Goal: Task Accomplishment & Management: Manage account settings

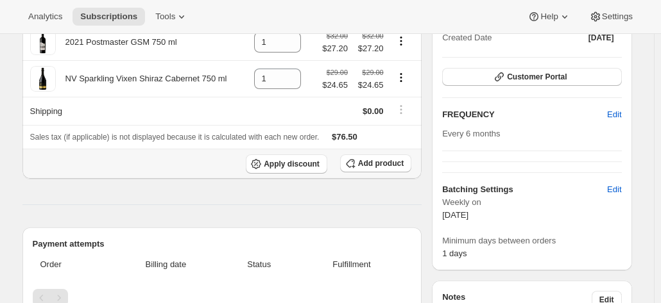
scroll to position [64, 0]
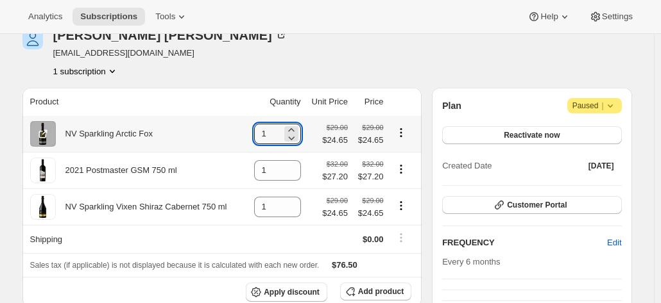
drag, startPoint x: 272, startPoint y: 140, endPoint x: 256, endPoint y: 142, distance: 16.1
click at [256, 142] on td "1" at bounding box center [275, 134] width 58 height 36
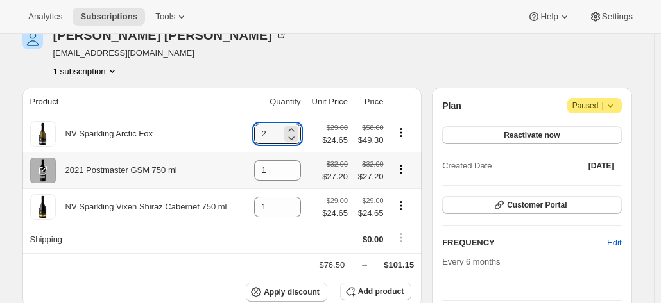
type input "2"
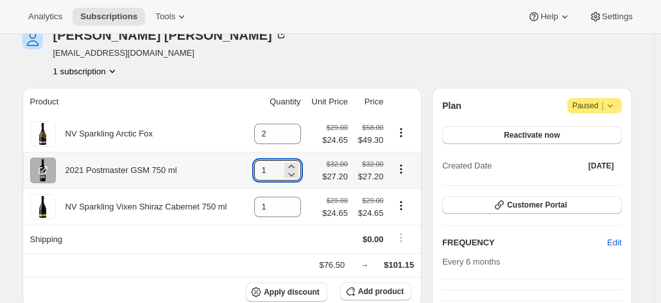
click at [254, 174] on td "1" at bounding box center [275, 170] width 58 height 37
drag, startPoint x: 275, startPoint y: 171, endPoint x: 255, endPoint y: 168, distance: 19.4
click at [256, 168] on td "1" at bounding box center [275, 170] width 58 height 37
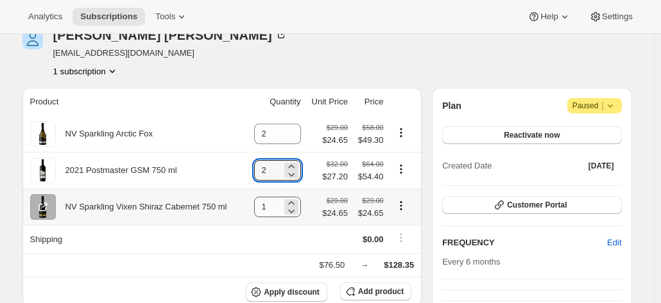
type input "2"
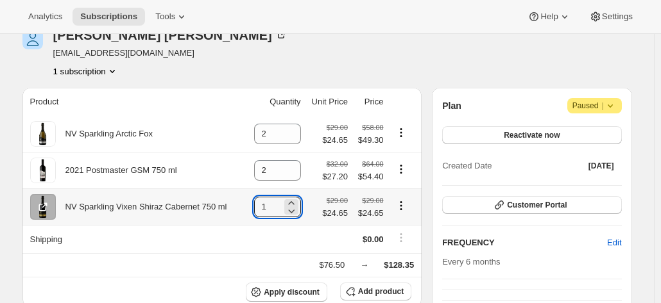
drag, startPoint x: 268, startPoint y: 207, endPoint x: 249, endPoint y: 207, distance: 18.6
click at [249, 207] on td "1" at bounding box center [275, 207] width 58 height 37
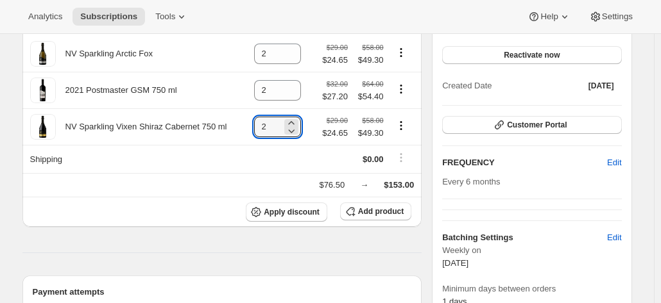
scroll to position [128, 0]
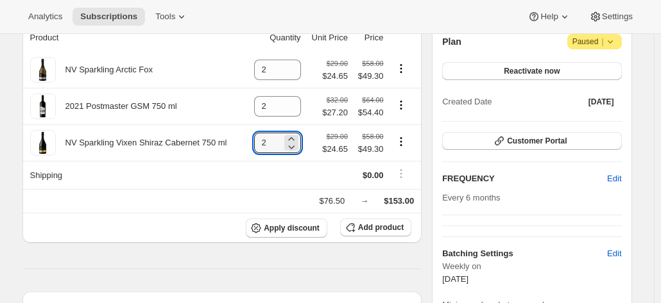
type input "2"
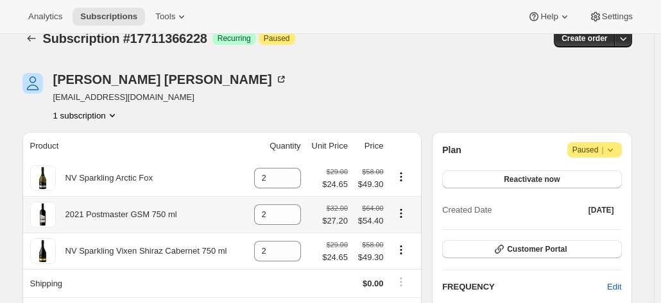
scroll to position [0, 0]
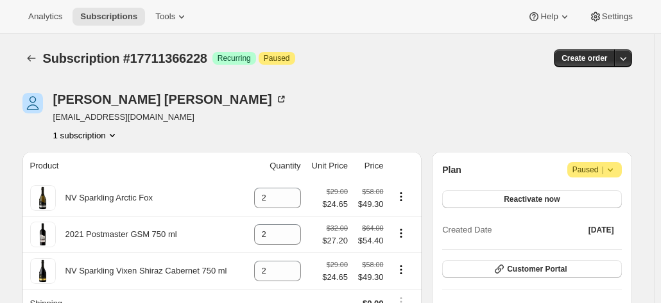
click at [550, 197] on span "Reactivate now" at bounding box center [532, 199] width 56 height 10
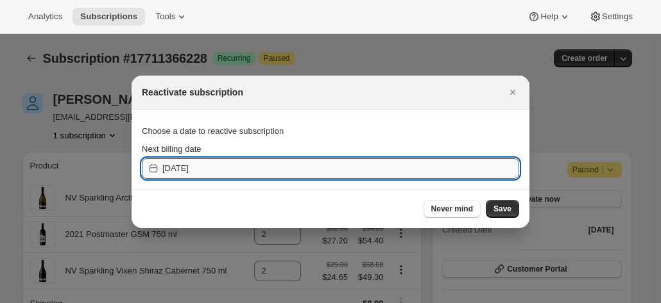
click at [241, 162] on input "2025-10-16" at bounding box center [340, 168] width 357 height 21
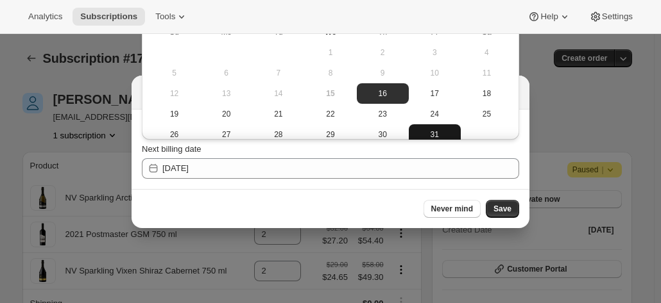
click at [428, 137] on span "31" at bounding box center [435, 135] width 42 height 10
type input "[DATE]"
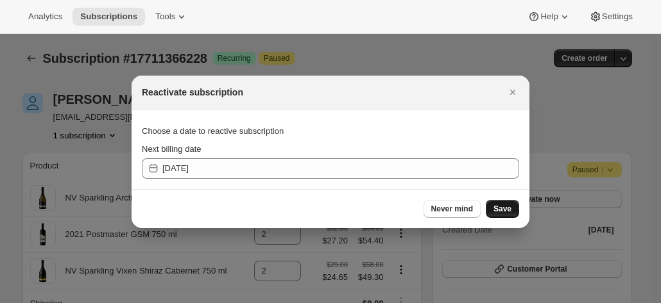
click at [504, 207] on span "Save" at bounding box center [502, 209] width 18 height 10
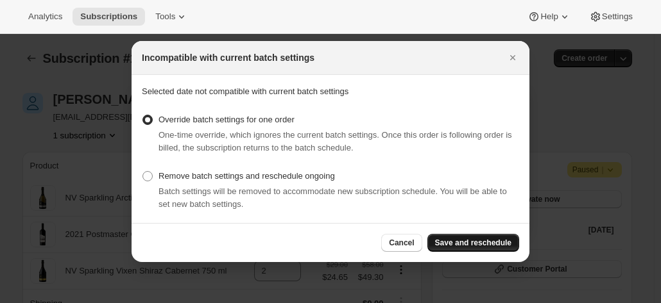
click at [489, 241] on span "Save and reschedule" at bounding box center [473, 243] width 76 height 10
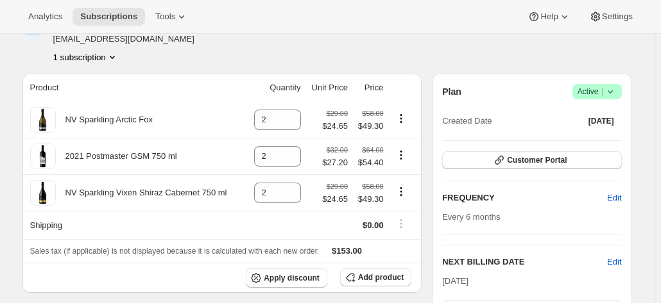
scroll to position [128, 0]
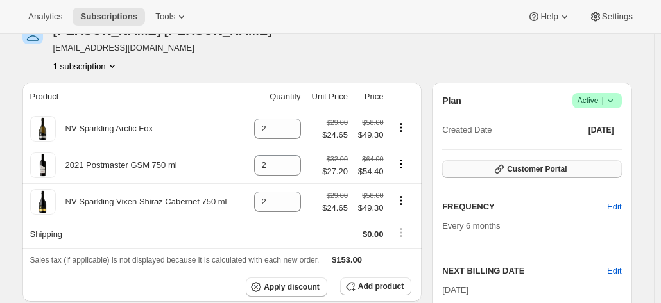
click at [582, 170] on button "Customer Portal" at bounding box center [531, 169] width 179 height 18
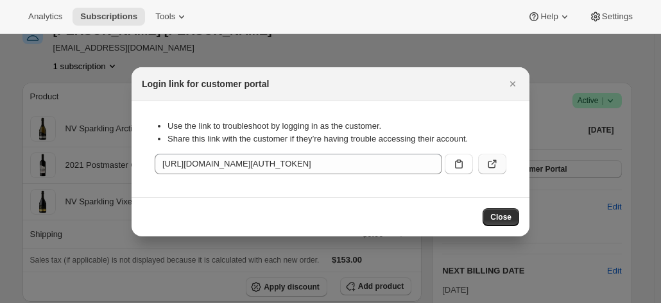
click at [491, 163] on icon ":r147:" at bounding box center [492, 164] width 13 height 13
click at [510, 87] on icon "Close" at bounding box center [512, 84] width 13 height 13
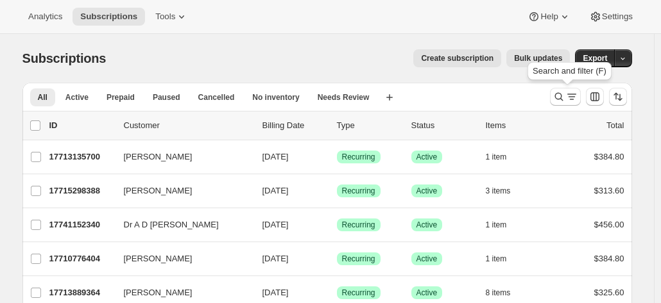
drag, startPoint x: 555, startPoint y: 98, endPoint x: 200, endPoint y: 78, distance: 355.4
click at [554, 98] on button "Search and filter results" at bounding box center [565, 97] width 31 height 18
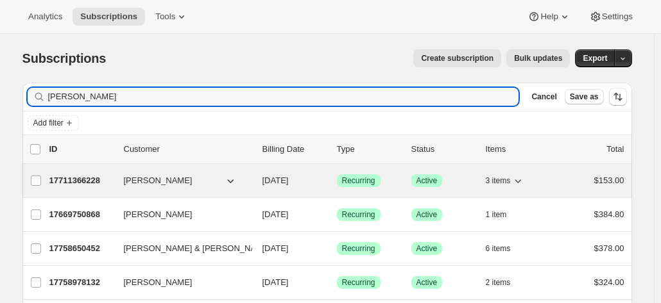
type input "[PERSON_NAME]"
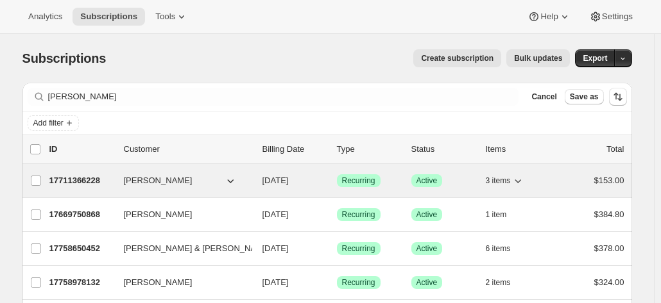
click at [85, 179] on p "17711366228" at bounding box center [81, 180] width 64 height 13
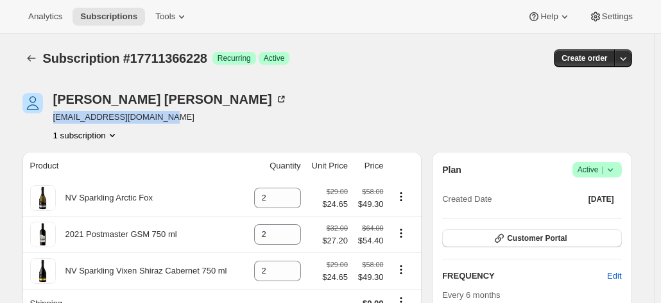
drag, startPoint x: 162, startPoint y: 119, endPoint x: 53, endPoint y: 121, distance: 108.4
click at [53, 121] on div "David Baker nicky_baker64@hotmail.com 1 subscription" at bounding box center [235, 117] width 427 height 49
copy span "nicky_baker64@hotmail.com"
click at [257, 112] on div "David Baker nicky_baker64@hotmail.com 1 subscription" at bounding box center [235, 117] width 427 height 49
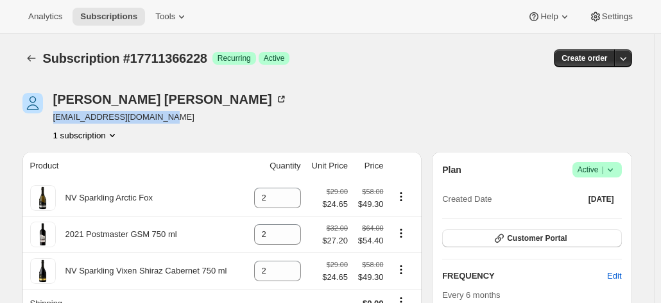
drag, startPoint x: 171, startPoint y: 117, endPoint x: 44, endPoint y: 128, distance: 127.4
click at [51, 119] on div "David Baker nicky_baker64@hotmail.com 1 subscription" at bounding box center [235, 117] width 427 height 49
copy span "nicky_baker64@hotmail.com"
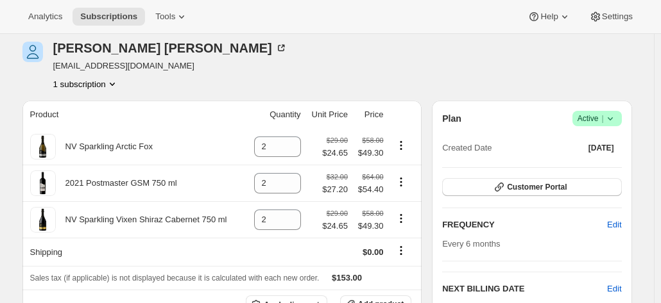
scroll to position [128, 0]
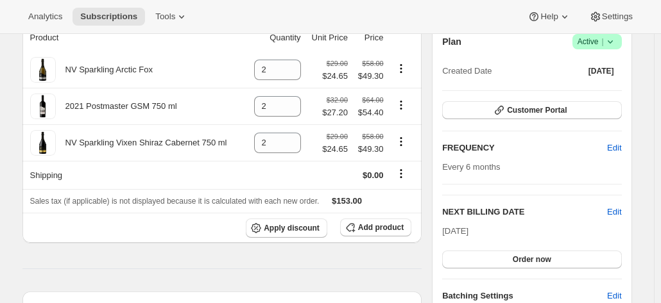
drag, startPoint x: 658, startPoint y: 163, endPoint x: 556, endPoint y: 178, distance: 103.7
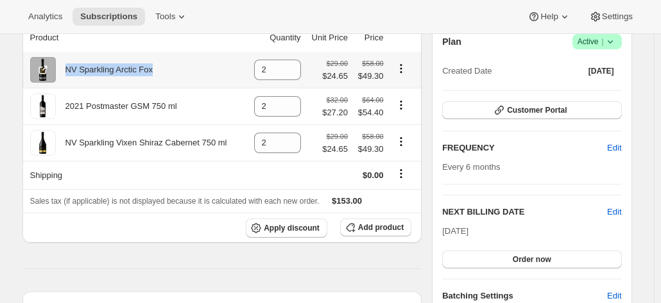
drag, startPoint x: 157, startPoint y: 71, endPoint x: 69, endPoint y: 65, distance: 88.8
click at [69, 65] on div "NV Sparkling Arctic Fox" at bounding box center [136, 70] width 212 height 26
drag, startPoint x: 652, startPoint y: 201, endPoint x: 636, endPoint y: 206, distance: 16.2
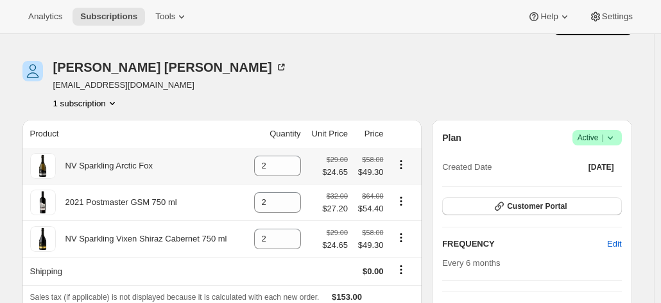
scroll to position [0, 0]
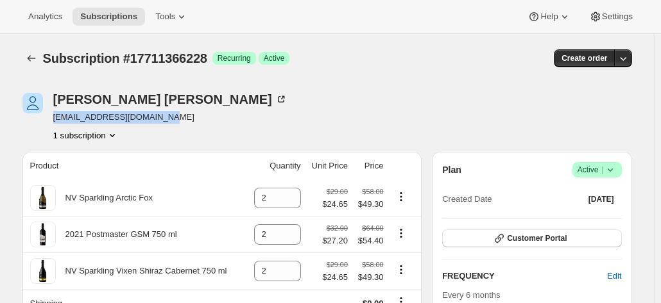
drag, startPoint x: 140, startPoint y: 119, endPoint x: 55, endPoint y: 119, distance: 85.3
click at [55, 119] on div "David Baker nicky_baker64@hotmail.com 1 subscription" at bounding box center [235, 117] width 427 height 49
copy span "nicky_baker64@hotmail.com"
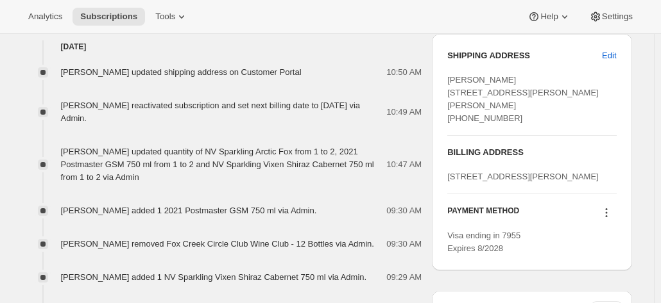
scroll to position [577, 0]
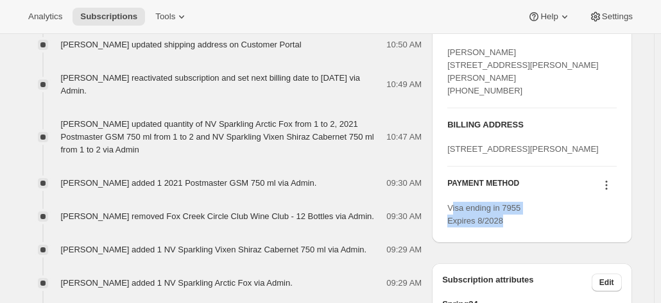
drag, startPoint x: 503, startPoint y: 248, endPoint x: 454, endPoint y: 226, distance: 53.4
click at [454, 226] on span "Visa ending in 7955 Expires 8/2028" at bounding box center [483, 214] width 73 height 22
click at [518, 92] on div "David Baker 23 Portia Street Flagstaff Hill SA, 5159 Australia +61885570000" at bounding box center [531, 71] width 169 height 51
drag, startPoint x: 513, startPoint y: 102, endPoint x: 445, endPoint y: 55, distance: 82.9
click at [445, 55] on div "SHIPPING ADDRESS Edit David Baker 23 Portia Street Flagstaff Hill SA, 5159 Aust…" at bounding box center [532, 124] width 200 height 237
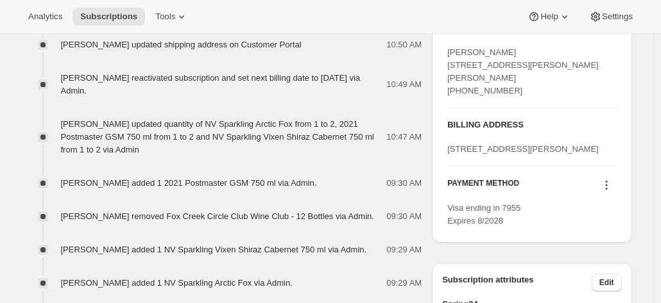
copy span "David Baker 23 Portia Street Flagstaff Hill SA, 5159 Australia +61885570000"
drag, startPoint x: 518, startPoint y: 248, endPoint x: 438, endPoint y: 235, distance: 81.8
click at [438, 235] on div "SHIPPING ADDRESS Edit David Baker 23 Portia Street Flagstaff Hill SA, 5159 Aust…" at bounding box center [532, 124] width 200 height 237
copy span "Visa ending in 7955 Expires 8/2028"
click at [631, 158] on div "SHIPPING ADDRESS Edit David Baker 23 Portia Street Flagstaff Hill SA, 5159 Aust…" at bounding box center [532, 124] width 200 height 237
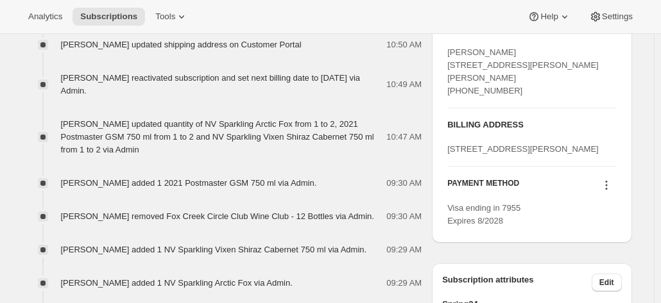
click at [629, 126] on div "SHIPPING ADDRESS Edit David Baker 23 Portia Street Flagstaff Hill SA, 5159 Aust…" at bounding box center [532, 124] width 200 height 237
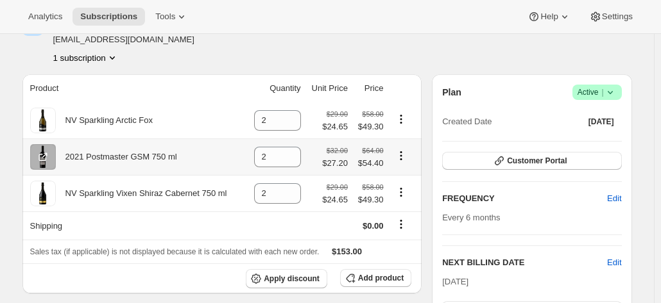
scroll to position [0, 0]
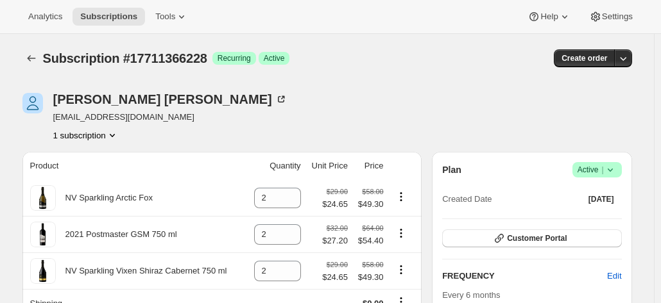
click at [191, 125] on div "David Baker nicky_baker64@hotmail.com 1 subscription" at bounding box center [235, 117] width 427 height 49
click at [187, 132] on div "David Baker nicky_baker64@hotmail.com 1 subscription" at bounding box center [235, 117] width 427 height 49
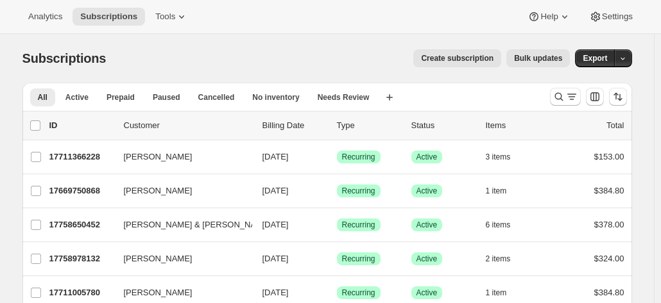
click at [558, 87] on div at bounding box center [588, 97] width 87 height 26
click at [559, 96] on icon "Search and filter results" at bounding box center [558, 96] width 13 height 13
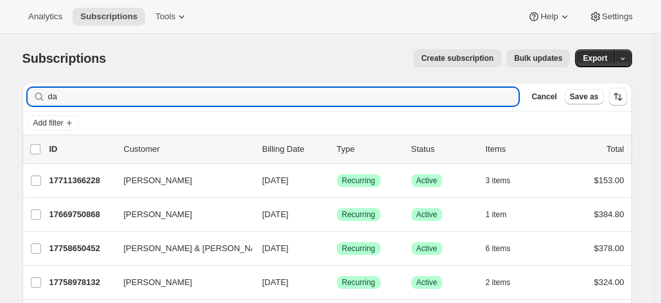
type input "d"
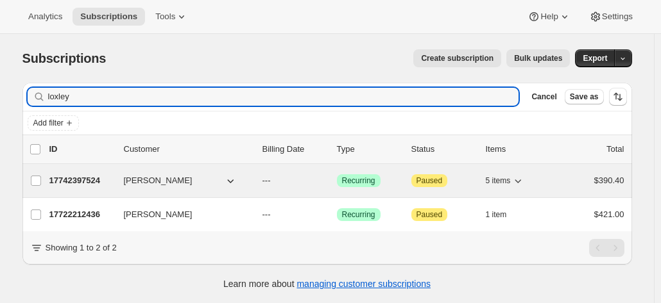
type input "loxley"
click at [90, 174] on p "17742397524" at bounding box center [81, 180] width 64 height 13
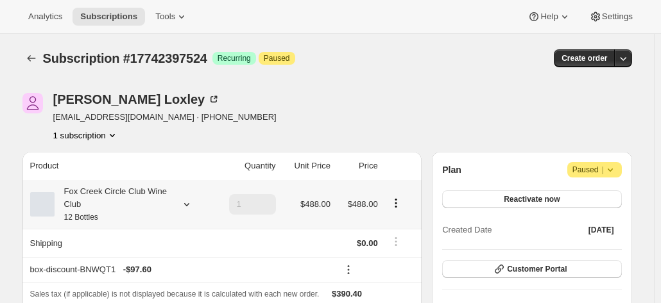
scroll to position [64, 0]
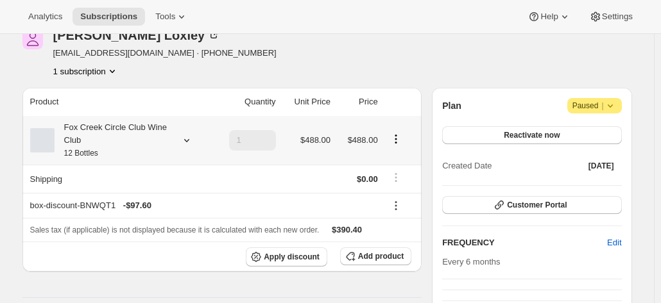
click at [135, 144] on div "Fox Creek Circle Club Wine Club 12 Bottles" at bounding box center [112, 140] width 115 height 38
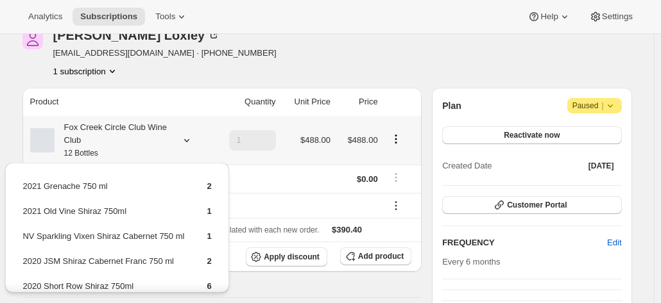
click at [135, 143] on div "Fox Creek Circle Club Wine Club 12 Bottles" at bounding box center [112, 140] width 115 height 38
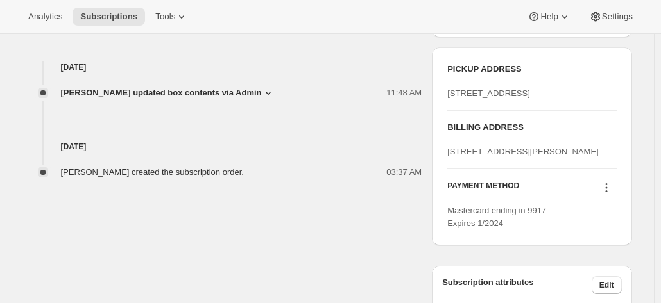
scroll to position [513, 0]
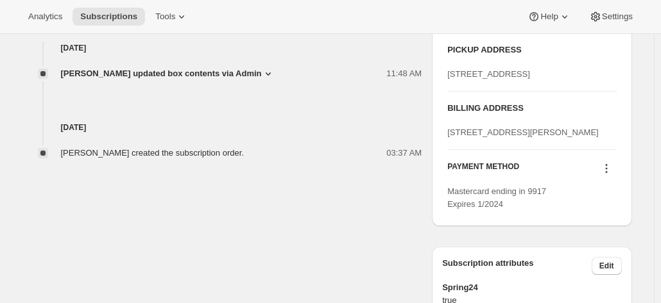
drag, startPoint x: 553, startPoint y: 187, endPoint x: 456, endPoint y: 166, distance: 99.3
click at [448, 164] on div "PICKUP ADDRESS 19 Olivers Road McLaren Vale SA, 5171 Australia BILLING ADDRESS …" at bounding box center [532, 127] width 200 height 198
copy span "3 Adelong Street SUTHERLAND NSW 2232"
click at [548, 139] on div "3 Adelong Street SUTHERLAND NSW 2232 AU" at bounding box center [531, 132] width 169 height 13
drag, startPoint x: 559, startPoint y: 181, endPoint x: 444, endPoint y: 167, distance: 116.3
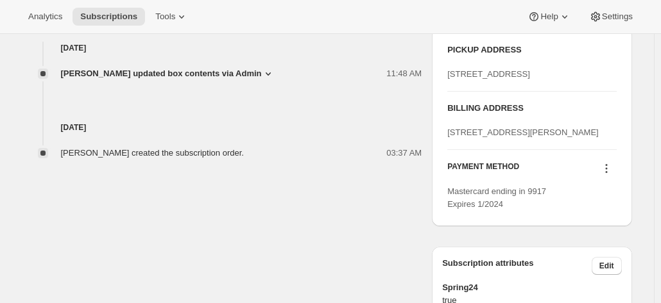
click at [444, 167] on div "PICKUP ADDRESS 19 Olivers Road McLaren Vale SA, 5171 Australia BILLING ADDRESS …" at bounding box center [532, 127] width 200 height 198
copy span "3 Adelong Street SUTHERLAND NSW 2232"
click at [468, 115] on h3 "BILLING ADDRESS" at bounding box center [531, 108] width 169 height 13
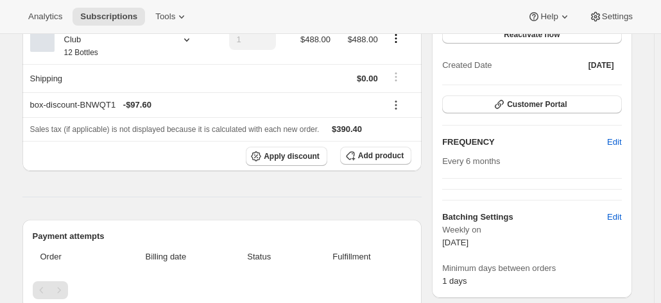
scroll to position [64, 0]
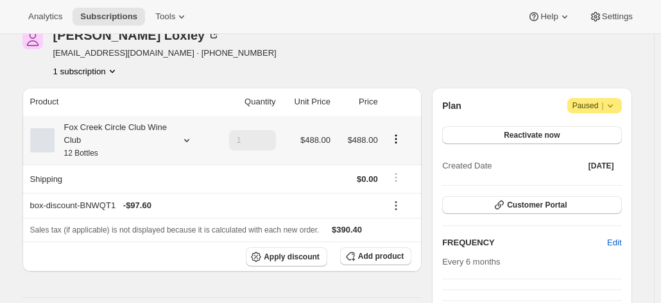
click at [158, 141] on div "Fox Creek Circle Club Wine Club 12 Bottles" at bounding box center [112, 140] width 115 height 38
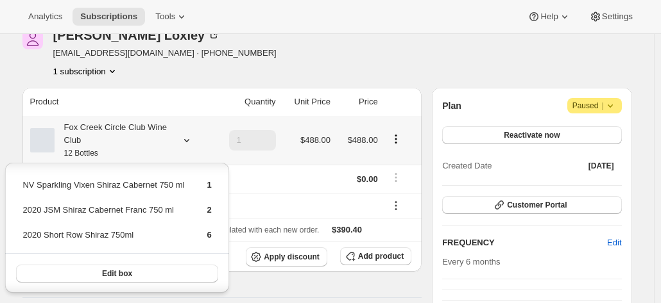
scroll to position [0, 0]
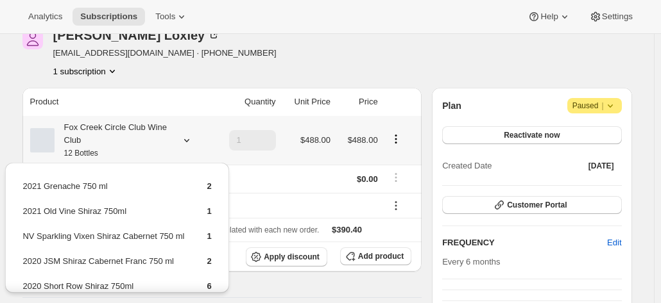
click at [191, 139] on icon at bounding box center [186, 140] width 13 height 13
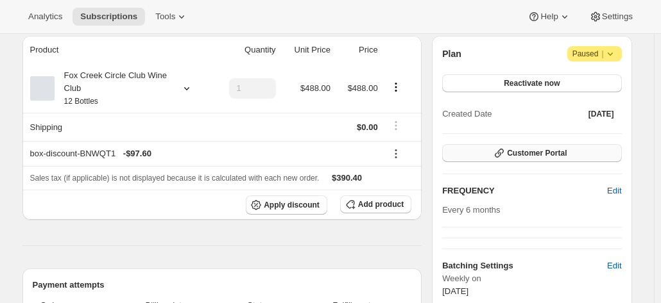
scroll to position [128, 0]
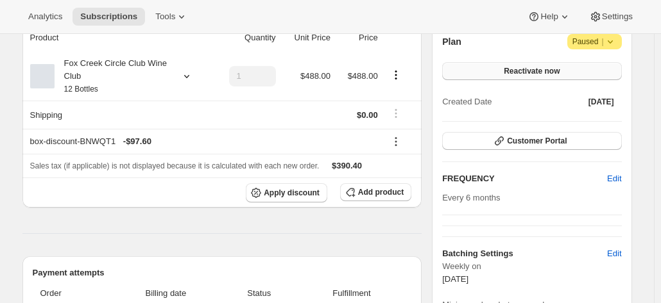
click at [538, 70] on span "Reactivate now" at bounding box center [532, 71] width 56 height 10
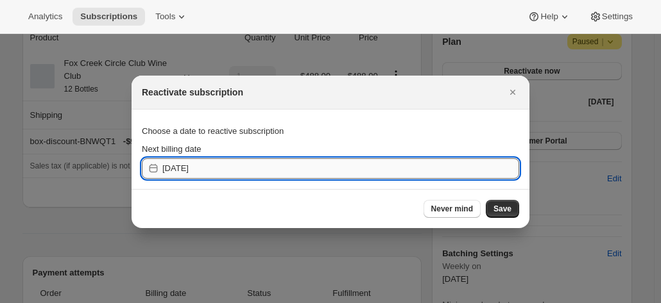
click at [420, 173] on input "2025-10-16" at bounding box center [340, 168] width 357 height 21
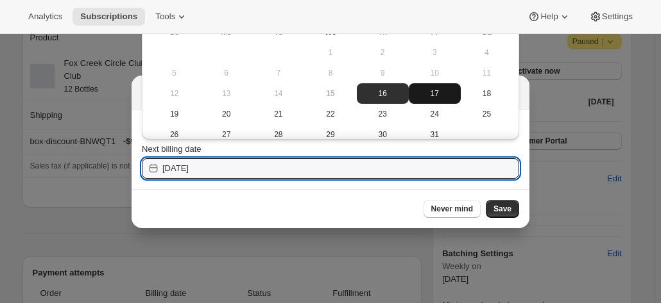
click at [432, 97] on span "17" at bounding box center [435, 94] width 42 height 10
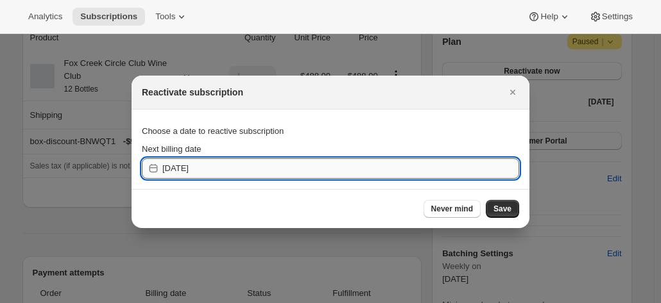
click at [378, 173] on input "2025-10-16" at bounding box center [340, 168] width 357 height 21
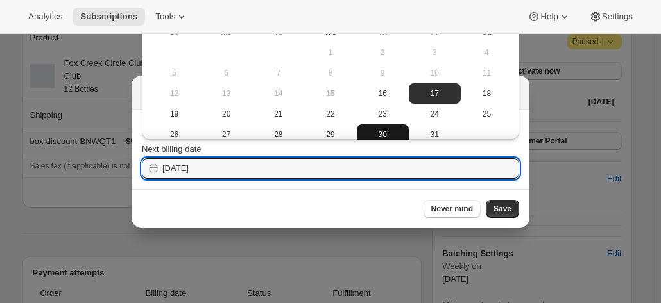
click at [382, 131] on span "30" at bounding box center [383, 135] width 42 height 10
type input "2025-10-29"
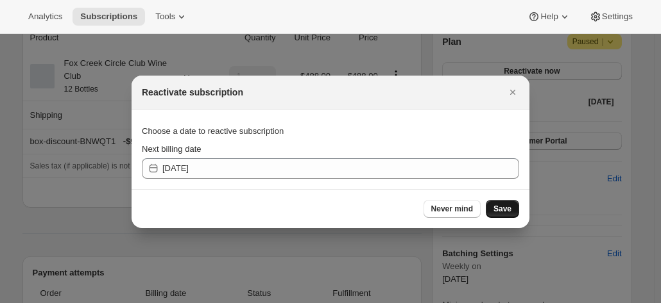
click at [499, 210] on span "Save" at bounding box center [502, 209] width 18 height 10
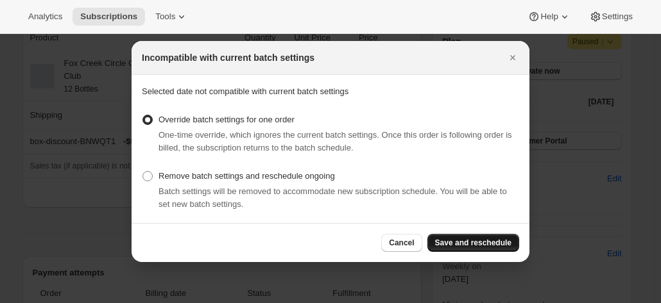
click at [483, 242] on span "Save and reschedule" at bounding box center [473, 243] width 76 height 10
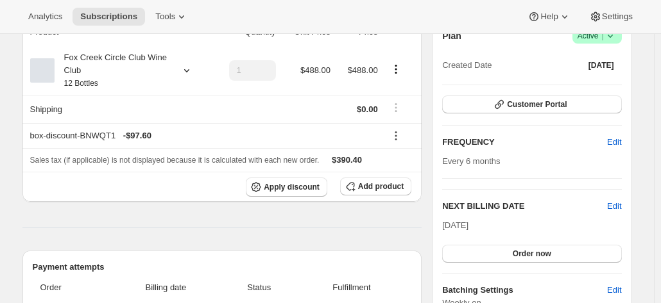
scroll to position [192, 0]
click at [548, 106] on span "Customer Portal" at bounding box center [537, 105] width 60 height 10
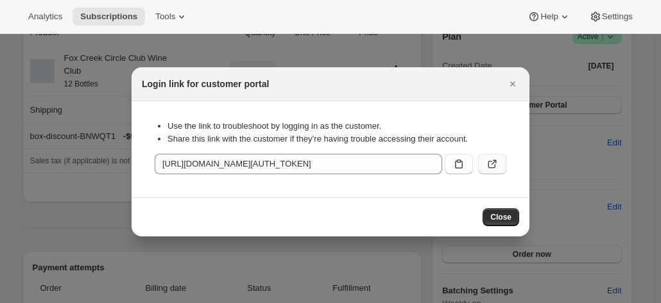
click at [488, 165] on icon ":rgc:" at bounding box center [492, 165] width 8 height 8
click at [514, 80] on icon "Close" at bounding box center [512, 84] width 13 height 13
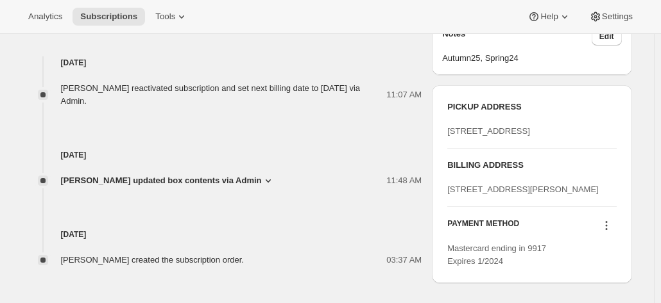
scroll to position [577, 0]
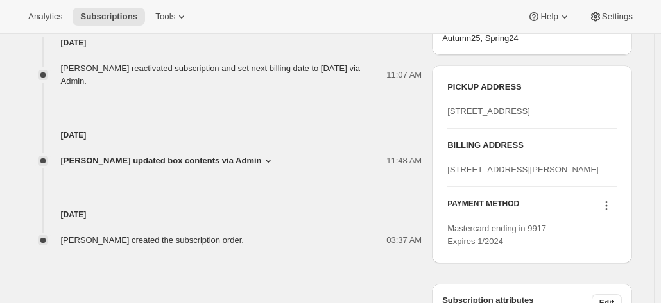
drag, startPoint x: 556, startPoint y: 217, endPoint x: 446, endPoint y: 210, distance: 109.3
click at [441, 210] on div "PICKUP ADDRESS 19 Olivers Road McLaren Vale SA, 5171 Australia BILLING ADDRESS …" at bounding box center [532, 164] width 200 height 198
copy span "3 Adelong Street SUTHERLAND NSW 2232"
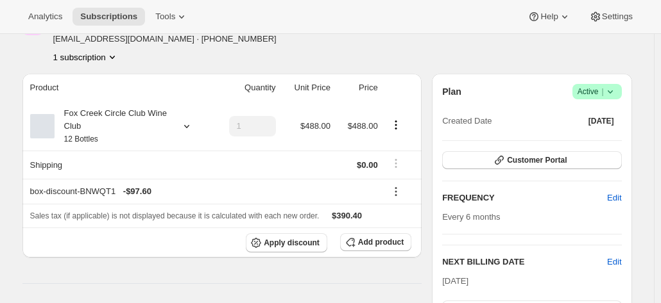
scroll to position [0, 0]
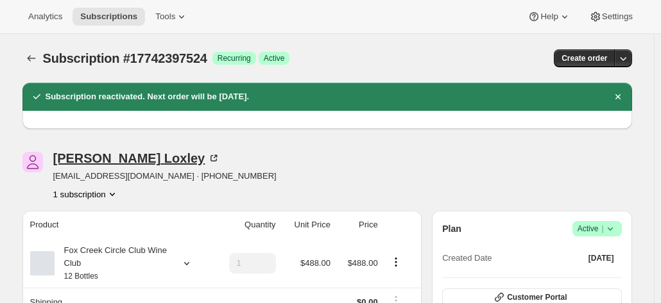
click at [122, 152] on div "Phillip Loxley" at bounding box center [136, 158] width 167 height 13
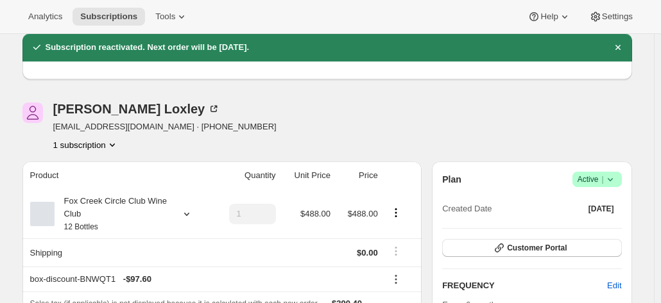
scroll to position [128, 0]
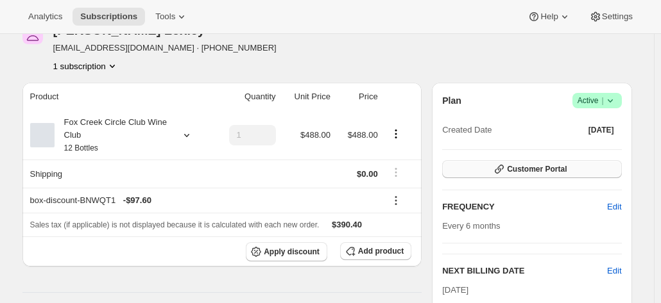
click at [511, 171] on span "Customer Portal" at bounding box center [537, 169] width 60 height 10
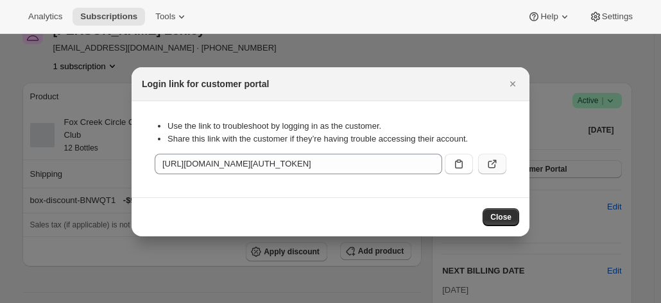
click at [490, 168] on icon ":rgc:" at bounding box center [492, 164] width 13 height 13
click at [514, 80] on icon "Close" at bounding box center [512, 84] width 13 height 13
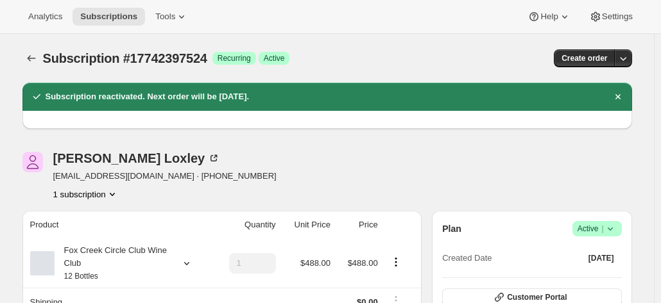
scroll to position [64, 0]
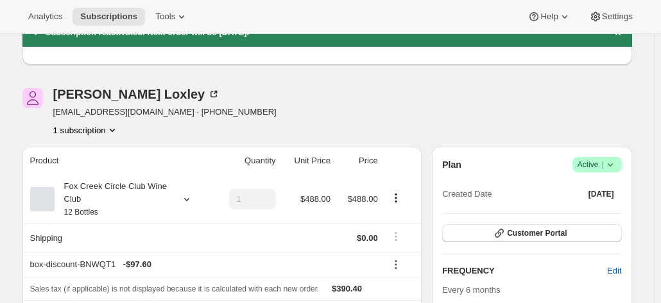
click at [621, 164] on span "Success Active |" at bounding box center [596, 164] width 49 height 15
click at [591, 183] on span "Pause subscription" at bounding box center [601, 189] width 72 height 13
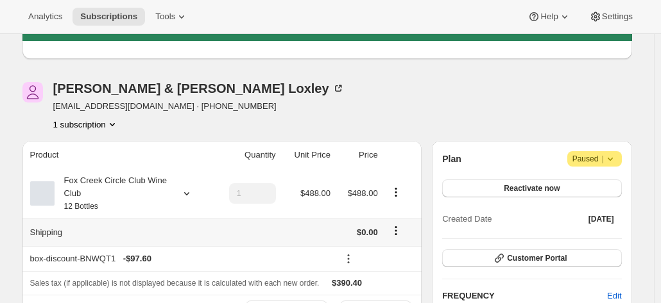
scroll to position [192, 0]
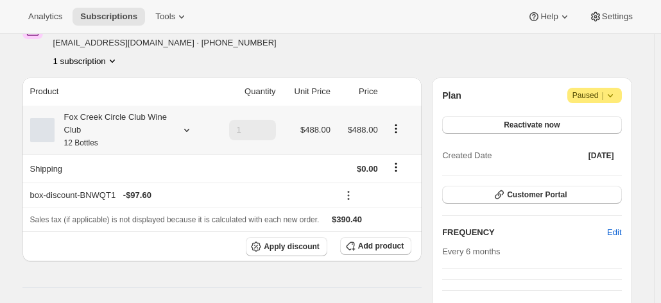
click at [175, 125] on div "Fox Creek Circle Club Wine Club 12 Bottles" at bounding box center [119, 130] width 178 height 38
click at [189, 128] on icon at bounding box center [186, 130] width 13 height 13
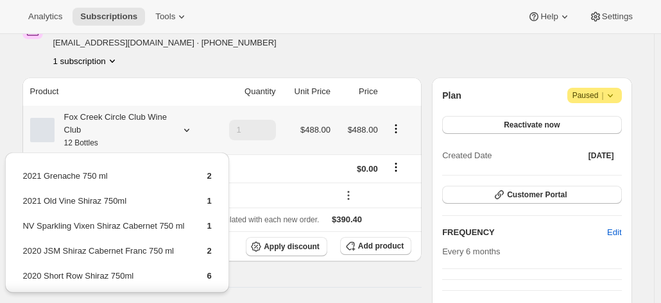
click at [187, 128] on icon at bounding box center [186, 130] width 13 height 13
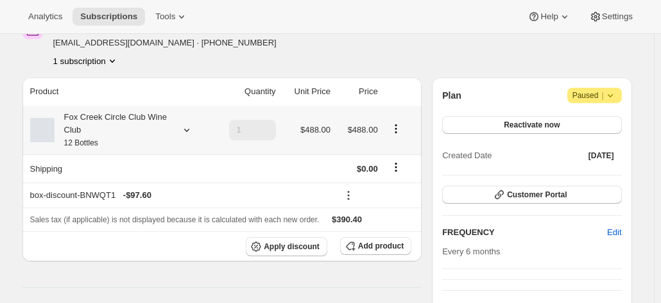
click at [187, 128] on icon at bounding box center [186, 130] width 13 height 13
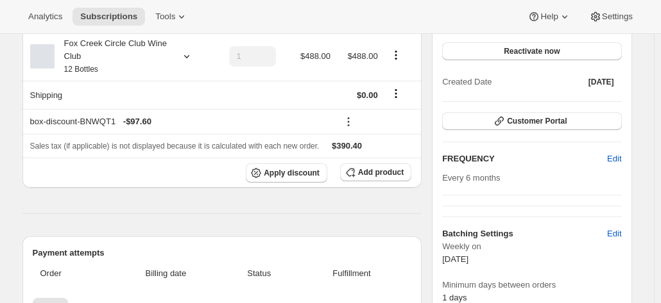
scroll to position [257, 0]
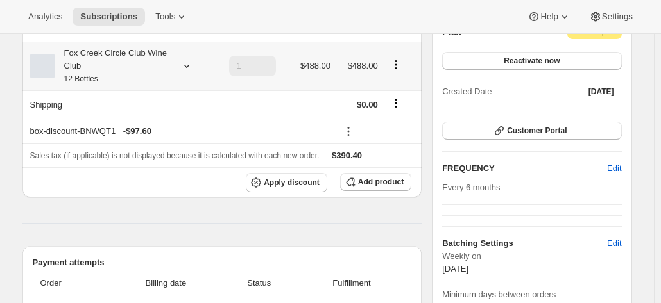
click at [188, 63] on icon at bounding box center [186, 66] width 13 height 13
click at [184, 70] on icon at bounding box center [186, 66] width 13 height 13
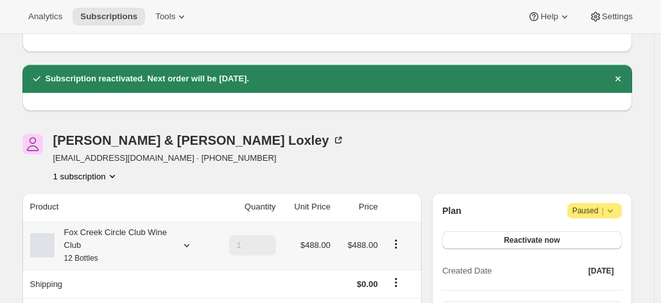
scroll to position [0, 0]
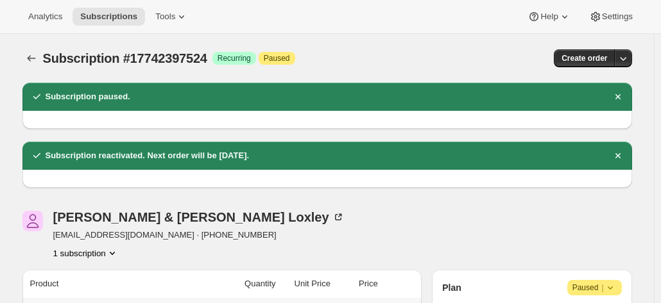
click at [298, 236] on div "Phillip & Sue Loxley sueloxley@hotmail.com · +61415923660 1 subscription" at bounding box center [235, 235] width 427 height 49
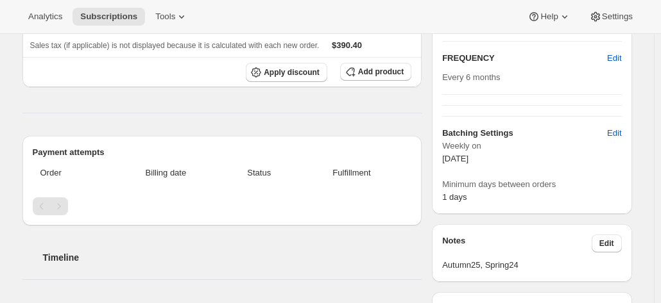
scroll to position [385, 0]
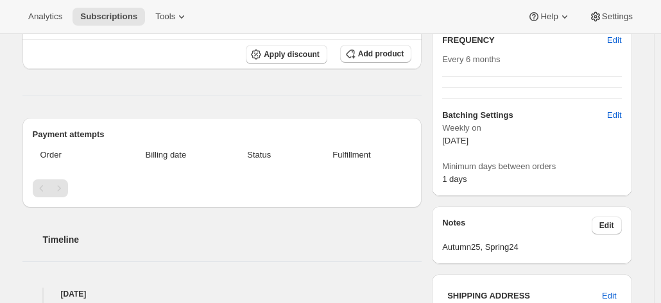
click at [273, 106] on div "Product Quantity Unit Price Price Fox Creek Circle Club Wine Club 12 Bottles 1 …" at bounding box center [222, 231] width 400 height 693
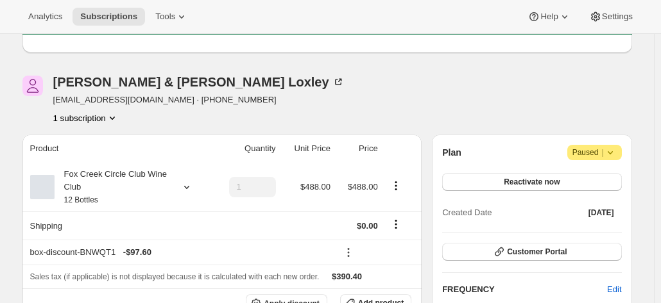
scroll to position [128, 0]
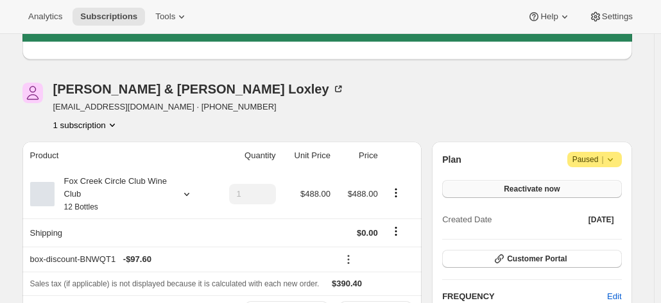
click at [508, 190] on span "Reactivate now" at bounding box center [532, 189] width 56 height 10
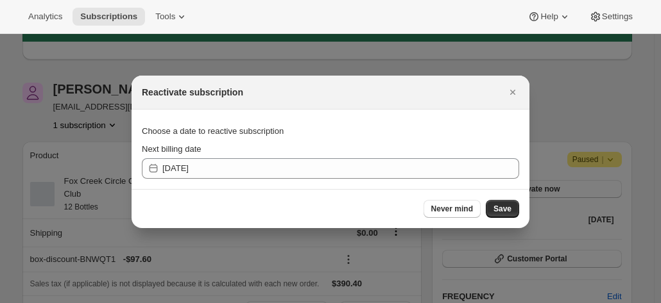
scroll to position [0, 0]
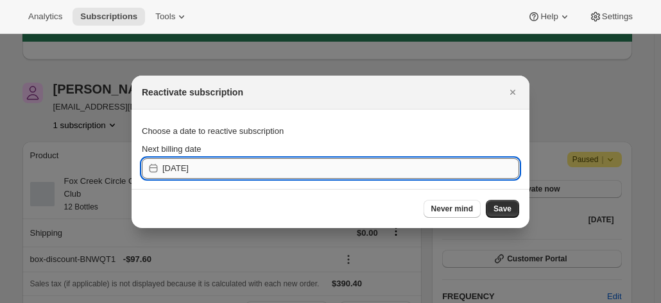
click at [219, 167] on input "[DATE]" at bounding box center [340, 168] width 357 height 21
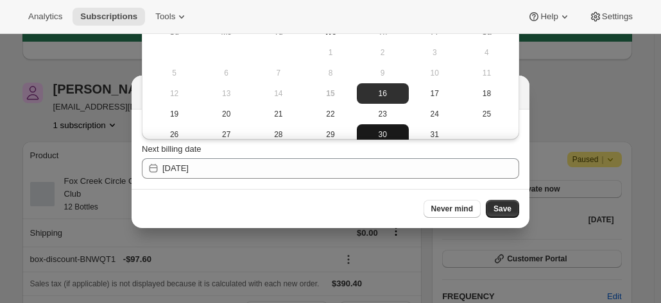
click at [381, 130] on span "30" at bounding box center [383, 135] width 42 height 10
type input "2025-10-29"
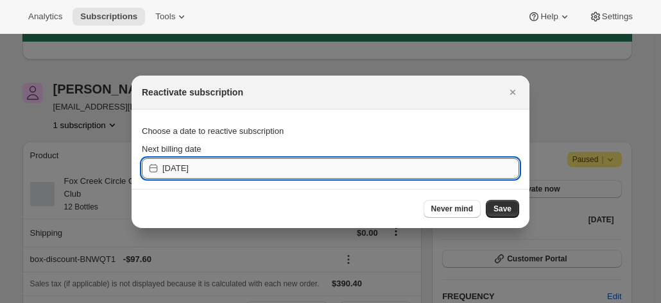
click at [222, 160] on input "2025-10-29" at bounding box center [340, 168] width 357 height 21
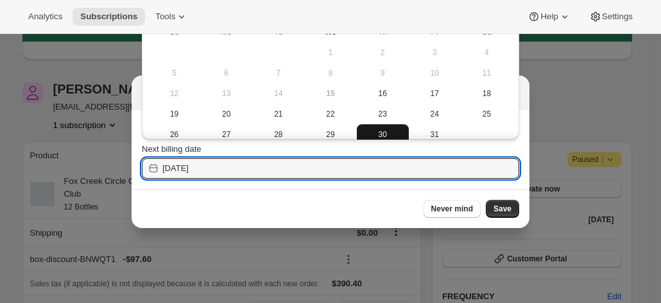
click at [378, 130] on span "30" at bounding box center [383, 135] width 42 height 10
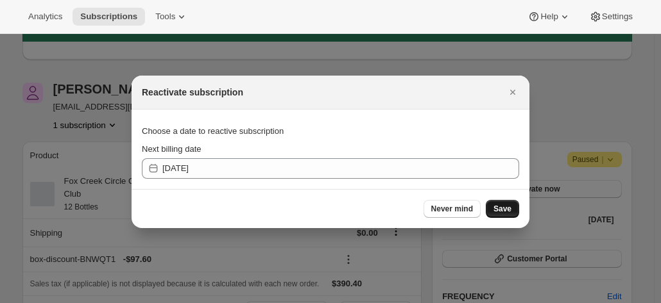
click at [500, 210] on span "Save" at bounding box center [502, 209] width 18 height 10
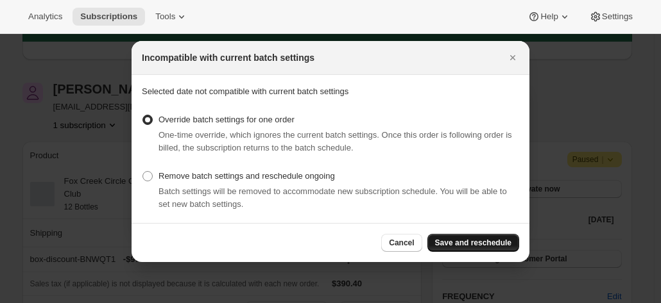
click at [473, 241] on span "Save and reschedule" at bounding box center [473, 243] width 76 height 10
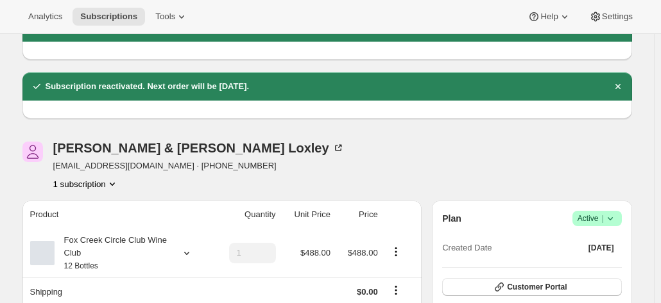
click at [117, 183] on icon "Product actions" at bounding box center [112, 184] width 13 height 13
click at [162, 180] on div "1 subscription" at bounding box center [198, 184] width 291 height 13
click at [170, 248] on div "Fox Creek Circle Club Wine Club 12 Bottles" at bounding box center [112, 253] width 115 height 38
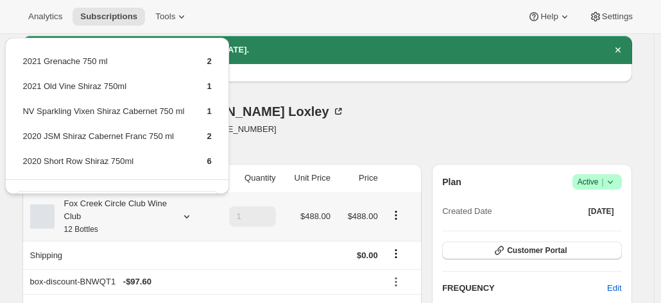
scroll to position [192, 0]
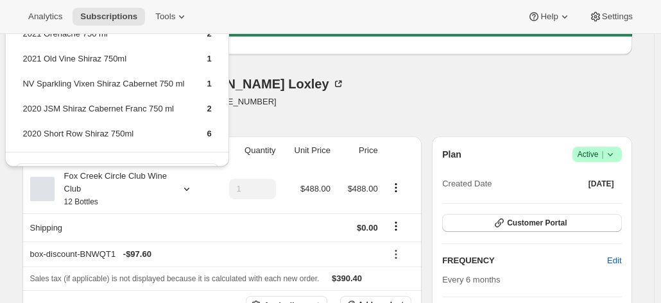
click at [461, 96] on div at bounding box center [456, 102] width 15 height 49
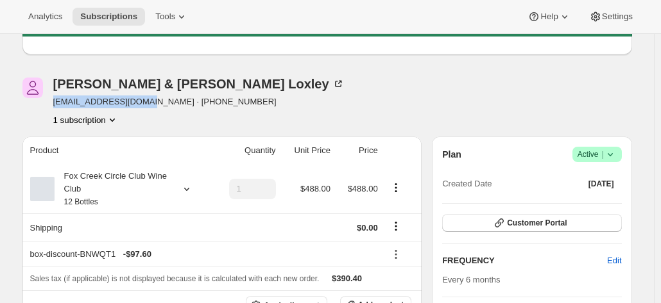
drag, startPoint x: 144, startPoint y: 103, endPoint x: 54, endPoint y: 108, distance: 90.0
click at [54, 108] on div "Phillip & Sue Loxley sueloxley@hotmail.com · +61415923660 1 subscription" at bounding box center [235, 102] width 427 height 49
copy span "sueloxley@hotmail.com"
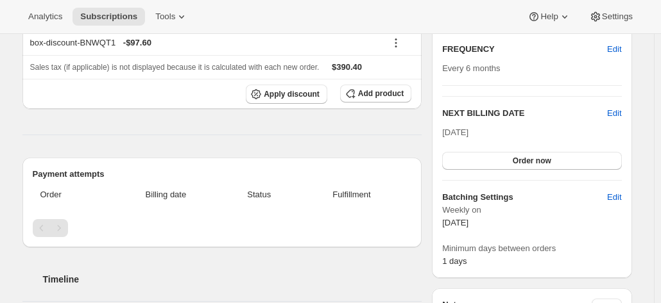
scroll to position [321, 0]
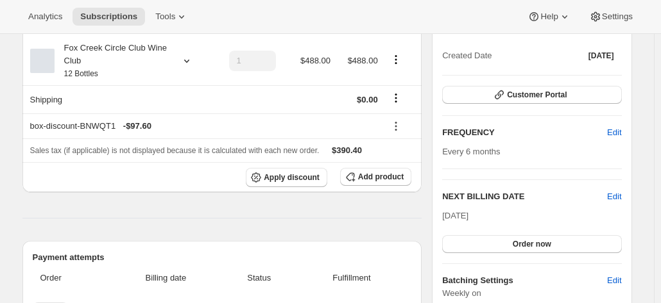
drag, startPoint x: 638, startPoint y: 187, endPoint x: 630, endPoint y: 187, distance: 7.7
click at [638, 187] on div "Subscription #17742397524. This page is ready Subscription #17742397524 Success…" at bounding box center [327, 286] width 640 height 1147
click at [114, 60] on div "Fox Creek Circle Club Wine Club 12 Bottles" at bounding box center [112, 61] width 115 height 38
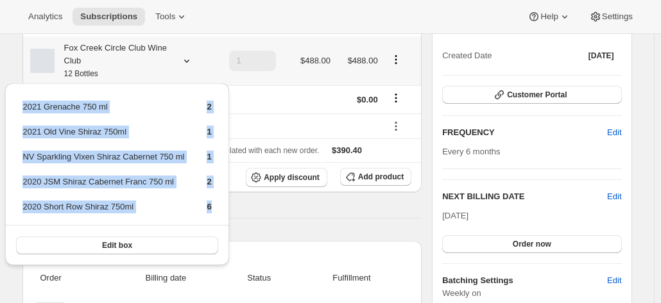
drag, startPoint x: 207, startPoint y: 211, endPoint x: 6, endPoint y: 114, distance: 222.4
click at [6, 114] on div "2021 Grenache 750 ml 2 2021 Old Vine Shiraz 750ml 1 NV Sparkling Vixen Shiraz C…" at bounding box center [116, 174] width 223 height 182
copy tbody "2021 Grenache 750 ml 2 2021 Old Vine Shiraz 750ml 1 NV Sparkling Vixen Shiraz C…"
drag, startPoint x: 645, startPoint y: 192, endPoint x: 609, endPoint y: 200, distance: 37.4
click at [645, 192] on div "Subscription #17742397524. This page is ready Subscription #17742397524 Success…" at bounding box center [327, 286] width 640 height 1147
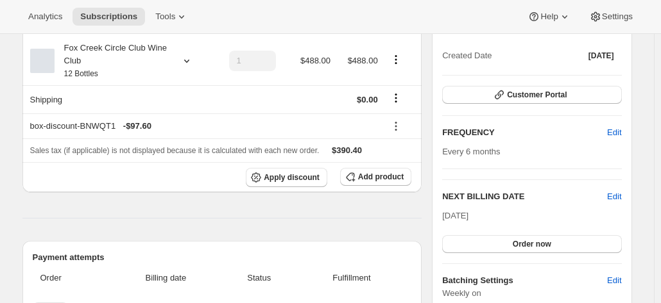
click at [488, 4] on div "Analytics Subscriptions Tools Help Settings" at bounding box center [330, 17] width 661 height 34
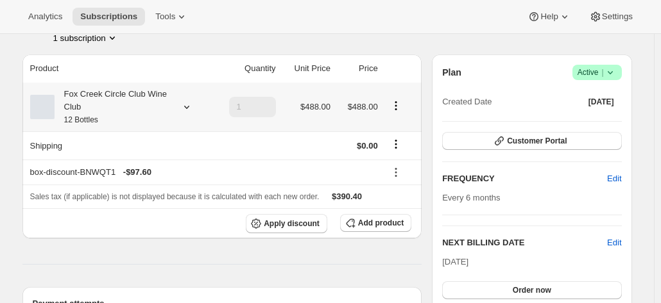
scroll to position [257, 0]
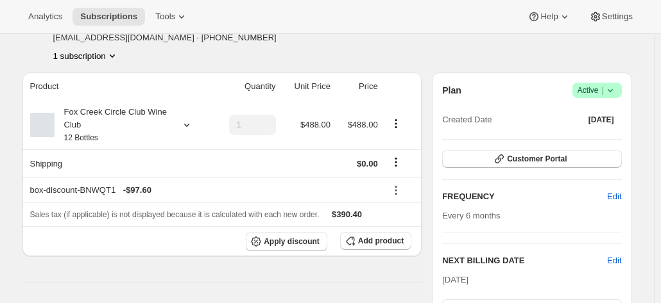
click at [538, 57] on div "Phillip & Sue Loxley sueloxley@hotmail.com · +61415923660 1 subscription" at bounding box center [326, 37] width 609 height 49
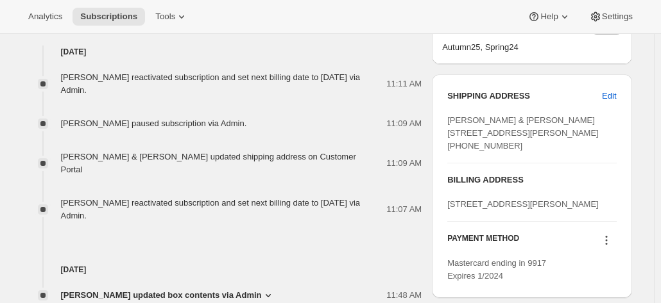
scroll to position [706, 0]
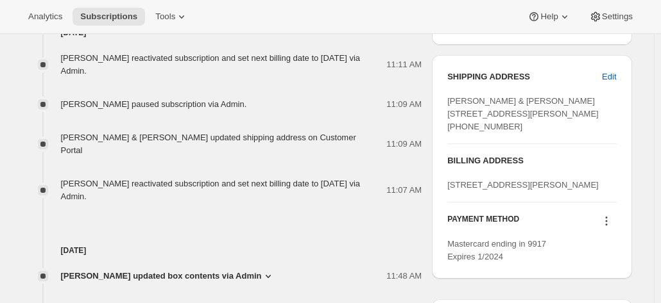
drag, startPoint x: 521, startPoint y: 153, endPoint x: 449, endPoint y: 100, distance: 89.0
click at [449, 100] on div "SHIPPING ADDRESS Edit Phillip & Sue Loxley 3 Adelong Street Sutherland NSW, 223…" at bounding box center [532, 167] width 200 height 224
copy span "Phillip & Sue Loxley 3 Adelong Street Sutherland NSW, 2232 Australia +614159236…"
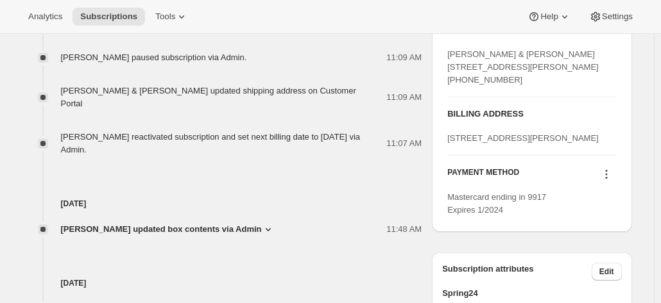
scroll to position [770, 0]
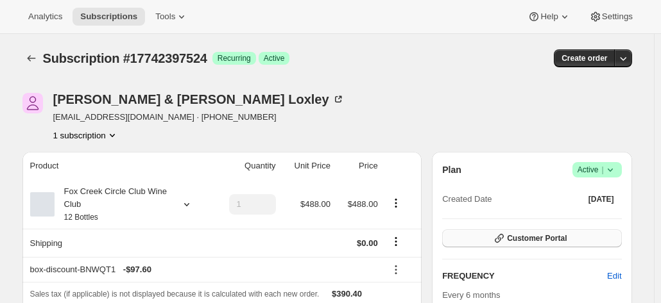
click at [525, 236] on span "Customer Portal" at bounding box center [537, 239] width 60 height 10
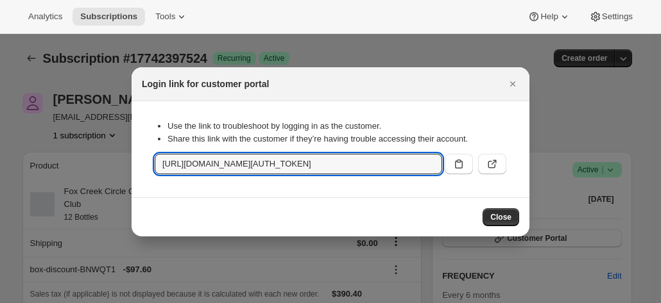
scroll to position [0, 1379]
drag, startPoint x: 161, startPoint y: 167, endPoint x: 667, endPoint y: 169, distance: 505.5
click at [660, 171] on html "Analytics Subscriptions Tools Help Settings Skip to content Subscription #17742…" at bounding box center [330, 151] width 661 height 303
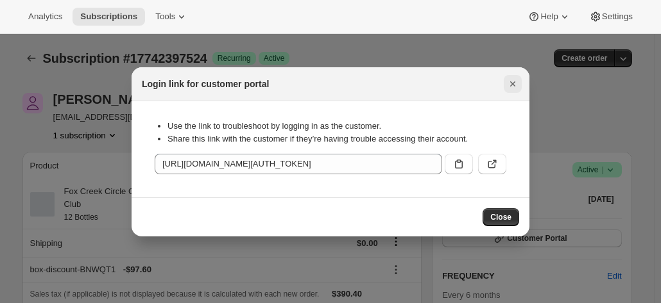
click at [512, 88] on icon "Close" at bounding box center [512, 84] width 13 height 13
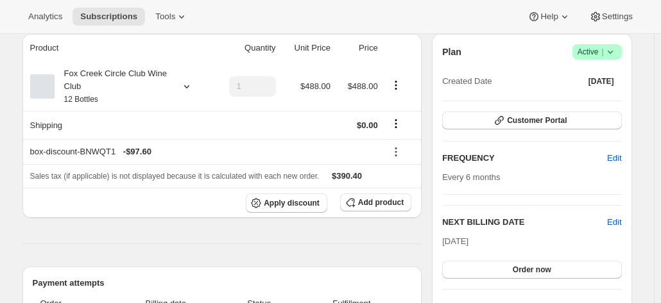
scroll to position [192, 0]
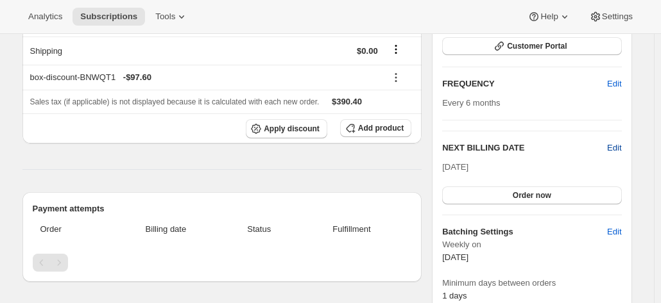
click at [614, 144] on span "Edit" at bounding box center [614, 148] width 14 height 13
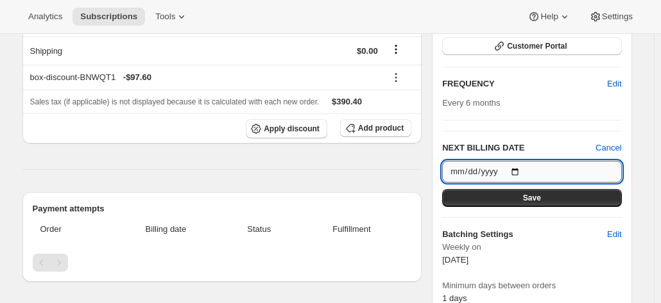
click at [511, 169] on input "2025-10-29" at bounding box center [531, 172] width 179 height 22
click at [517, 171] on input "2025-10-29" at bounding box center [531, 172] width 179 height 22
type input "2025-10-30"
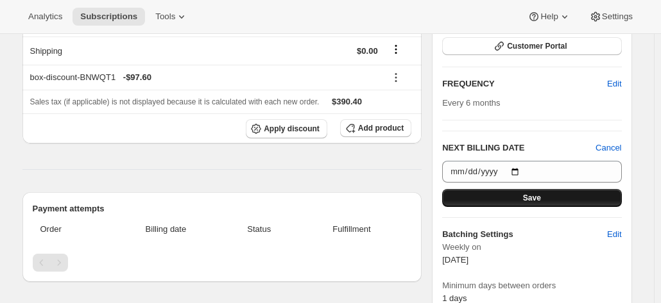
click at [480, 201] on button "Save" at bounding box center [531, 198] width 179 height 18
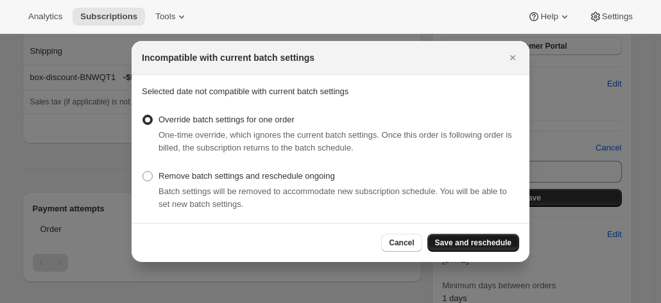
click at [464, 238] on button "Save and reschedule" at bounding box center [473, 243] width 92 height 18
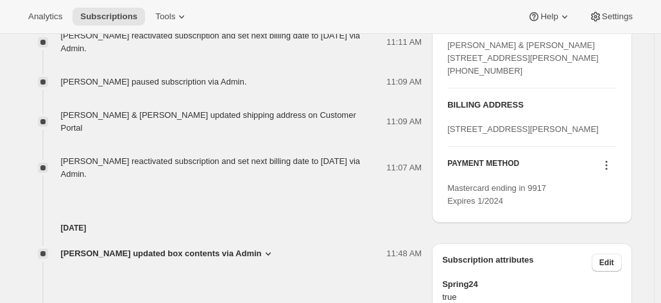
scroll to position [615, 0]
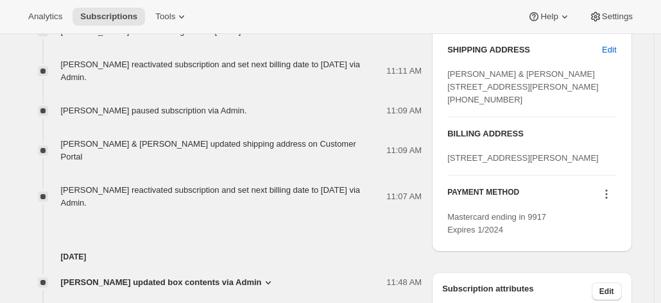
click at [607, 201] on icon at bounding box center [606, 194] width 13 height 13
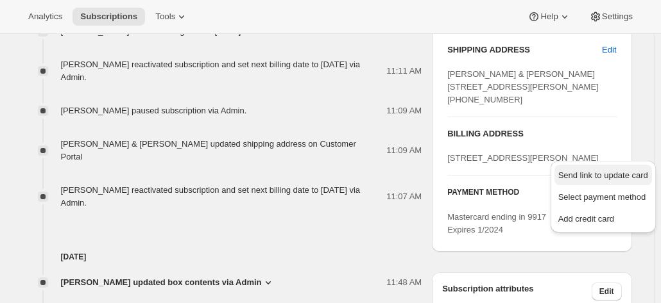
click at [577, 178] on span "Send link to update card" at bounding box center [603, 176] width 90 height 10
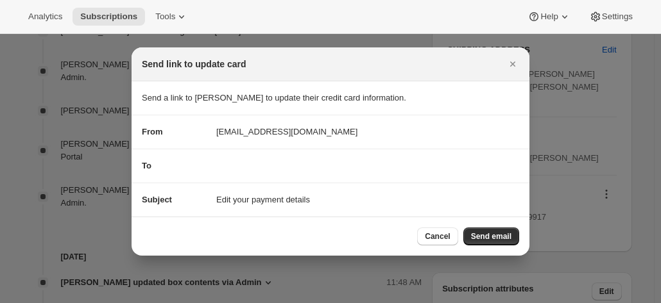
drag, startPoint x: 488, startPoint y: 238, endPoint x: 541, endPoint y: 125, distance: 125.1
click at [477, 238] on span "Send email" at bounding box center [491, 237] width 40 height 10
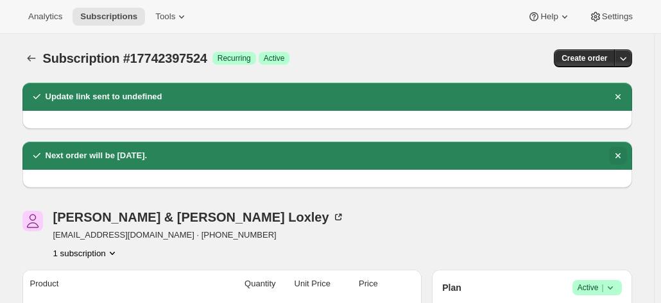
click at [619, 151] on icon "Dismiss notification" at bounding box center [617, 155] width 13 height 13
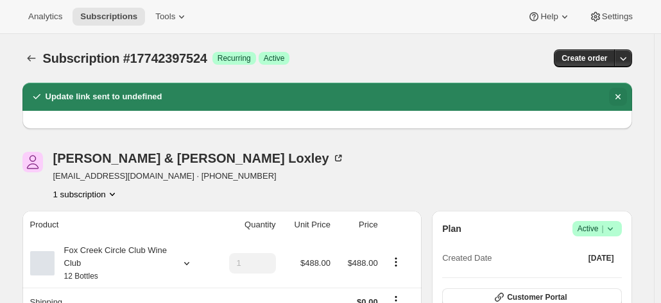
click at [617, 96] on icon "Dismiss notification" at bounding box center [617, 96] width 13 height 13
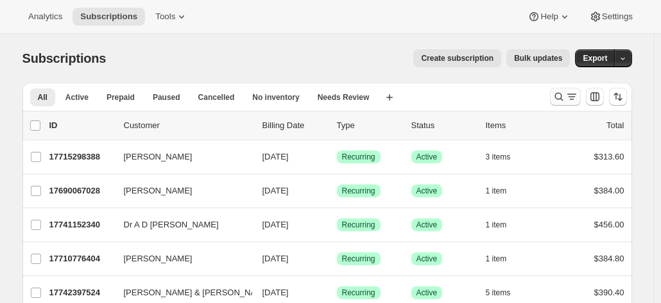
click at [561, 96] on icon "Search and filter results" at bounding box center [558, 96] width 13 height 13
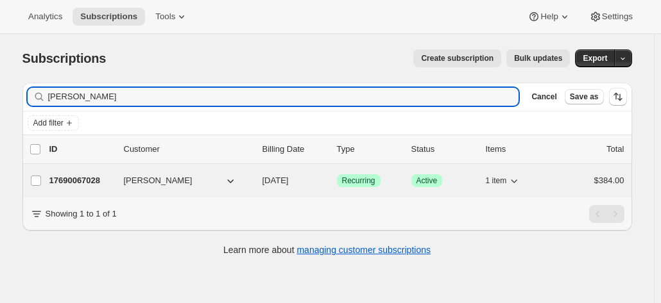
type input "david munro"
click at [93, 182] on p "17690067028" at bounding box center [81, 180] width 64 height 13
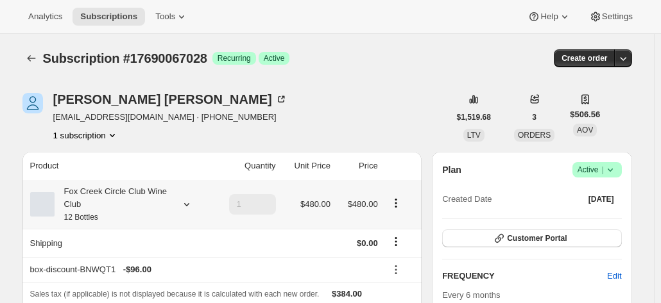
click at [100, 194] on div "Fox Creek Circle Club Wine Club 12 Bottles" at bounding box center [112, 204] width 115 height 38
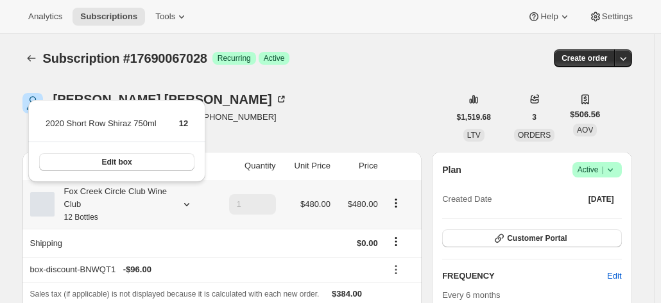
click at [100, 194] on div "Fox Creek Circle Club Wine Club 12 Bottles" at bounding box center [112, 204] width 115 height 38
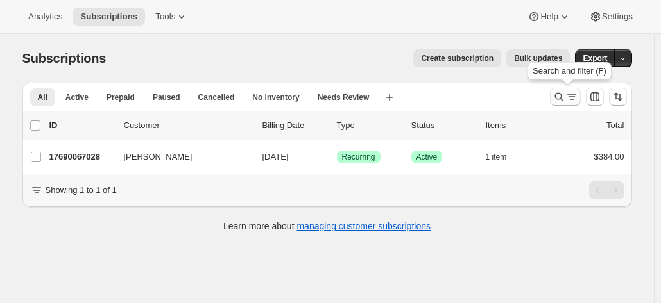
click at [561, 96] on icon "Search and filter results" at bounding box center [558, 96] width 13 height 13
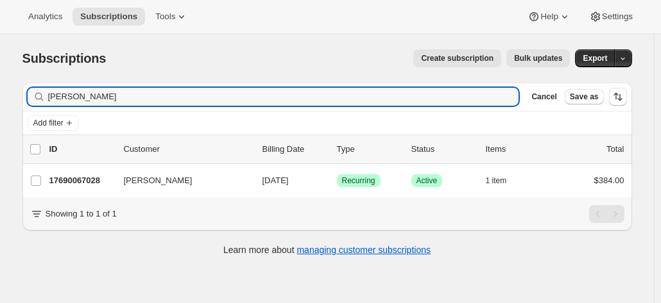
drag, startPoint x: 111, startPoint y: 99, endPoint x: 9, endPoint y: 94, distance: 102.1
click at [9, 94] on div "Subscriptions. This page is ready Subscriptions Create subscription Bulk update…" at bounding box center [327, 185] width 654 height 303
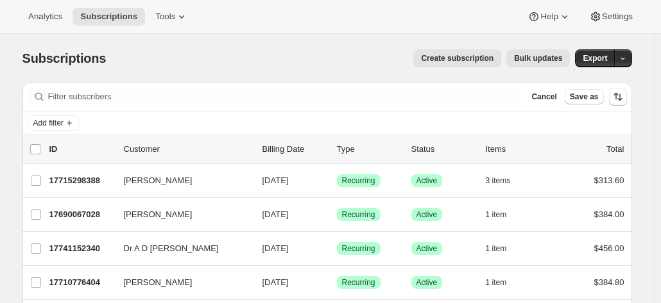
drag, startPoint x: 651, startPoint y: 134, endPoint x: 577, endPoint y: 140, distance: 74.1
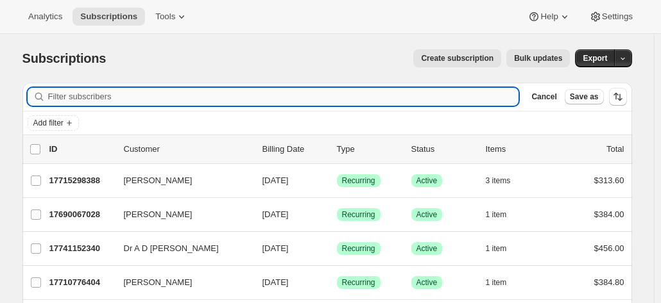
click at [319, 99] on input "Filter subscribers" at bounding box center [283, 97] width 471 height 18
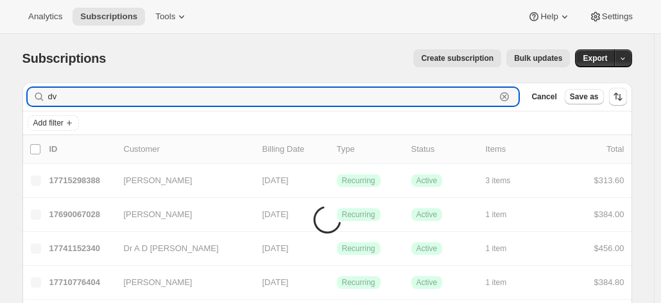
type input "d"
type input "a"
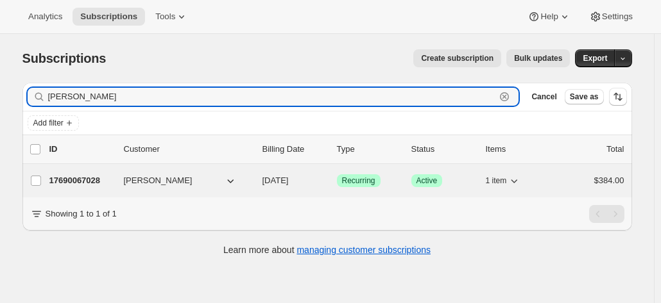
type input "david munro"
click at [168, 179] on span "[PERSON_NAME]" at bounding box center [158, 180] width 69 height 13
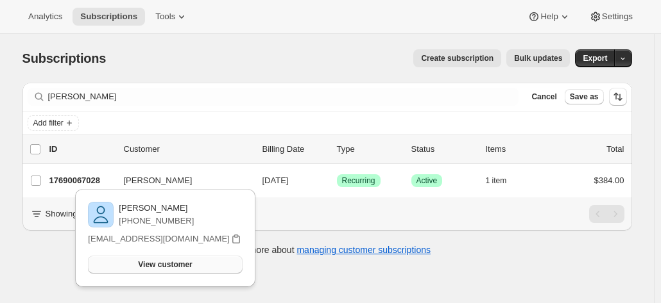
click at [155, 269] on span "View customer" at bounding box center [165, 265] width 54 height 10
click at [194, 62] on div "Create subscription Bulk updates" at bounding box center [345, 58] width 448 height 18
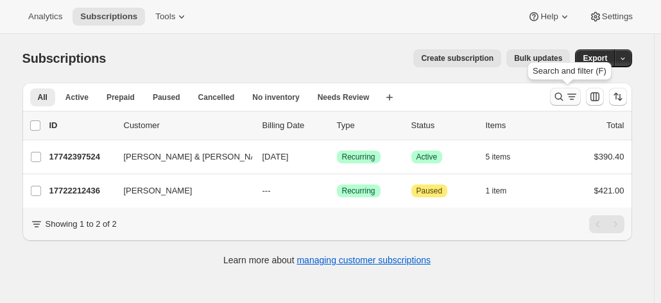
click at [563, 100] on icon "Search and filter results" at bounding box center [558, 97] width 8 height 8
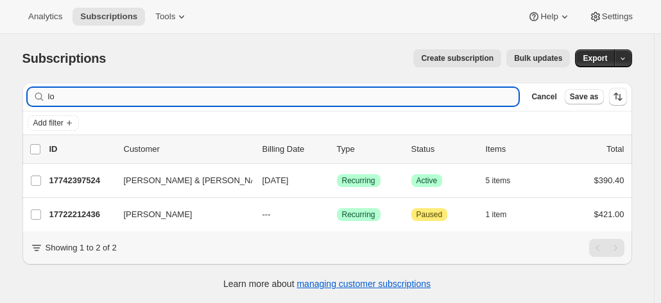
type input "l"
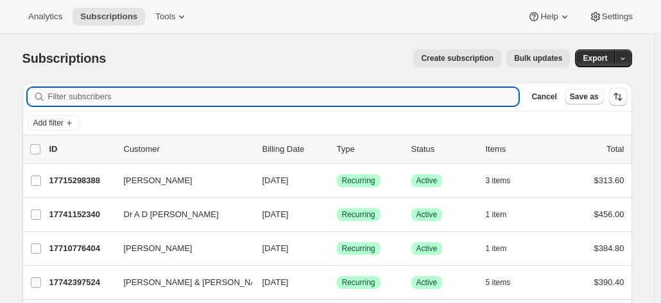
click at [218, 89] on input "Filter subscribers" at bounding box center [283, 97] width 471 height 18
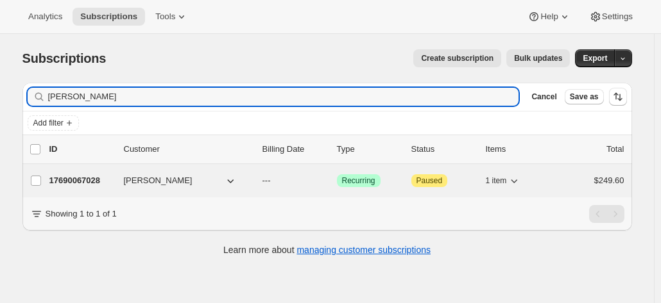
type input "david munro"
click at [86, 182] on p "17690067028" at bounding box center [81, 180] width 64 height 13
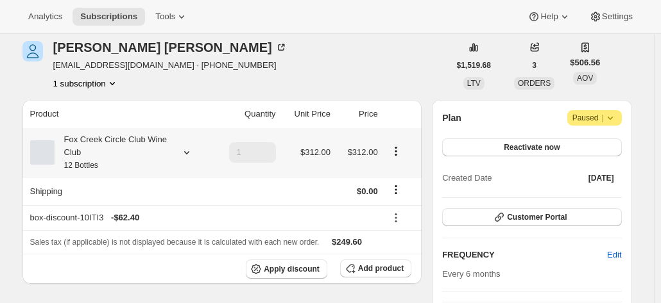
scroll to position [64, 0]
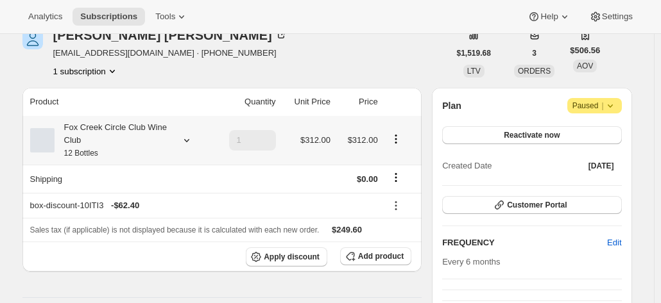
click at [166, 131] on div "Fox Creek Circle Club Wine Club 12 Bottles" at bounding box center [112, 140] width 115 height 38
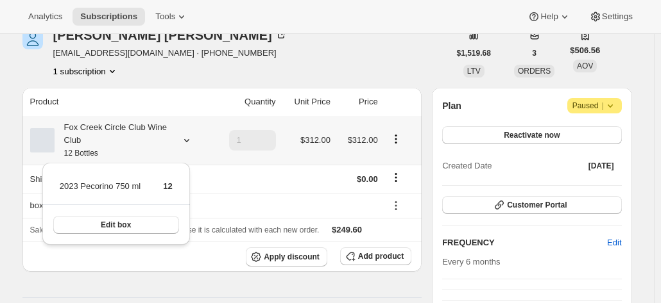
click at [166, 131] on div "Fox Creek Circle Club Wine Club 12 Bottles" at bounding box center [112, 140] width 115 height 38
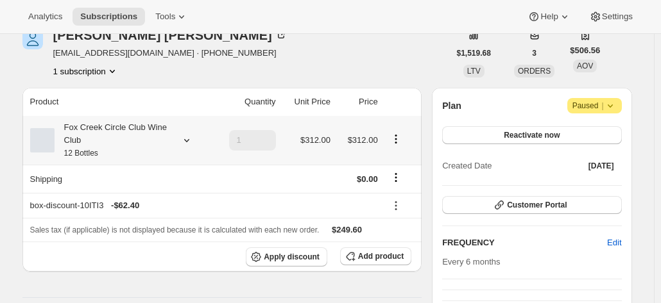
click at [169, 132] on div "Fox Creek Circle Club Wine Club 12 Bottles" at bounding box center [112, 140] width 115 height 38
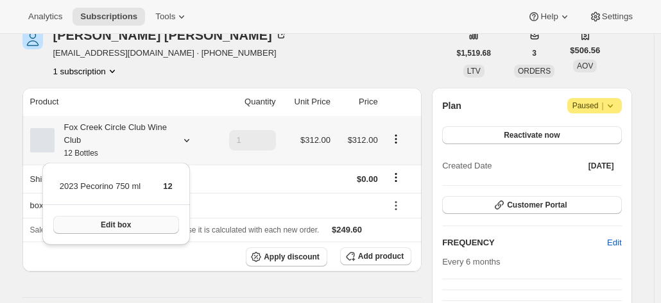
click at [137, 227] on button "Edit box" at bounding box center [116, 225] width 126 height 18
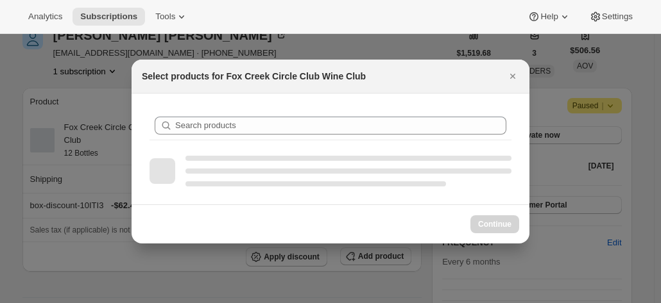
scroll to position [0, 0]
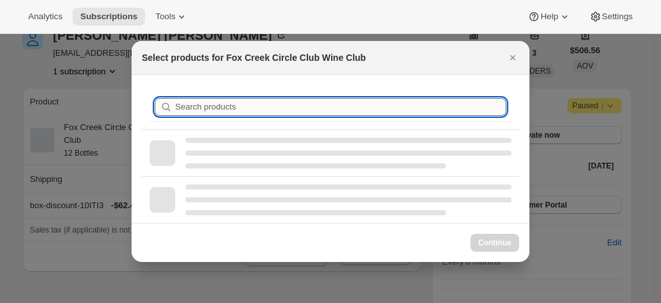
drag, startPoint x: 209, startPoint y: 107, endPoint x: 221, endPoint y: 96, distance: 16.3
click at [209, 107] on input "Search products" at bounding box center [340, 107] width 331 height 18
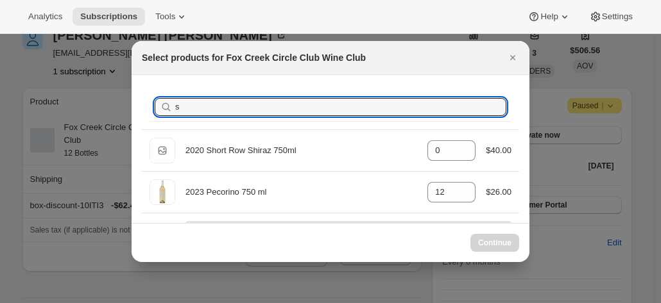
type input "sh"
type input "0"
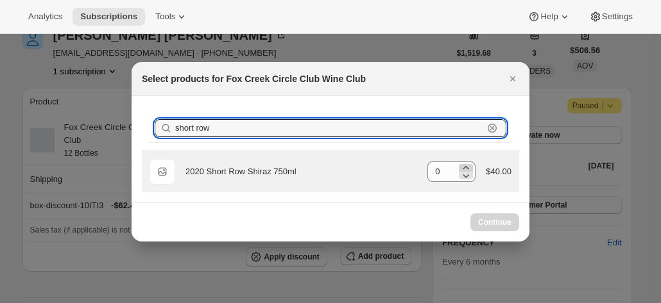
type input "short row"
click at [461, 167] on icon ":rj8:" at bounding box center [465, 168] width 13 height 13
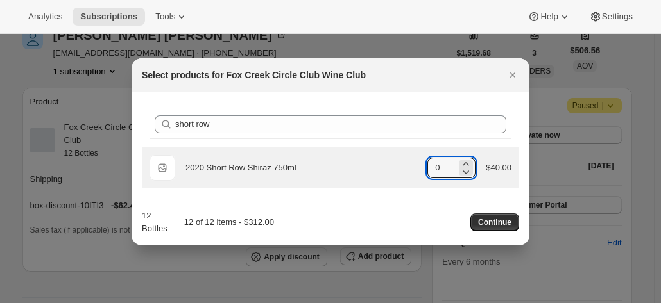
drag, startPoint x: 452, startPoint y: 170, endPoint x: 418, endPoint y: 171, distance: 33.4
click at [418, 171] on div "Default Title 2020 Short Row Shiraz 750ml gid://shopify/ProductVariant/42071335…" at bounding box center [330, 168] width 362 height 26
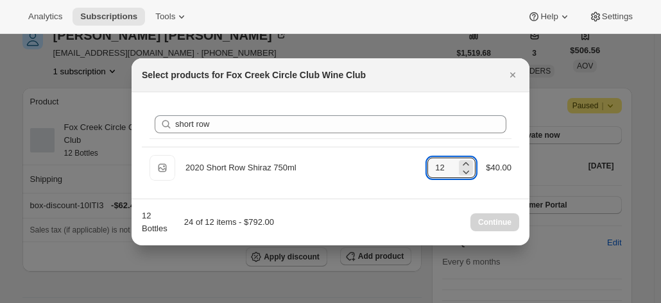
click at [345, 226] on div "12 Bottles 24 of 12 items - $792.00 Continue" at bounding box center [330, 223] width 377 height 26
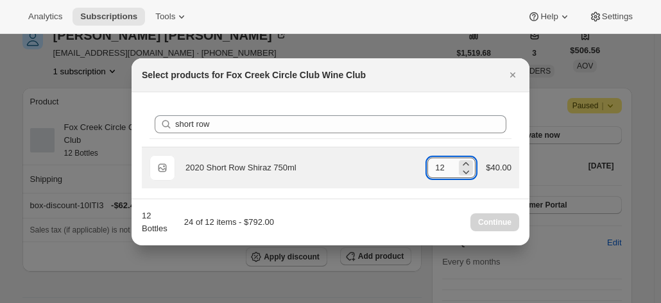
drag, startPoint x: 457, startPoint y: 161, endPoint x: 443, endPoint y: 160, distance: 14.2
click at [443, 160] on input "12" at bounding box center [441, 168] width 29 height 21
drag, startPoint x: 445, startPoint y: 164, endPoint x: 412, endPoint y: 154, distance: 33.5
click at [429, 160] on input "12" at bounding box center [441, 168] width 29 height 21
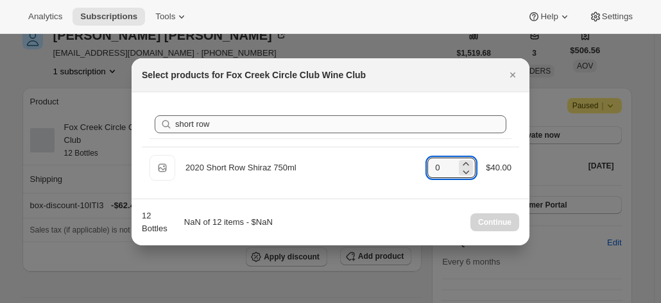
type input "0"
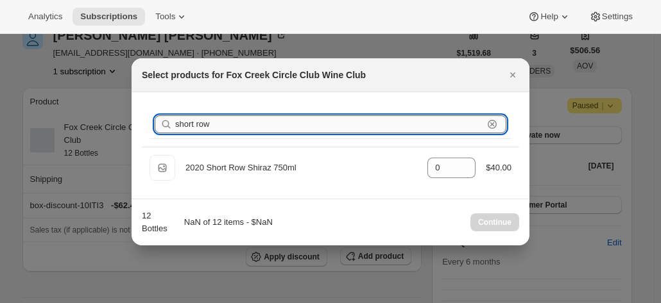
click at [264, 132] on input "short row" at bounding box center [329, 124] width 308 height 18
drag, startPoint x: 248, startPoint y: 123, endPoint x: 85, endPoint y: 90, distance: 165.7
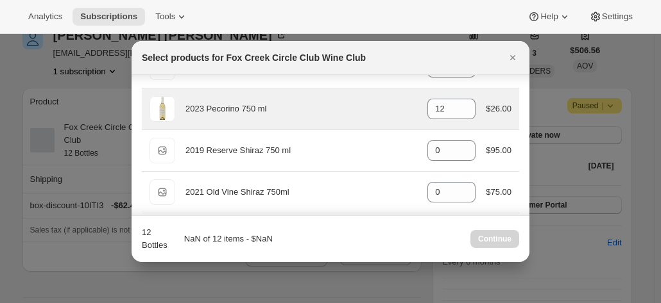
scroll to position [64, 0]
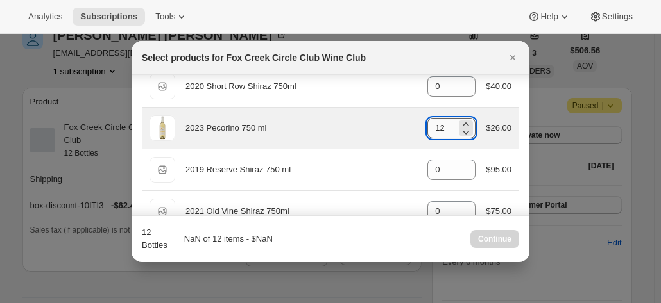
click at [437, 126] on input "12" at bounding box center [441, 128] width 29 height 21
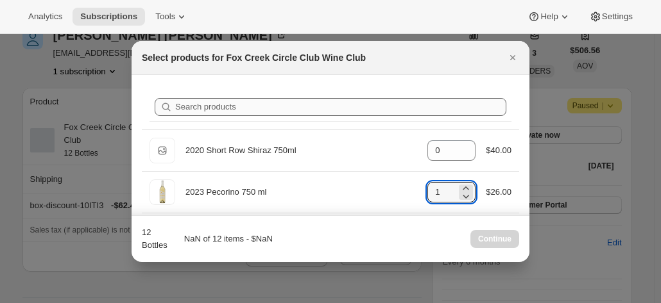
type input "1"
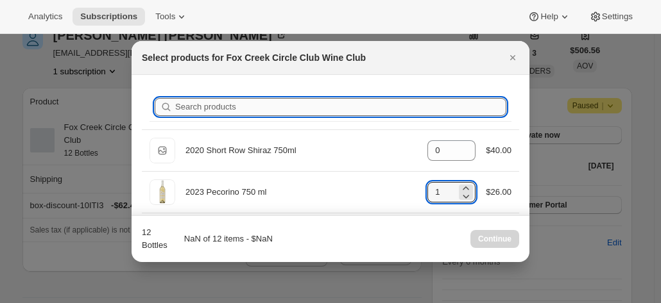
click at [221, 106] on input "Search products" at bounding box center [340, 107] width 331 height 18
click at [517, 57] on icon "Close" at bounding box center [512, 57] width 13 height 13
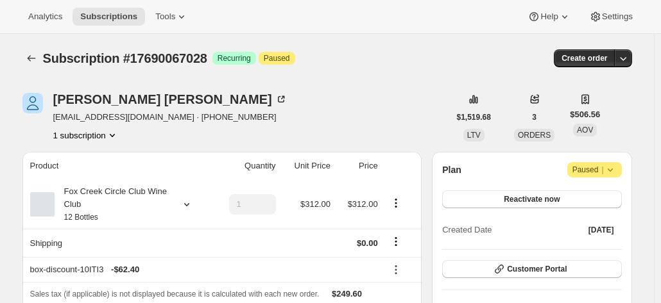
scroll to position [64, 0]
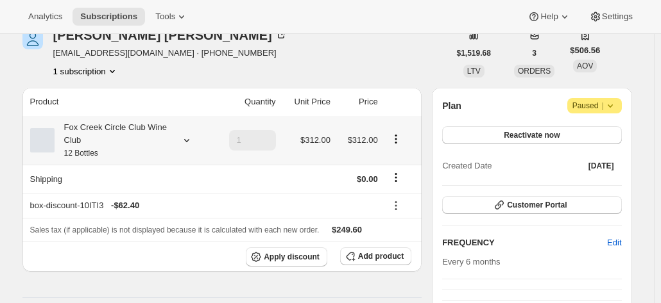
click at [149, 146] on div "Fox Creek Circle Club Wine Club 12 Bottles" at bounding box center [112, 140] width 115 height 38
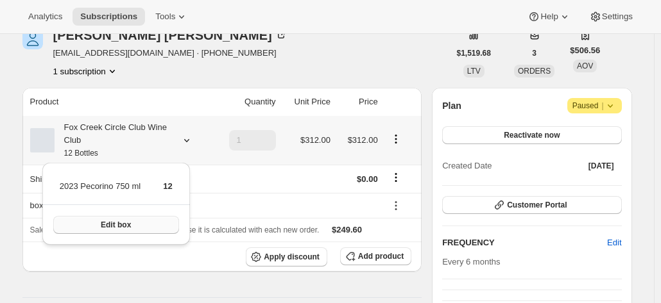
click at [142, 221] on button "Edit box" at bounding box center [116, 225] width 126 height 18
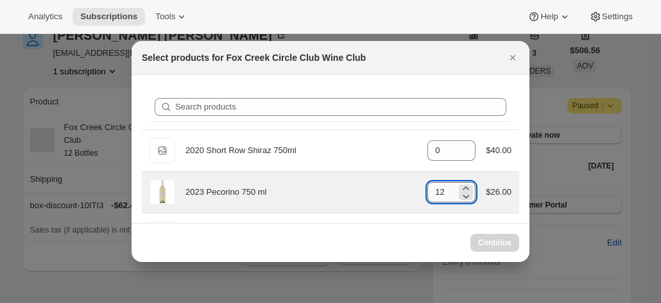
click at [436, 191] on input "12" at bounding box center [441, 192] width 29 height 21
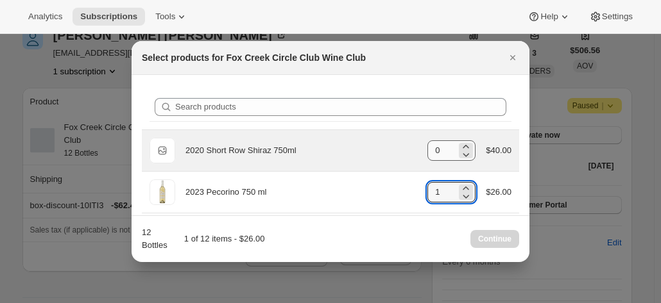
type input "1"
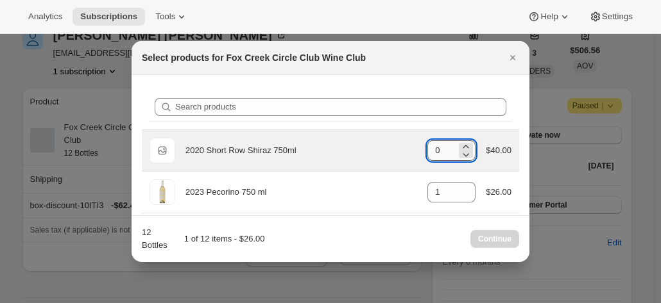
click at [446, 152] on input "0" at bounding box center [441, 150] width 29 height 21
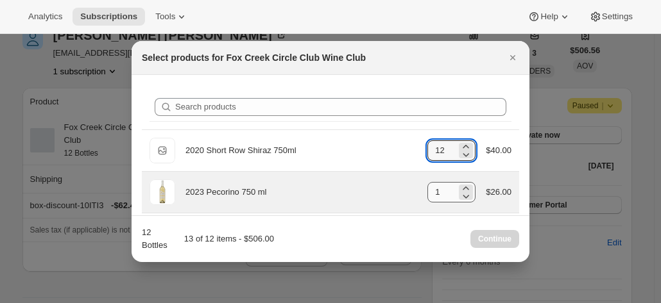
type input "12"
click at [441, 189] on input "1" at bounding box center [441, 192] width 29 height 21
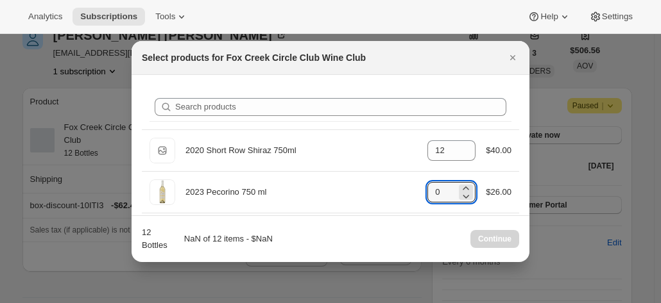
click at [420, 64] on div "Select products for Fox Creek Circle Club Wine Club" at bounding box center [319, 57] width 354 height 13
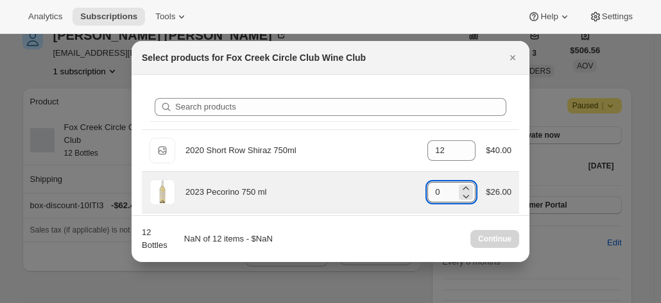
click at [439, 194] on input "0" at bounding box center [441, 192] width 29 height 21
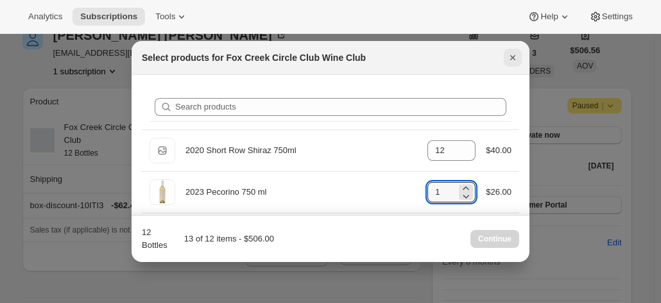
type input "1"
click at [511, 51] on icon "Close" at bounding box center [512, 57] width 13 height 13
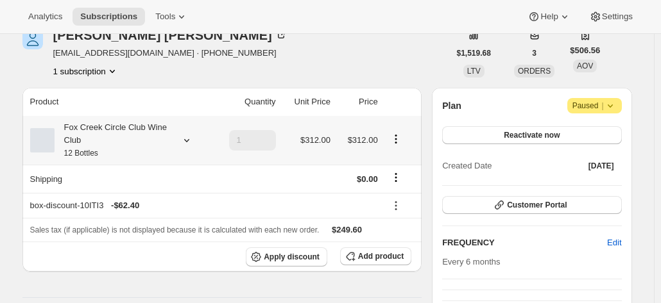
click at [101, 142] on div "Fox Creek Circle Club Wine Club 12 Bottles" at bounding box center [112, 140] width 115 height 38
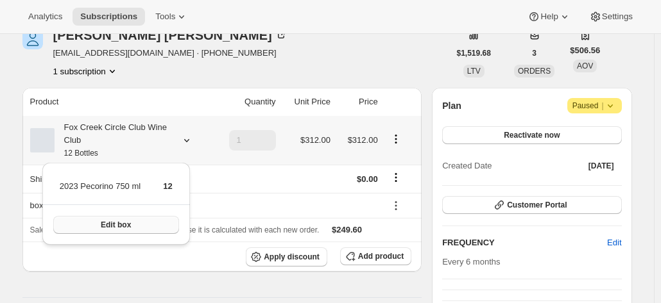
click at [99, 230] on button "Edit box" at bounding box center [116, 225] width 126 height 18
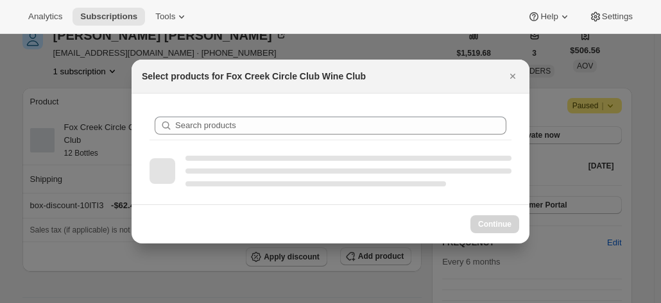
scroll to position [0, 0]
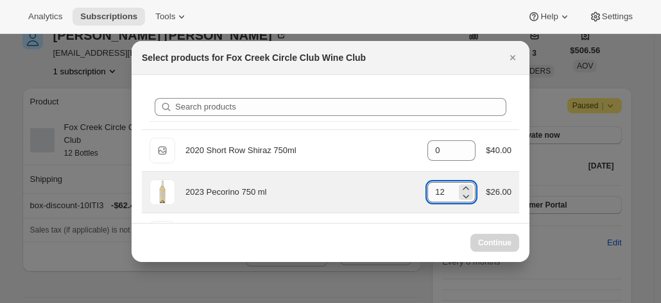
click at [441, 197] on input "12" at bounding box center [441, 192] width 29 height 21
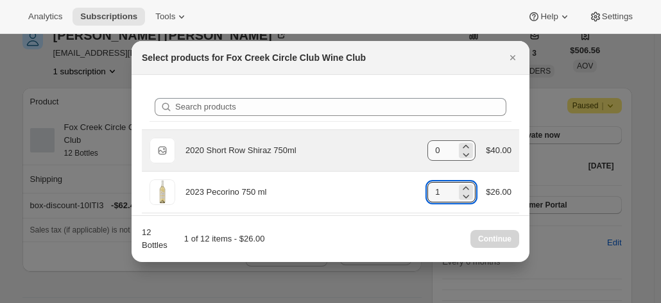
type input "1"
click at [443, 155] on input "0" at bounding box center [441, 150] width 29 height 21
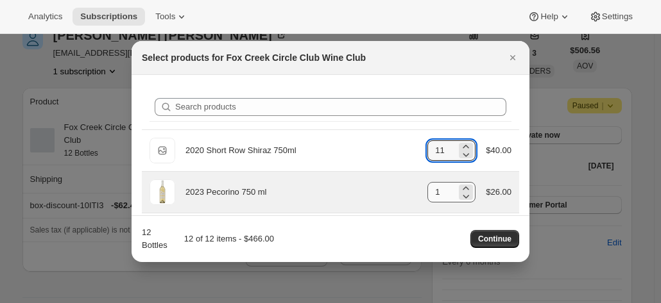
type input "11"
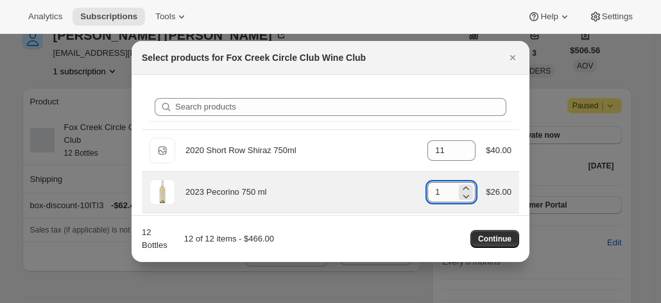
click at [434, 187] on input "1" at bounding box center [441, 192] width 29 height 21
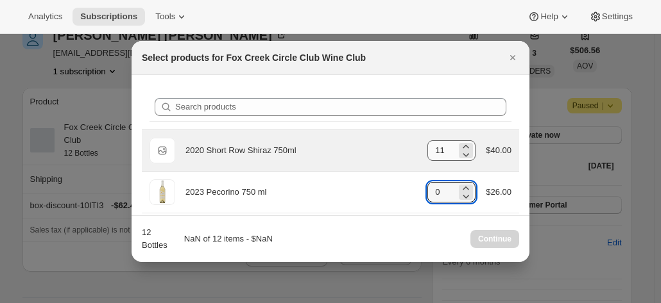
type input "1"
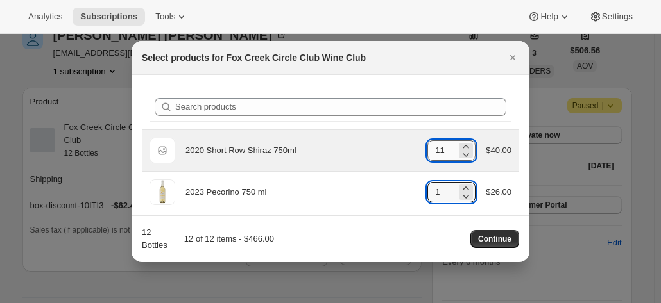
click at [445, 151] on input "11" at bounding box center [441, 150] width 29 height 21
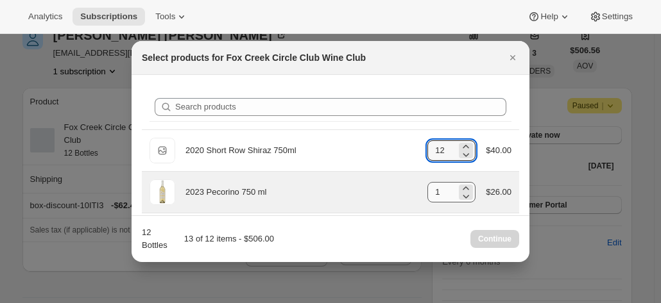
type input "12"
click at [438, 197] on input "1" at bounding box center [441, 192] width 29 height 21
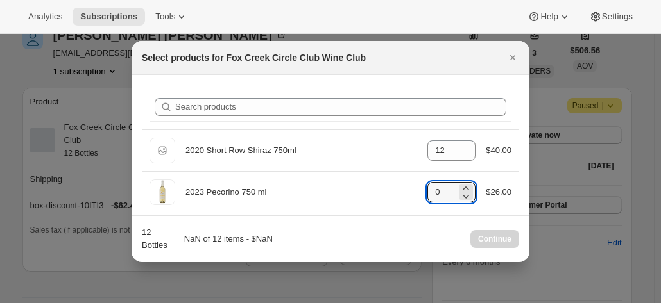
type input "0"
click at [499, 243] on div "Continue" at bounding box center [494, 239] width 49 height 18
click at [492, 242] on div "Continue" at bounding box center [494, 239] width 49 height 18
click at [513, 56] on icon "Close" at bounding box center [512, 57] width 13 height 13
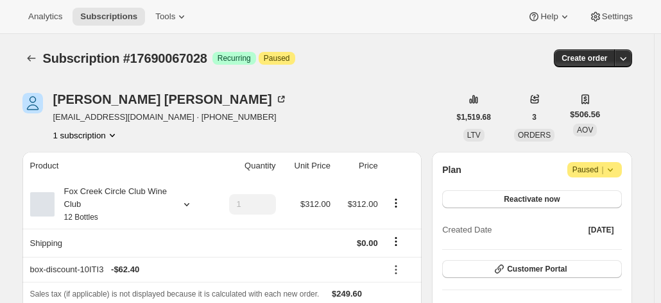
scroll to position [64, 0]
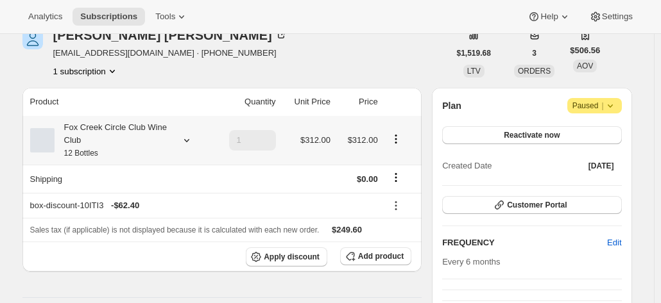
click at [138, 147] on div "Fox Creek Circle Club Wine Club 12 Bottles" at bounding box center [112, 140] width 115 height 38
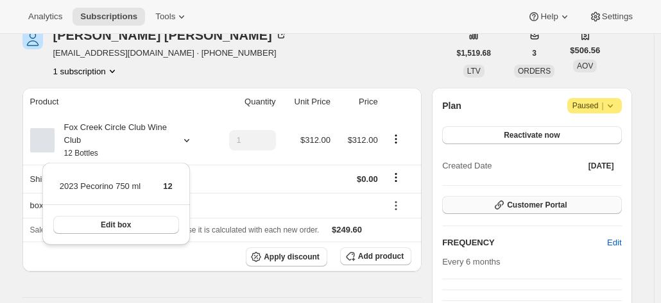
click at [485, 204] on button "Customer Portal" at bounding box center [531, 205] width 179 height 18
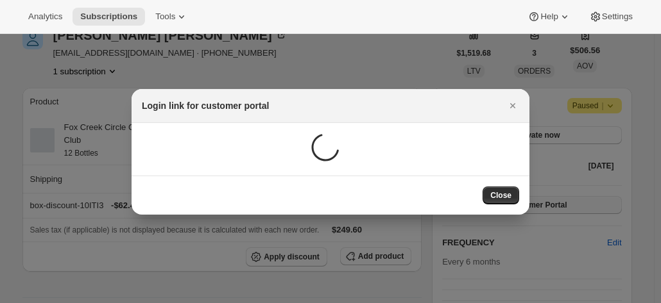
scroll to position [0, 0]
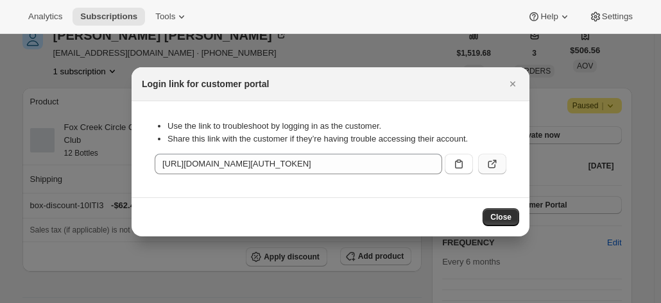
click at [487, 158] on icon ":rh3:" at bounding box center [492, 164] width 13 height 13
click at [509, 82] on icon "Close" at bounding box center [512, 84] width 13 height 13
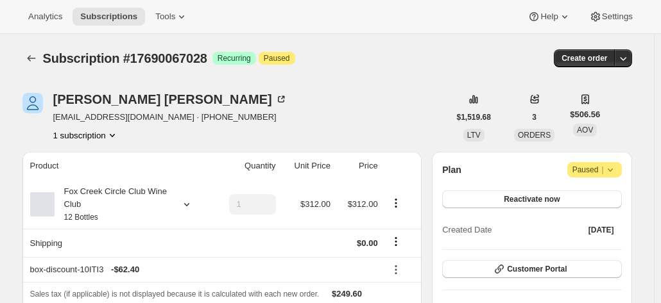
scroll to position [64, 0]
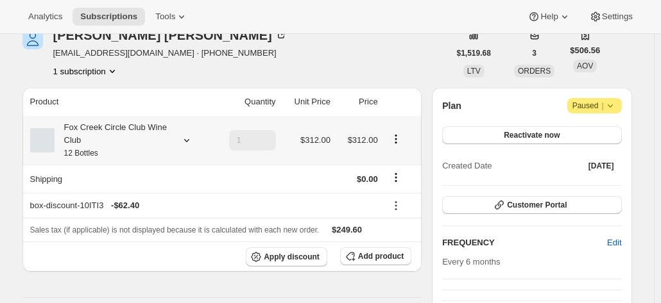
click at [163, 144] on div "Fox Creek Circle Club Wine Club 12 Bottles" at bounding box center [112, 140] width 115 height 38
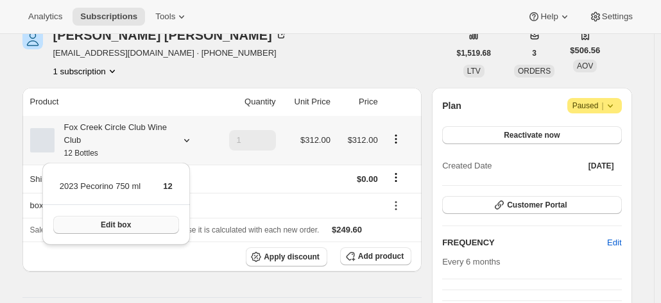
click at [130, 231] on button "Edit box" at bounding box center [116, 225] width 126 height 18
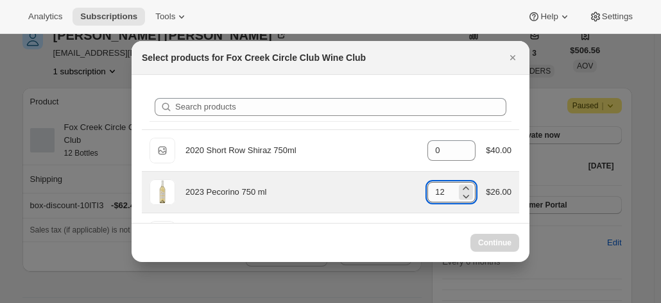
click at [444, 198] on input "12" at bounding box center [441, 192] width 29 height 21
type input "12"
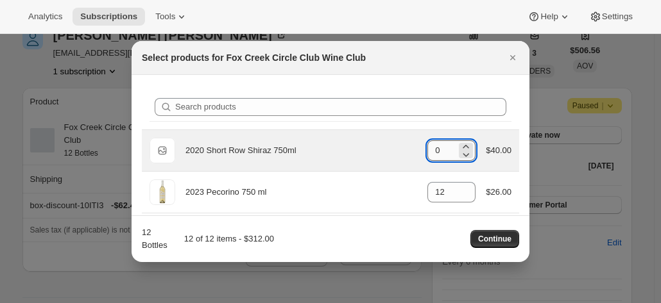
click at [448, 146] on input "0" at bounding box center [441, 150] width 29 height 21
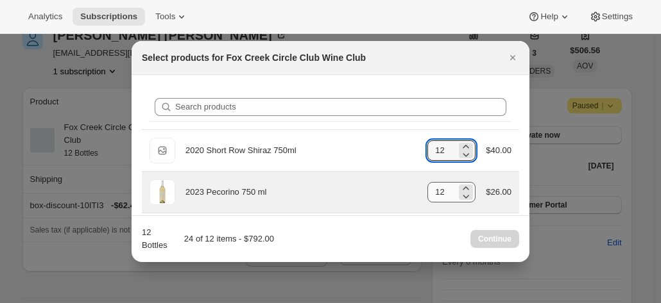
type input "12"
click at [441, 189] on input "12" at bounding box center [441, 192] width 29 height 21
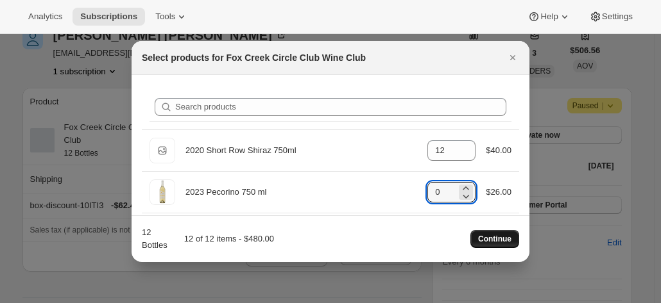
type input "0"
click at [495, 243] on span "Continue" at bounding box center [494, 239] width 33 height 10
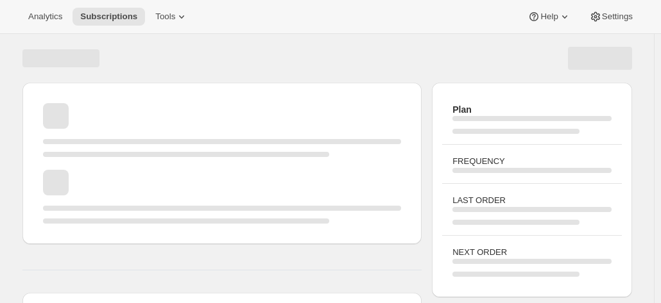
scroll to position [64, 0]
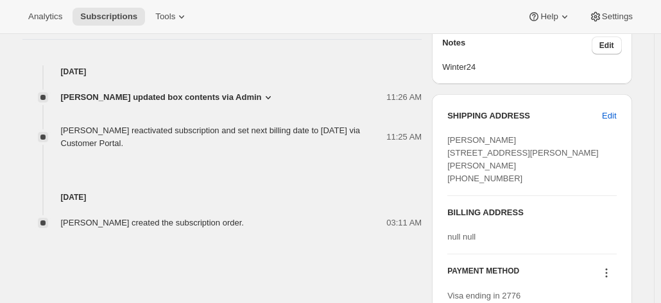
scroll to position [577, 0]
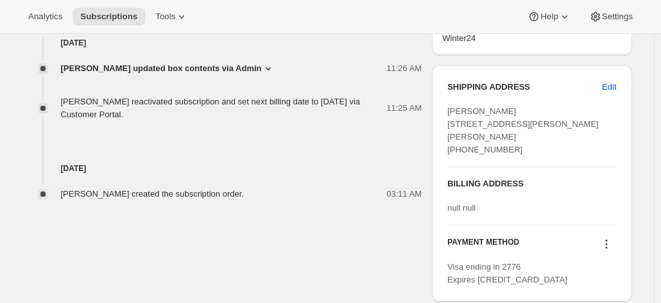
drag, startPoint x: 431, startPoint y: 146, endPoint x: 450, endPoint y: 160, distance: 23.9
click at [450, 157] on div "David Munro 2 Thornbury Street BEULAH PARK SA, 5067 Australia +61414546202" at bounding box center [531, 130] width 169 height 51
copy span "+61414546202"
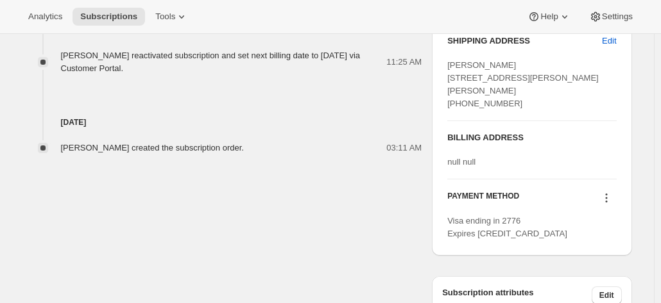
scroll to position [642, 0]
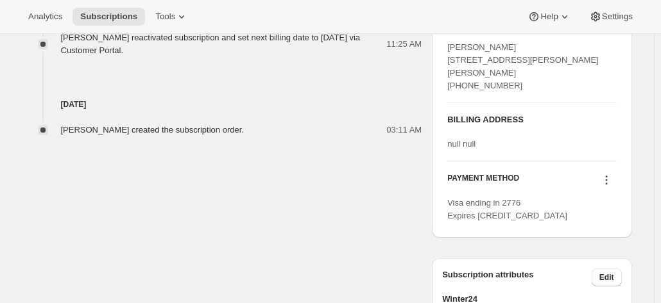
copy span "+61414546202"
click at [628, 150] on div "SHIPPING ADDRESS Edit David Munro 2 Thornbury Street BEULAH PARK SA, 5067 Austr…" at bounding box center [532, 119] width 200 height 237
drag, startPoint x: 514, startPoint y: 98, endPoint x: 452, endPoint y: 96, distance: 62.9
click at [452, 92] on div "David Munro 2 Thornbury Street BEULAH PARK SA, 5067 Australia +61414546202" at bounding box center [531, 66] width 169 height 51
copy span "+61414546202"
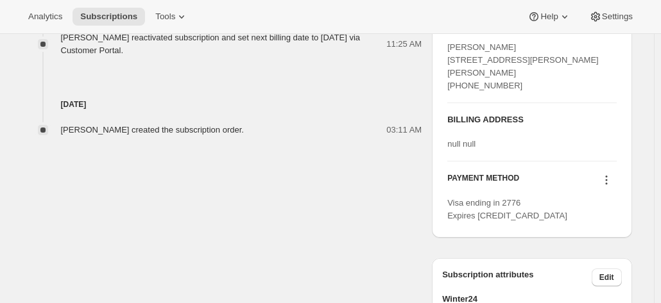
click at [631, 119] on div "SHIPPING ADDRESS Edit David Munro 2 Thornbury Street BEULAH PARK SA, 5067 Austr…" at bounding box center [532, 119] width 200 height 237
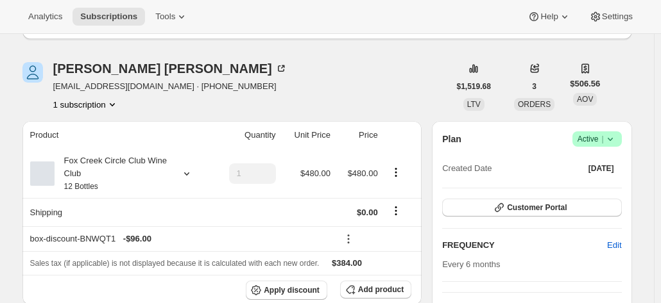
scroll to position [64, 0]
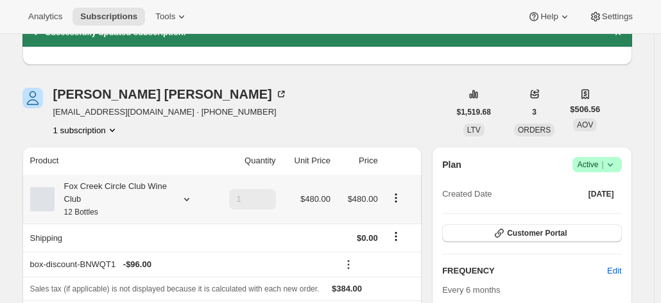
click at [151, 211] on div "Fox Creek Circle Club Wine Club 12 Bottles" at bounding box center [112, 199] width 115 height 38
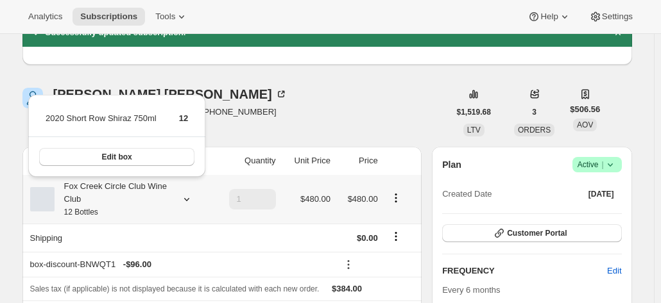
click at [151, 211] on div "Fox Creek Circle Club Wine Club 12 Bottles" at bounding box center [112, 199] width 115 height 38
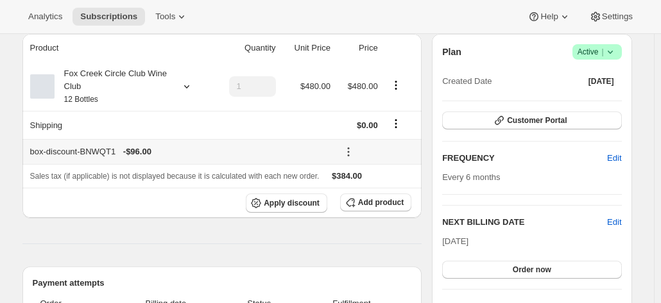
scroll to position [192, 0]
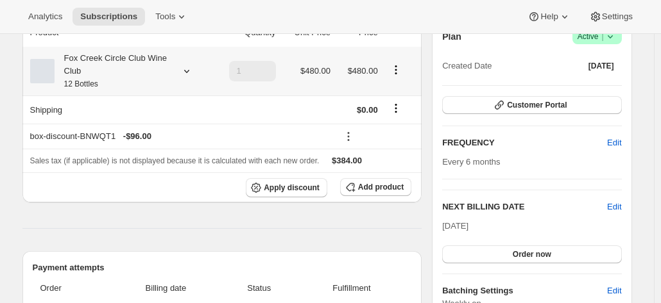
click at [140, 81] on div "Fox Creek Circle Club Wine Club 12 Bottles" at bounding box center [112, 71] width 115 height 38
click at [145, 76] on div "Fox Creek Circle Club Wine Club 12 Bottles" at bounding box center [112, 71] width 115 height 38
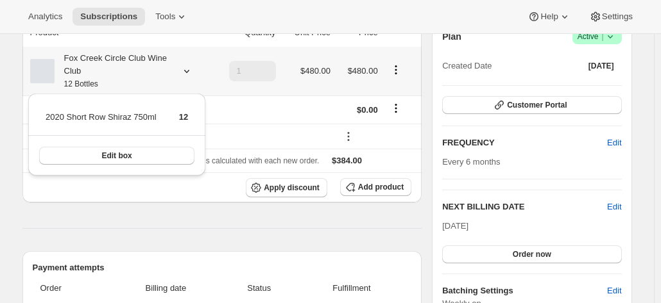
click at [145, 78] on div "Fox Creek Circle Club Wine Club 12 Bottles" at bounding box center [112, 71] width 115 height 38
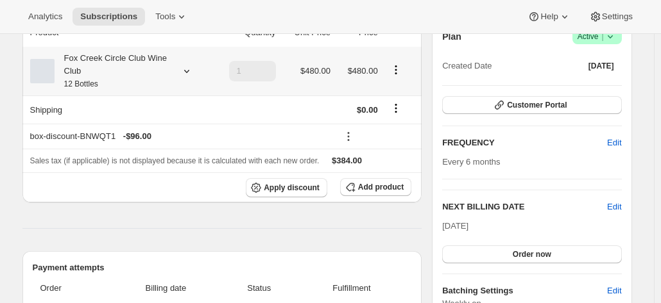
click at [145, 78] on div "Fox Creek Circle Club Wine Club 12 Bottles" at bounding box center [112, 71] width 115 height 38
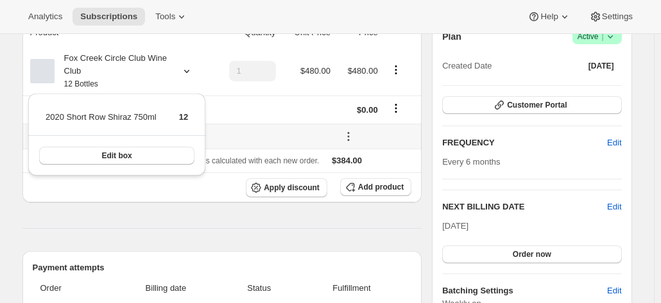
click at [409, 139] on div at bounding box center [376, 137] width 76 height 14
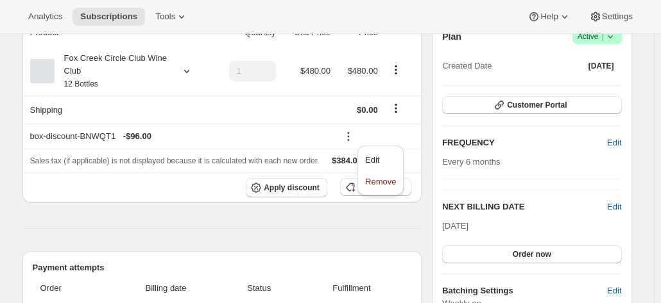
click at [422, 225] on div "Product Quantity Unit Price Price Fox Creek Circle Club Wine Club 12 Bottles 1 …" at bounding box center [222, 302] width 400 height 567
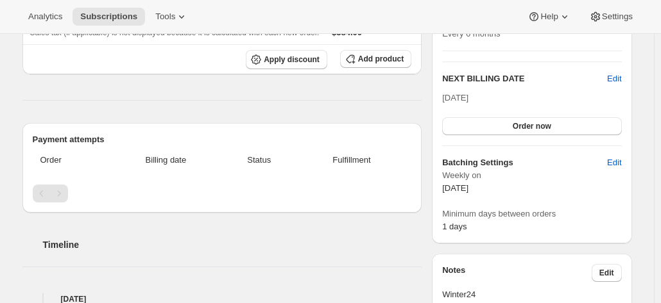
scroll to position [64, 0]
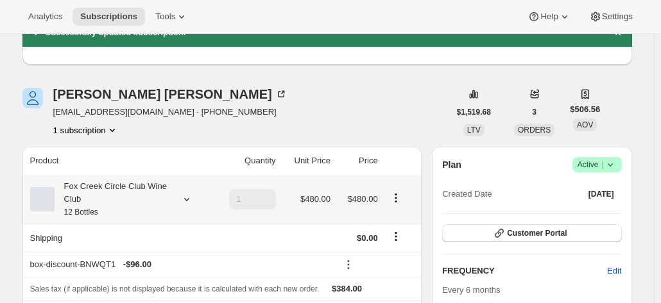
click at [133, 191] on div "Fox Creek Circle Club Wine Club 12 Bottles" at bounding box center [112, 199] width 115 height 38
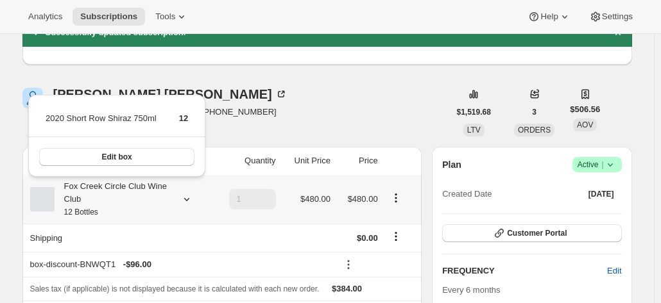
click at [133, 191] on div "Fox Creek Circle Club Wine Club 12 Bottles" at bounding box center [112, 199] width 115 height 38
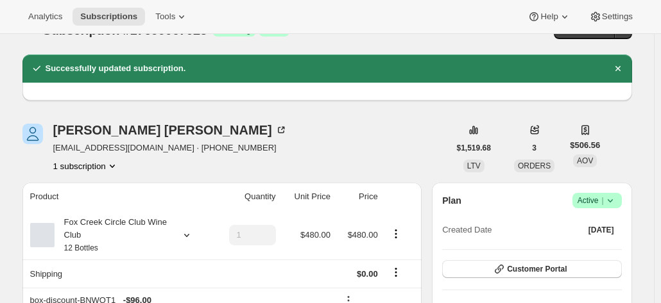
scroll to position [0, 0]
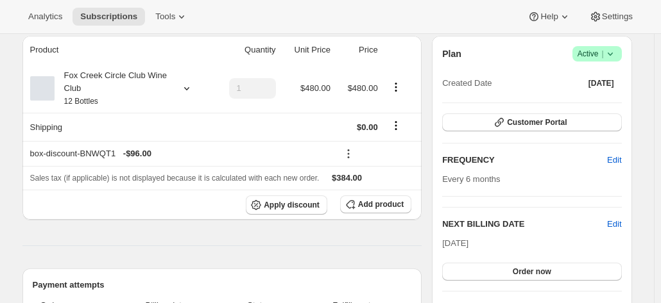
scroll to position [192, 0]
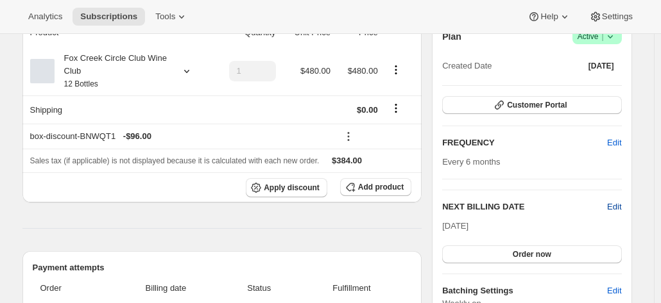
click at [615, 203] on span "Edit" at bounding box center [614, 207] width 14 height 13
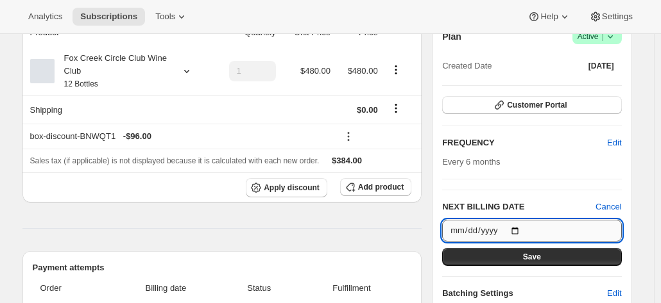
click at [518, 231] on input "2025-10-21" at bounding box center [531, 231] width 179 height 22
type input "2025-10-16"
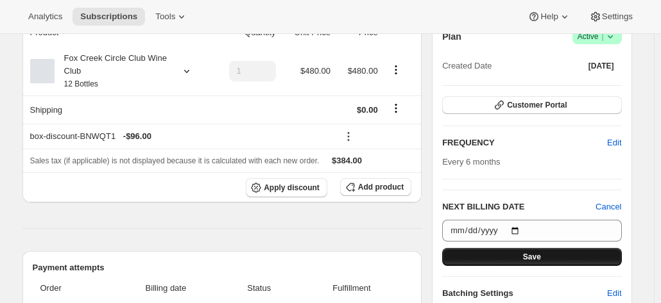
click at [525, 253] on button "Save" at bounding box center [531, 257] width 179 height 18
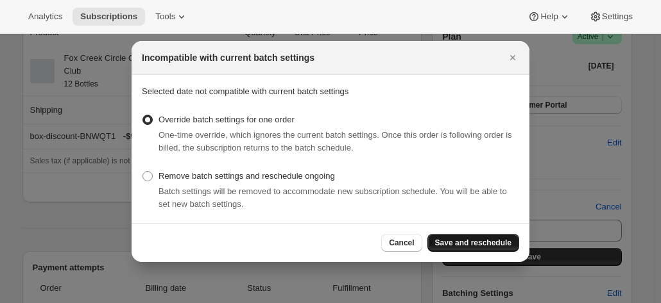
click at [480, 244] on span "Save and reschedule" at bounding box center [473, 243] width 76 height 10
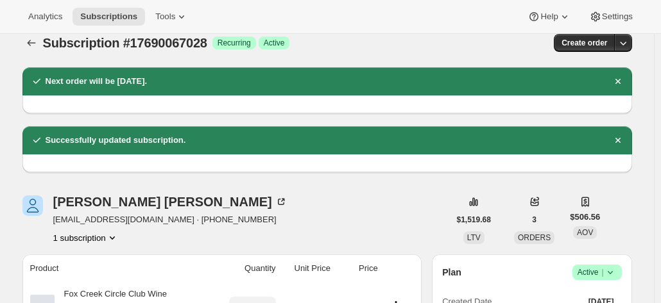
scroll to position [0, 0]
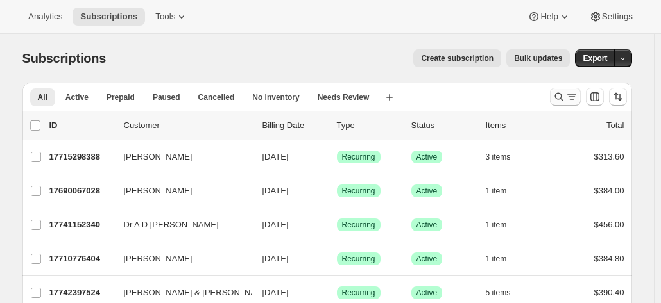
click at [558, 91] on icon "Search and filter results" at bounding box center [558, 96] width 13 height 13
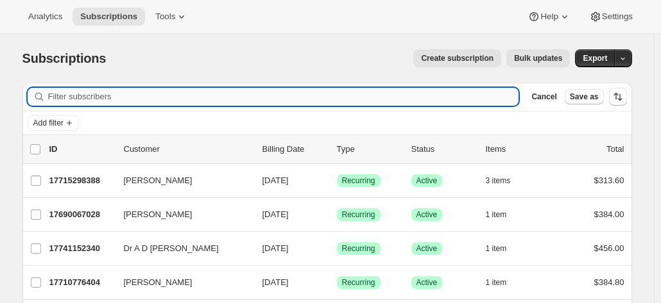
click at [160, 105] on input "Filter subscribers" at bounding box center [283, 97] width 471 height 18
type input "l"
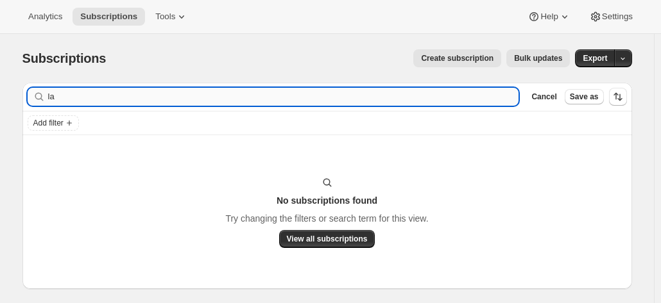
type input "l"
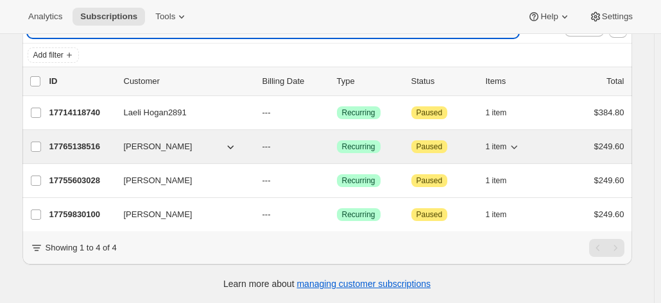
scroll to position [76, 0]
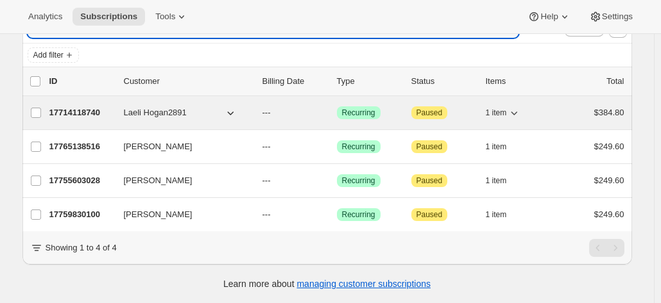
type input "[PERSON_NAME]"
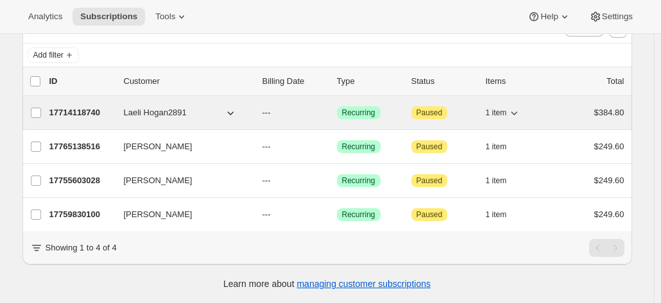
click at [76, 106] on p "17714118740" at bounding box center [81, 112] width 64 height 13
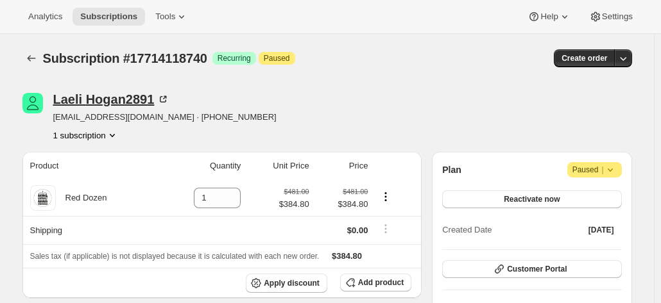
click at [169, 96] on icon at bounding box center [163, 99] width 13 height 13
click at [97, 21] on span "Subscriptions" at bounding box center [108, 17] width 57 height 10
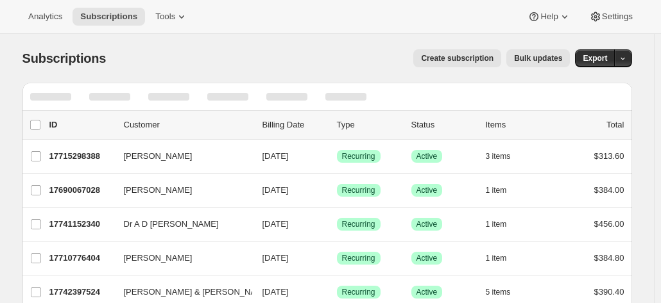
click at [453, 56] on span "Create subscription" at bounding box center [457, 58] width 72 height 10
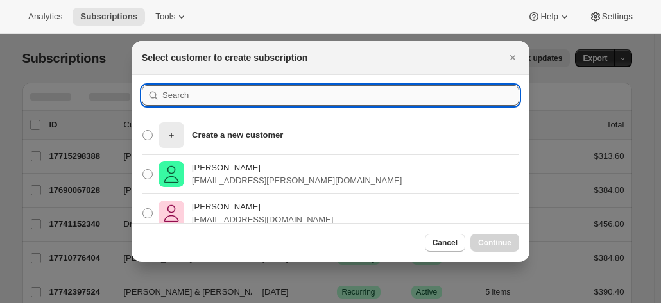
click at [172, 101] on input ":rea:" at bounding box center [340, 95] width 357 height 21
type input "l"
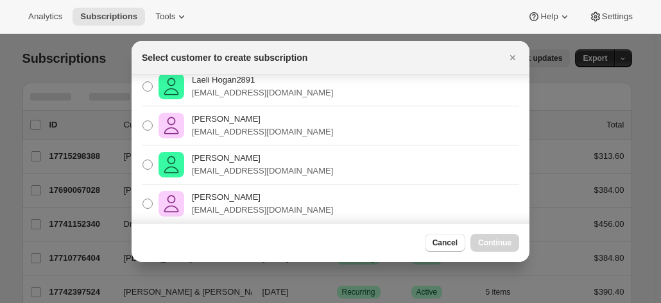
scroll to position [128, 0]
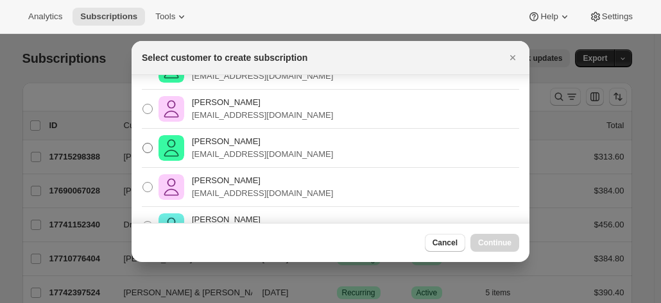
type input "[PERSON_NAME]"
drag, startPoint x: 149, startPoint y: 146, endPoint x: 171, endPoint y: 159, distance: 25.6
click at [149, 146] on span ":rea:" at bounding box center [147, 148] width 10 height 10
click at [143, 144] on input "[PERSON_NAME] [EMAIL_ADDRESS][DOMAIN_NAME]" at bounding box center [142, 143] width 1 height 1
radio input "true"
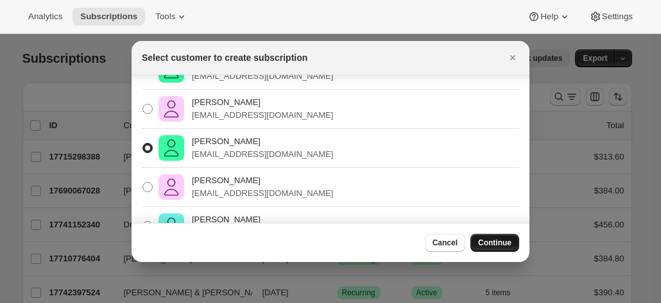
click at [491, 242] on span "Continue" at bounding box center [494, 243] width 33 height 10
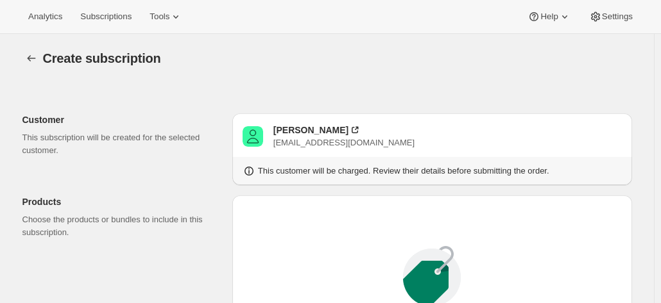
scroll to position [128, 0]
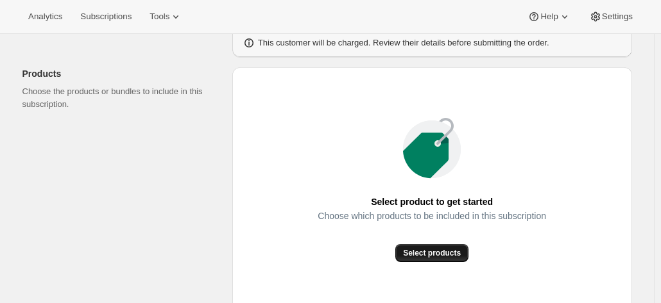
click at [446, 250] on span "Select products" at bounding box center [432, 253] width 58 height 10
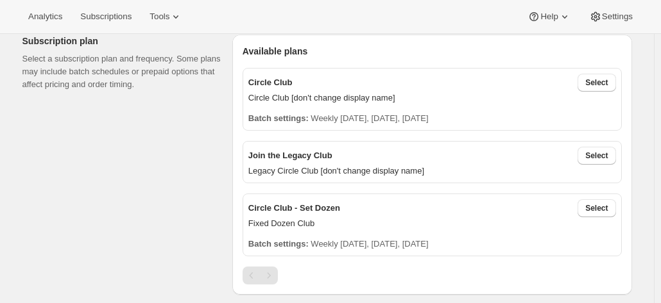
scroll to position [257, 0]
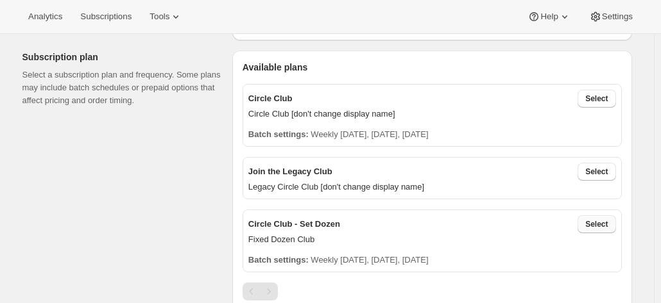
click at [605, 216] on button "Select" at bounding box center [596, 225] width 38 height 18
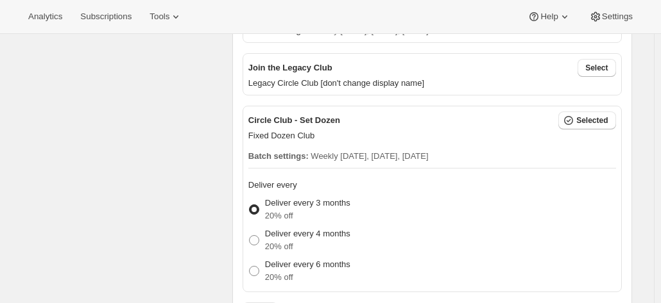
scroll to position [449, 0]
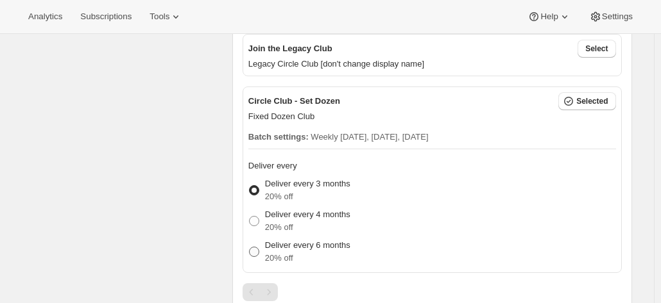
click at [268, 259] on p "20% off" at bounding box center [307, 258] width 85 height 13
click at [250, 248] on input "Deliver every 6 months 20% off" at bounding box center [249, 247] width 1 height 1
radio input "true"
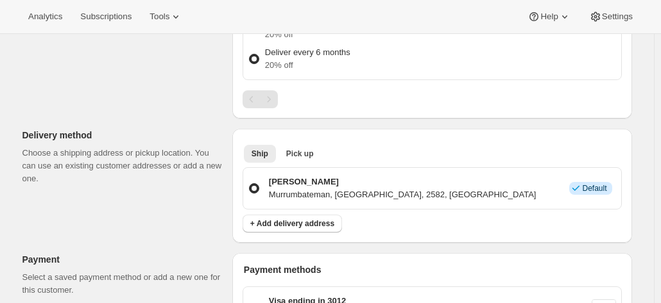
scroll to position [706, 0]
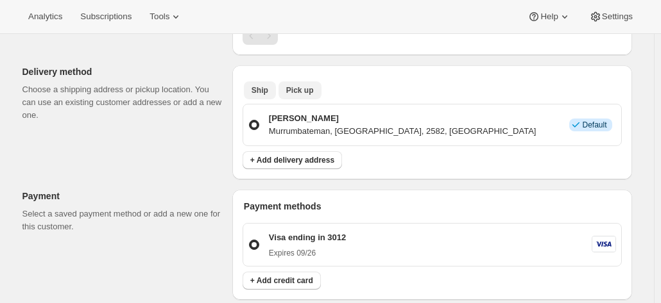
click at [298, 87] on span "Pick up" at bounding box center [300, 90] width 28 height 10
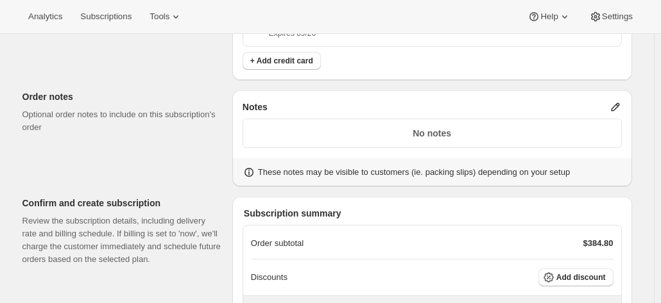
scroll to position [957, 0]
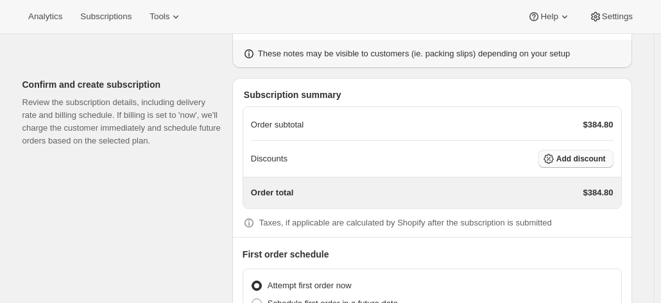
click at [562, 160] on button "Add discount" at bounding box center [575, 159] width 75 height 18
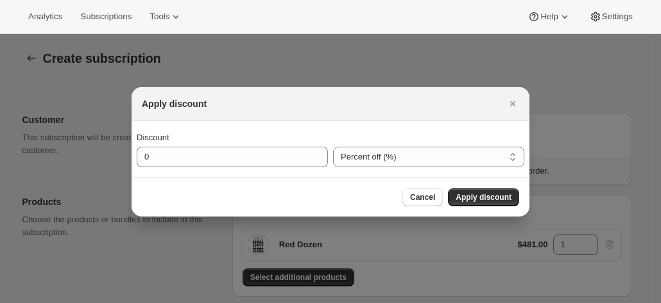
scroll to position [0, 0]
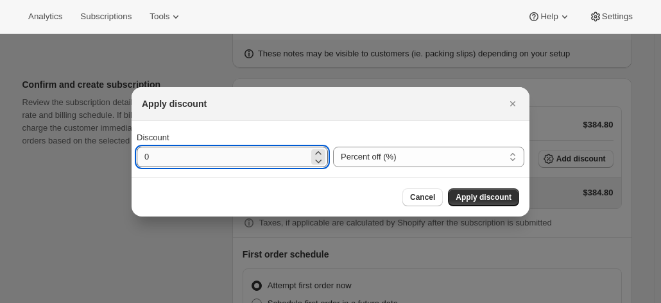
click at [249, 162] on input "0" at bounding box center [223, 157] width 172 height 21
drag, startPoint x: 203, startPoint y: 158, endPoint x: 135, endPoint y: 155, distance: 68.1
click at [135, 155] on div "Discount 0 Percent off (%) Amount off ($) Percent off (%)" at bounding box center [331, 149] width 398 height 56
type input "20"
click at [489, 194] on span "Apply discount" at bounding box center [483, 197] width 56 height 10
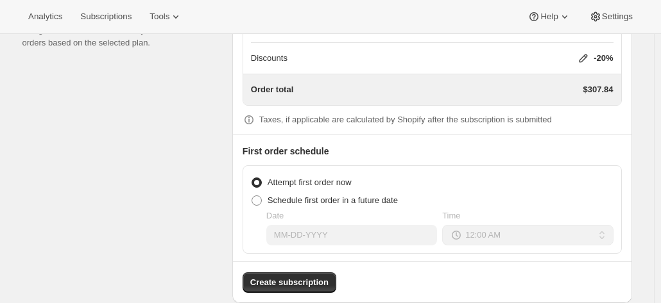
scroll to position [1070, 0]
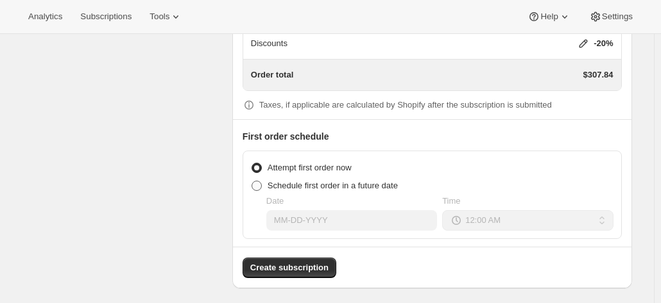
click at [260, 184] on span at bounding box center [256, 186] width 10 height 10
click at [252, 182] on input "Schedule first order in a future date" at bounding box center [251, 181] width 1 height 1
radio input "true"
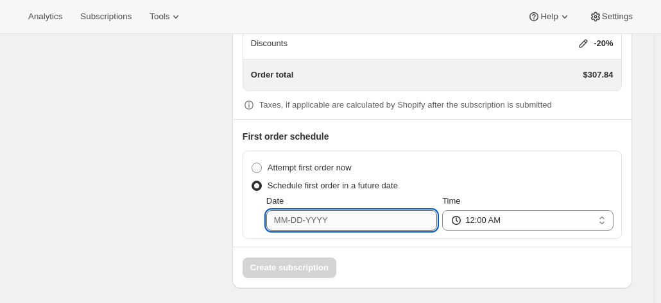
click at [280, 210] on input "Date" at bounding box center [351, 220] width 171 height 21
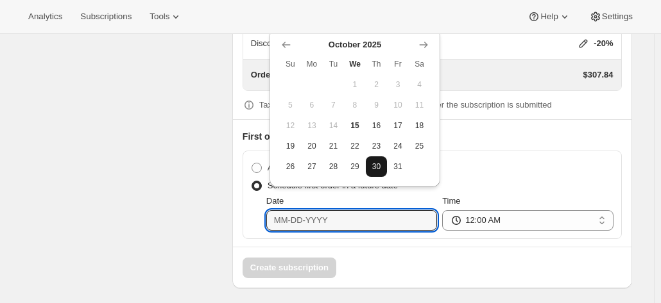
click at [376, 169] on span "30" at bounding box center [377, 167] width 12 height 10
type input "[DATE]"
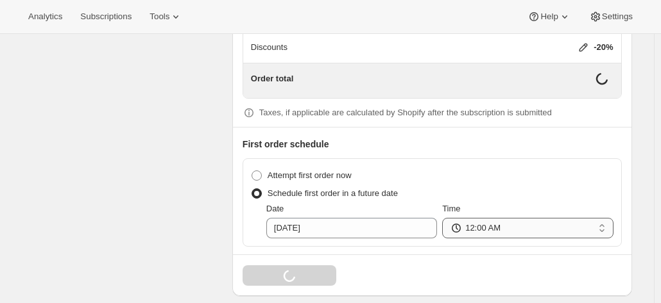
click at [511, 223] on select "12:00 AM 01:00 AM 02:00 AM 03:00 AM 04:00 AM 05:00 AM 06:00 AM 07:00 AM 08:00 A…" at bounding box center [527, 228] width 171 height 21
select select "09:00"
click at [445, 218] on select "12:00 AM 01:00 AM 02:00 AM 03:00 AM 04:00 AM 05:00 AM 06:00 AM 07:00 AM 08:00 A…" at bounding box center [527, 228] width 171 height 21
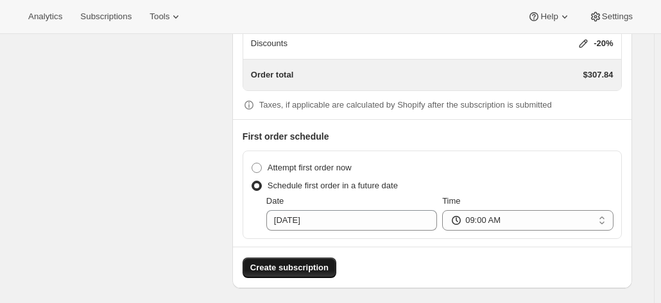
click at [284, 263] on span "Create subscription" at bounding box center [289, 268] width 78 height 13
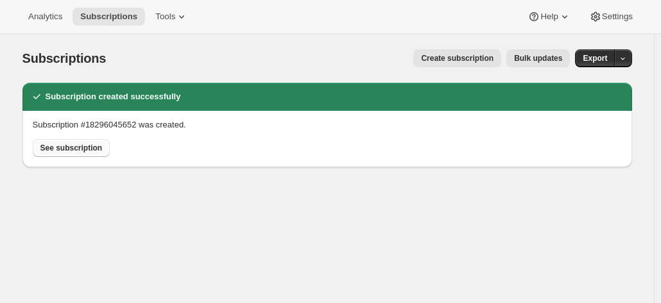
click at [51, 144] on span "See subscription" at bounding box center [71, 148] width 62 height 10
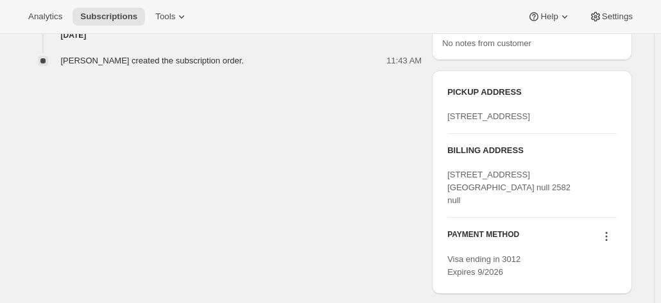
scroll to position [577, 0]
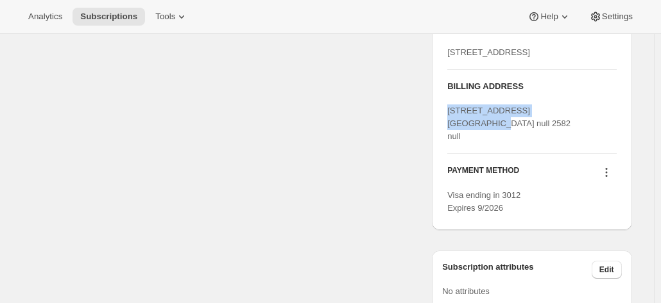
drag, startPoint x: 523, startPoint y: 158, endPoint x: 446, endPoint y: 144, distance: 78.3
click at [446, 144] on div "PICKUP ADDRESS [STREET_ADDRESS] BILLING ADDRESS [STREET_ADDRESS][GEOGRAPHIC_DAT…" at bounding box center [532, 118] width 200 height 224
copy span "[STREET_ADDRESS][GEOGRAPHIC_DATA]"
click at [561, 132] on div "BILLING ADDRESS [STREET_ADDRESS]" at bounding box center [531, 111] width 169 height 63
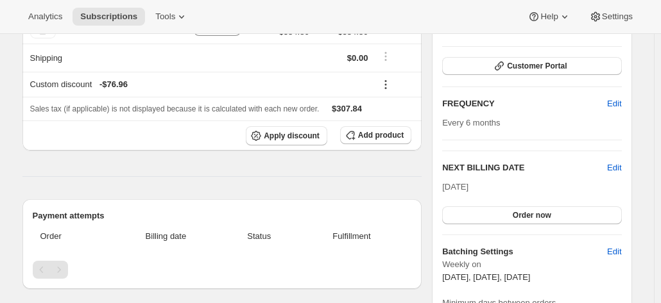
scroll to position [192, 0]
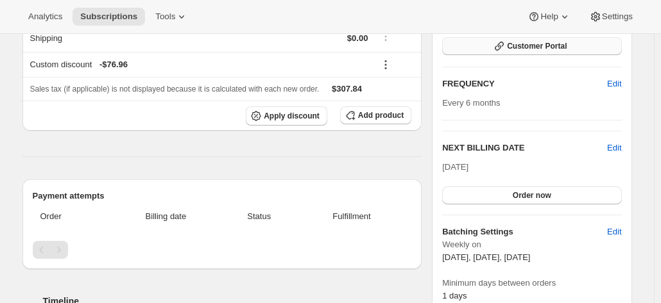
click at [506, 47] on icon "button" at bounding box center [499, 46] width 13 height 13
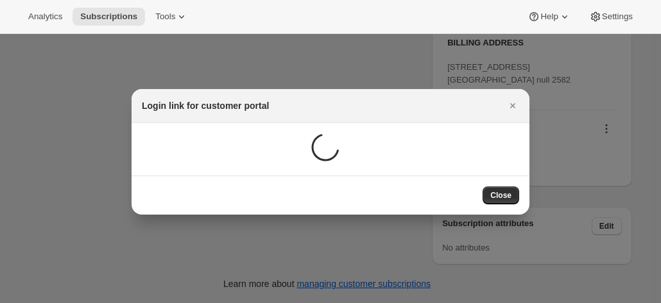
scroll to position [0, 0]
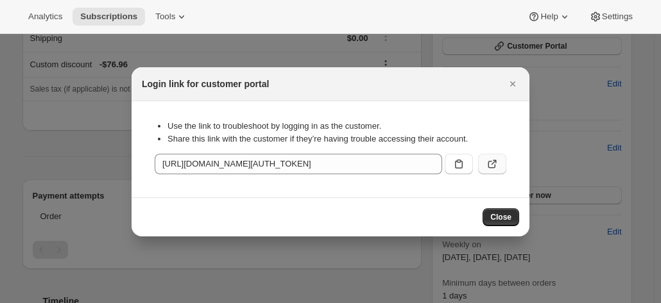
click at [494, 164] on icon ":r16k:" at bounding box center [492, 164] width 13 height 13
click at [511, 82] on icon "Close" at bounding box center [512, 83] width 5 height 5
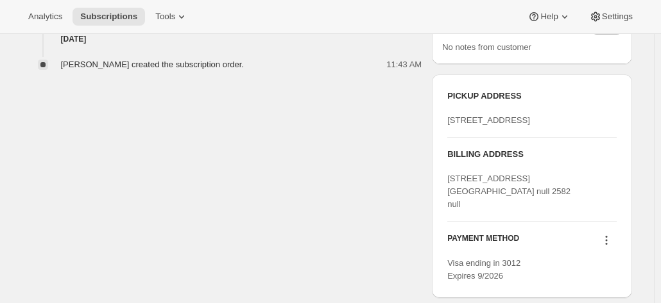
scroll to position [577, 0]
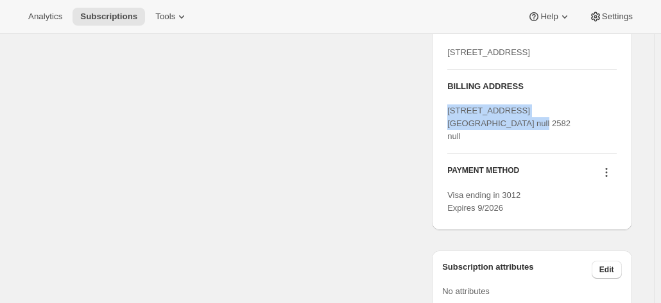
drag, startPoint x: 508, startPoint y: 157, endPoint x: 434, endPoint y: 144, distance: 75.5
copy span "[STREET_ADDRESS]"
click at [495, 153] on div "BILLING ADDRESS [STREET_ADDRESS]" at bounding box center [531, 111] width 169 height 83
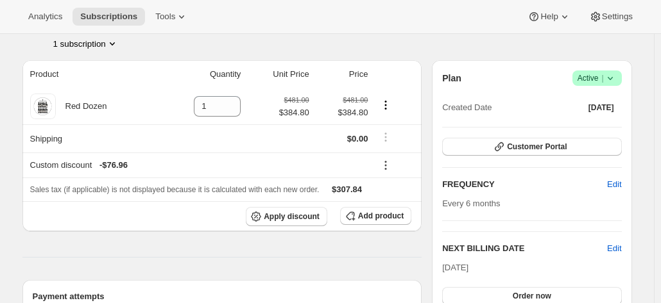
scroll to position [0, 0]
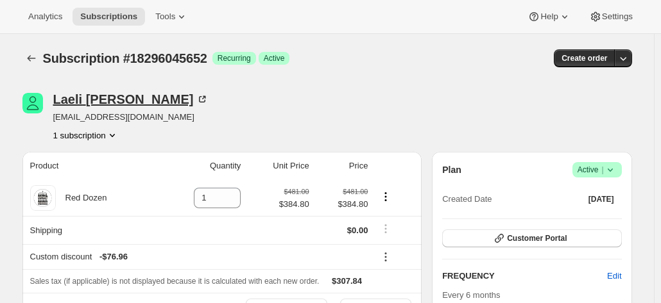
click at [130, 98] on div "[PERSON_NAME]" at bounding box center [131, 99] width 156 height 13
click at [504, 237] on icon "button" at bounding box center [499, 238] width 13 height 13
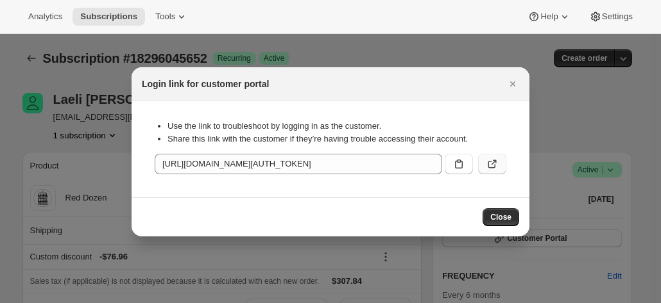
click at [499, 164] on button ":r16k:" at bounding box center [492, 164] width 28 height 21
click at [511, 79] on icon "Close" at bounding box center [512, 84] width 13 height 13
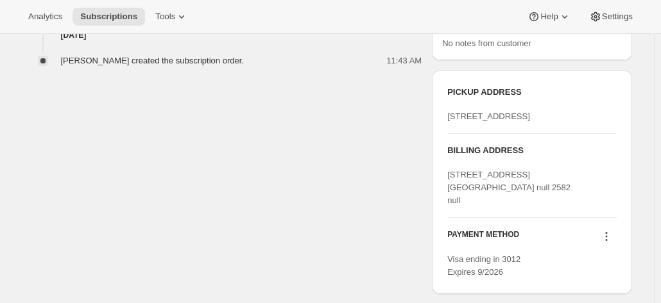
scroll to position [642, 0]
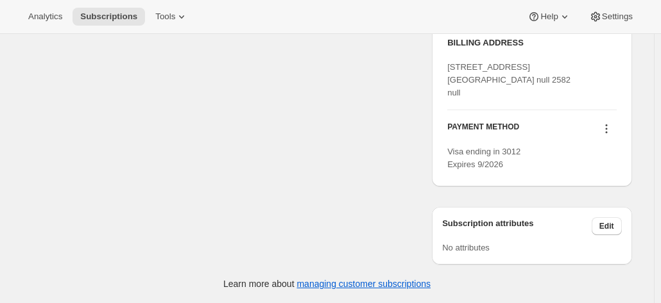
click at [609, 135] on icon at bounding box center [606, 129] width 13 height 13
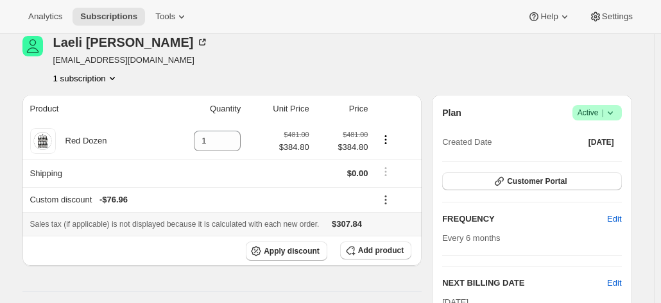
scroll to position [0, 0]
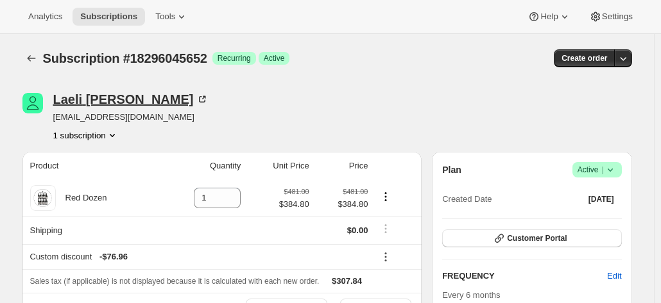
click at [196, 99] on icon at bounding box center [202, 99] width 13 height 13
click at [544, 232] on button "Customer Portal" at bounding box center [531, 239] width 179 height 18
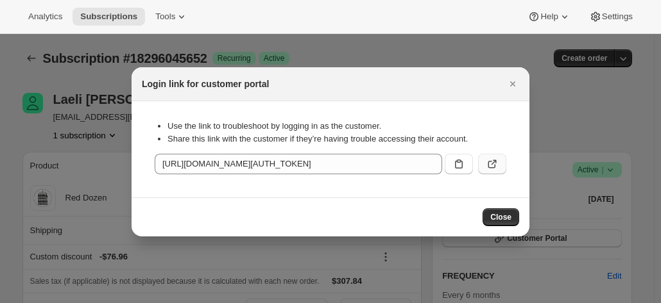
click at [489, 162] on icon ":r16k:" at bounding box center [492, 164] width 13 height 13
click at [513, 84] on icon "Close" at bounding box center [512, 83] width 5 height 5
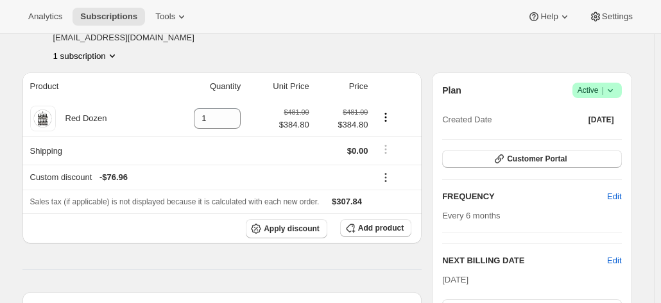
scroll to position [64, 0]
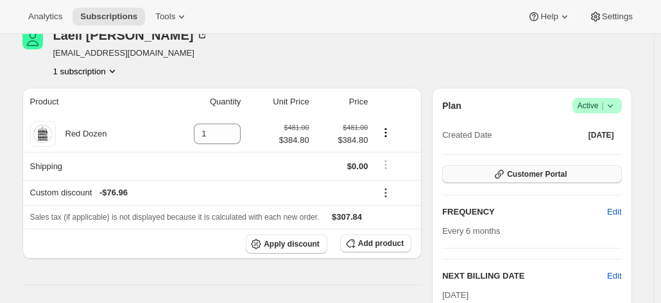
click at [539, 173] on span "Customer Portal" at bounding box center [537, 174] width 60 height 10
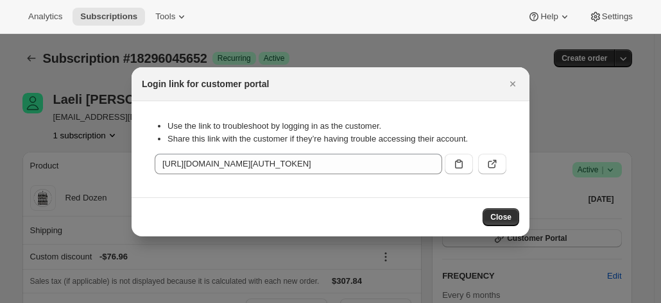
scroll to position [0, 0]
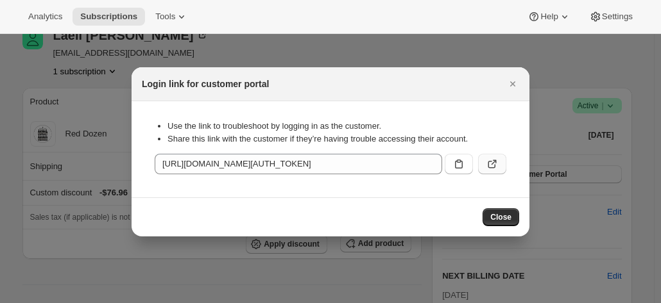
click at [500, 166] on button ":r16k:" at bounding box center [492, 164] width 28 height 21
click at [514, 81] on icon "Close" at bounding box center [512, 84] width 13 height 13
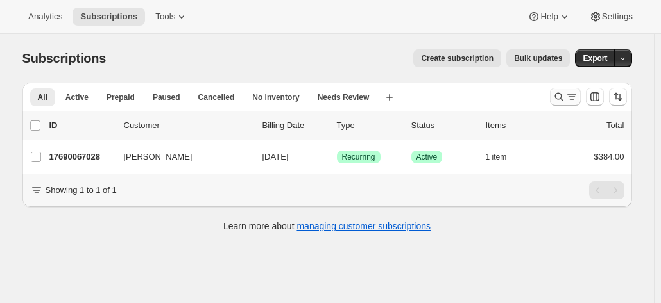
click at [559, 95] on icon "Search and filter results" at bounding box center [558, 96] width 13 height 13
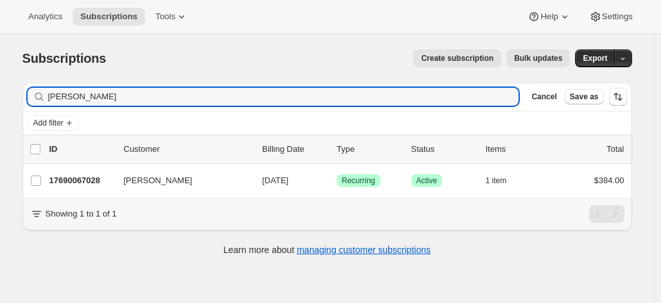
drag, startPoint x: 86, startPoint y: 97, endPoint x: 38, endPoint y: 96, distance: 48.1
click at [45, 96] on div "[PERSON_NAME]" at bounding box center [273, 97] width 491 height 18
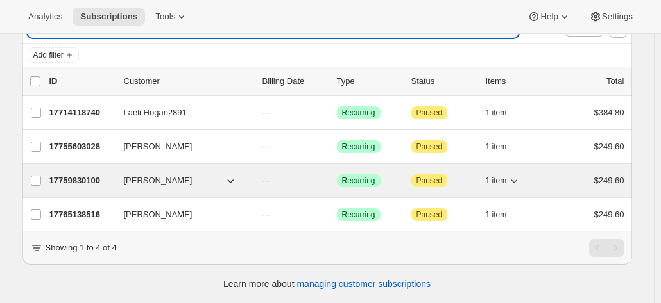
scroll to position [76, 0]
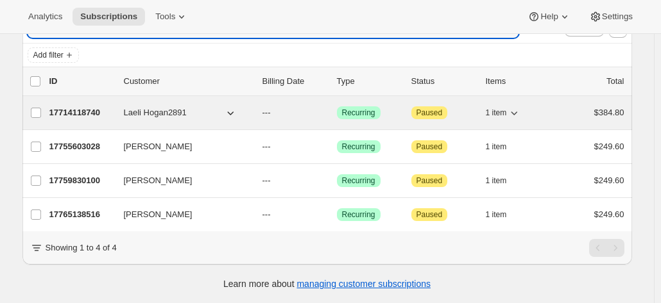
type input "[PERSON_NAME]"
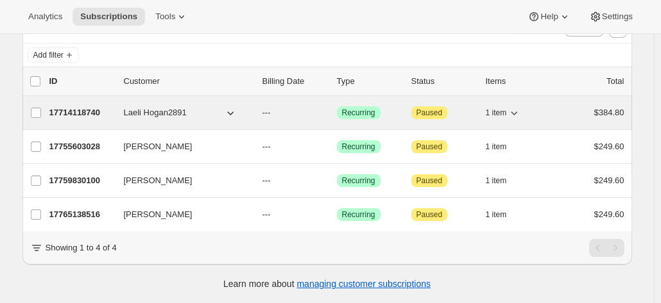
click at [81, 106] on p "17714118740" at bounding box center [81, 112] width 64 height 13
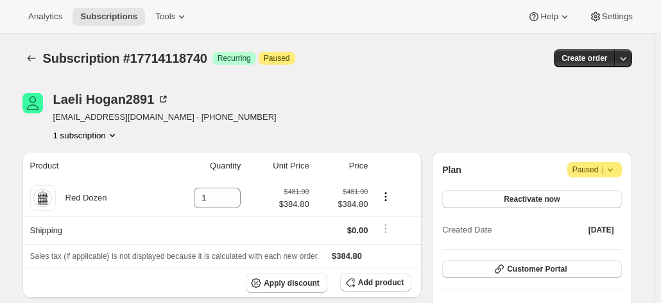
drag, startPoint x: 629, startPoint y: 110, endPoint x: 622, endPoint y: 109, distance: 7.1
click at [629, 110] on div "Laeli Hogan2891 [EMAIL_ADDRESS][DOMAIN_NAME] · [PHONE_NUMBER] 1 subscription" at bounding box center [326, 117] width 609 height 49
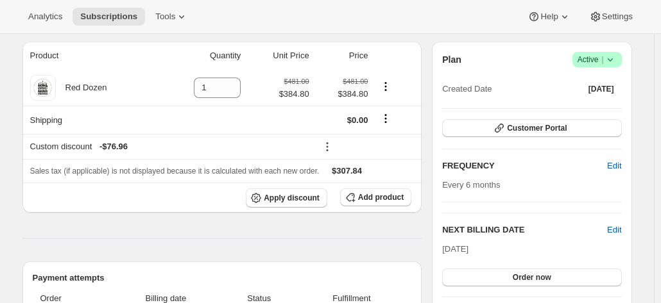
scroll to position [128, 0]
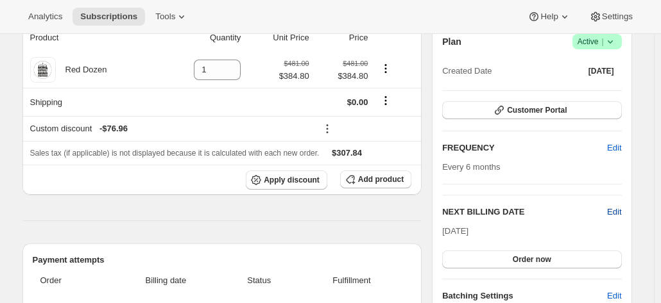
click at [612, 210] on span "Edit" at bounding box center [614, 212] width 14 height 13
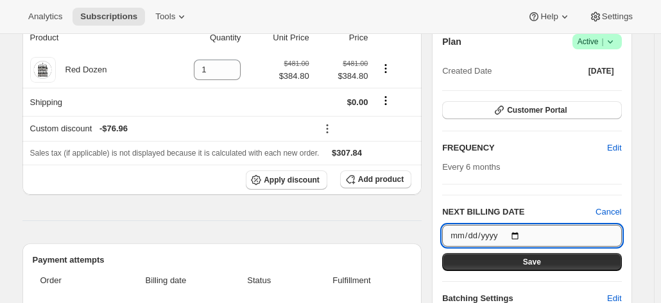
click at [522, 232] on input "[DATE]" at bounding box center [531, 236] width 179 height 22
click at [631, 219] on div "Plan Success Active | Created Date [DATE] Customer Portal FREQUENCY Edit Every …" at bounding box center [532, 202] width 200 height 356
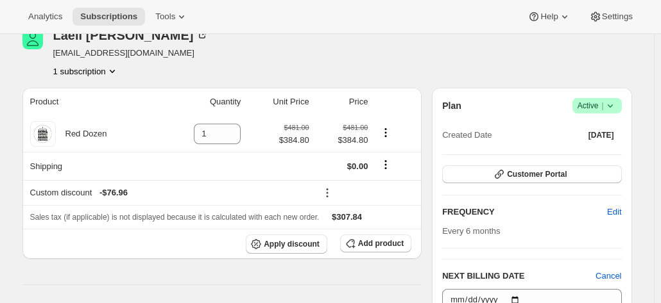
scroll to position [0, 0]
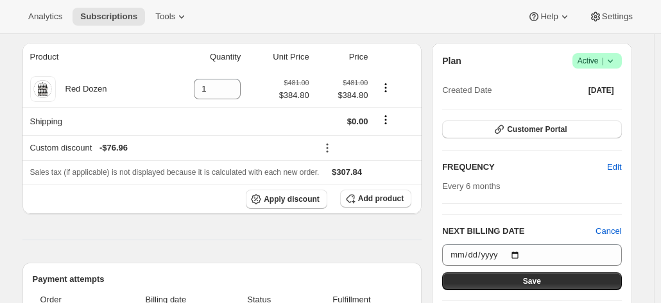
scroll to position [128, 0]
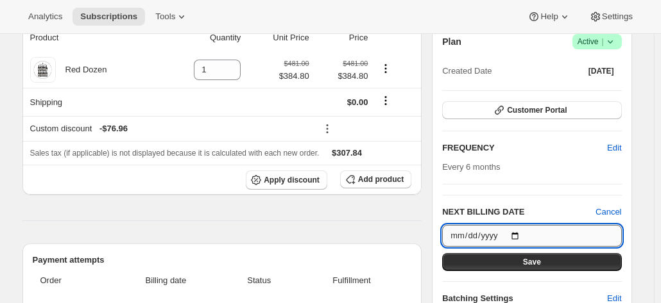
click at [521, 235] on input "[DATE]" at bounding box center [531, 236] width 179 height 22
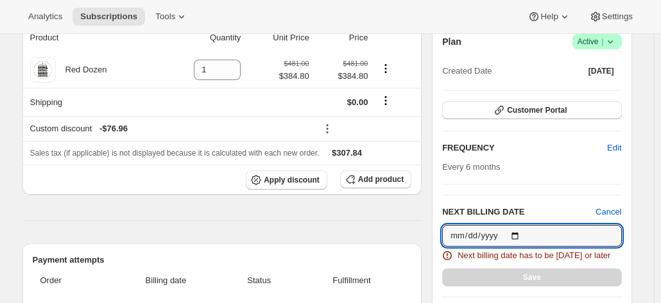
type input "[DATE]"
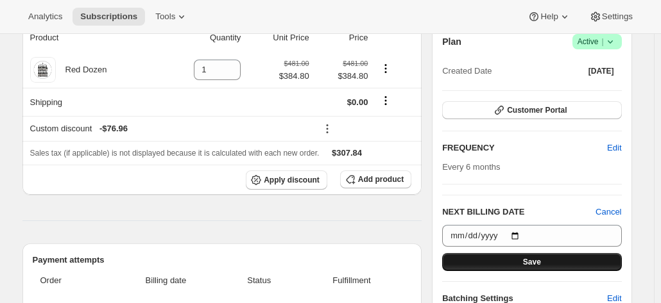
click at [518, 256] on button "Save" at bounding box center [531, 262] width 179 height 18
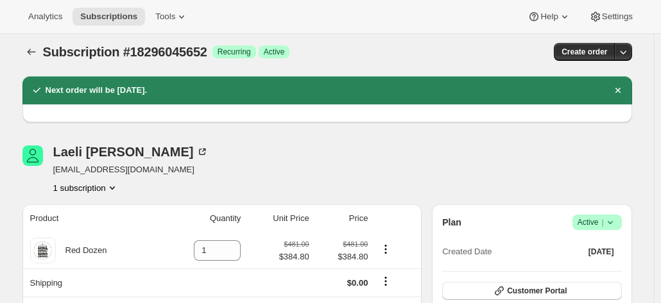
scroll to position [0, 0]
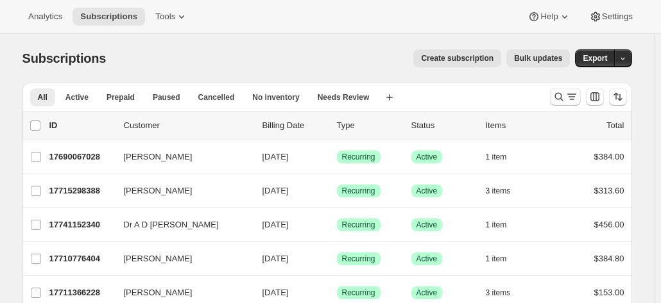
click at [563, 96] on icon "Search and filter results" at bounding box center [558, 96] width 13 height 13
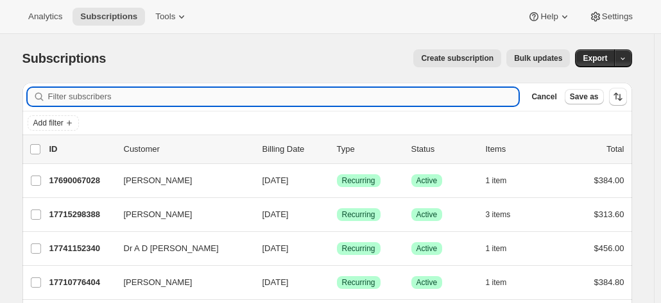
click at [237, 94] on input "Filter subscribers" at bounding box center [283, 97] width 471 height 18
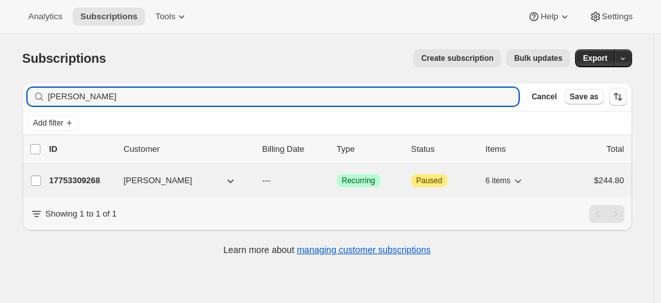
type input "[PERSON_NAME]"
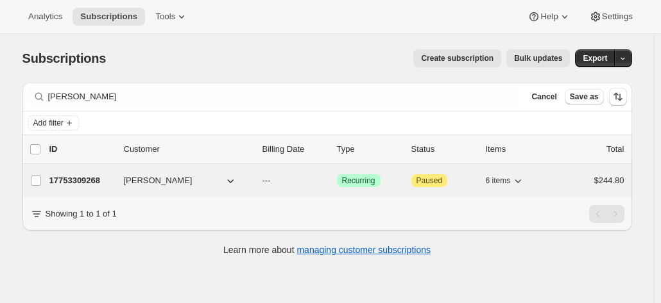
click at [101, 186] on div "17753309268 [PERSON_NAME] --- Success Recurring Attention Paused 6 items $244.80" at bounding box center [336, 181] width 575 height 18
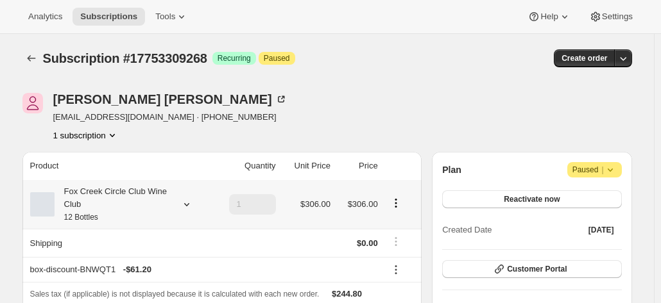
click at [92, 207] on div "Fox Creek Circle Club Wine Club 12 Bottles" at bounding box center [112, 204] width 115 height 38
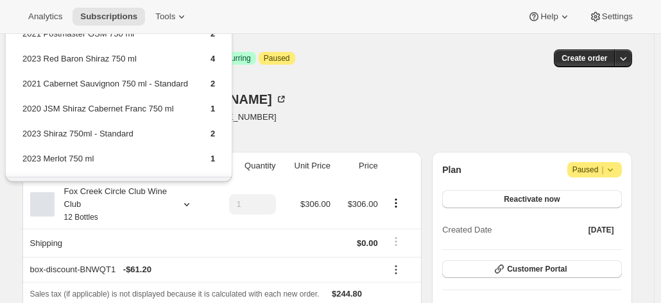
click at [291, 126] on div "John Dietz johnmdietz@bigpond.com · +61400243530 1 subscription" at bounding box center [235, 117] width 427 height 49
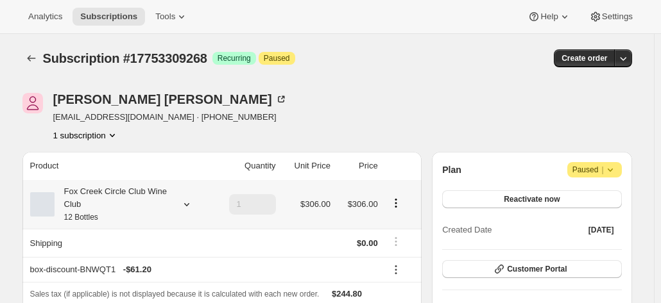
click at [130, 195] on div "Fox Creek Circle Club Wine Club 12 Bottles" at bounding box center [112, 204] width 115 height 38
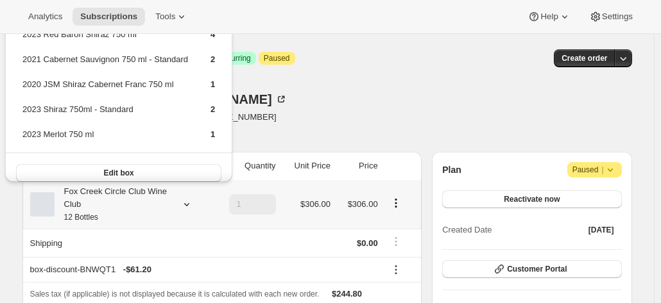
scroll to position [35, 0]
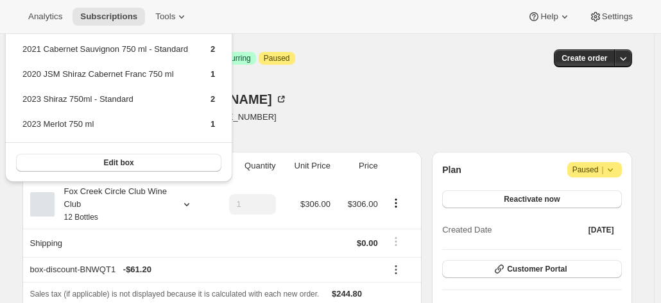
click at [329, 120] on div "John Dietz johnmdietz@bigpond.com · +61400243530 1 subscription" at bounding box center [235, 117] width 427 height 49
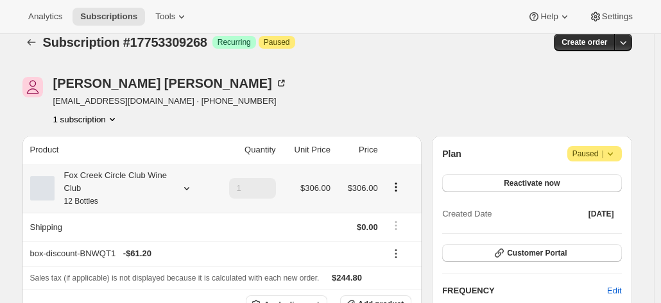
scroll to position [64, 0]
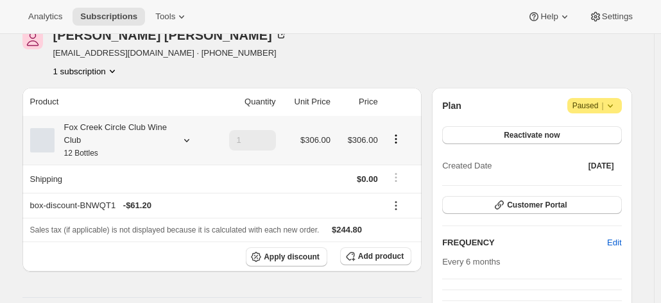
click at [189, 142] on icon at bounding box center [186, 140] width 13 height 13
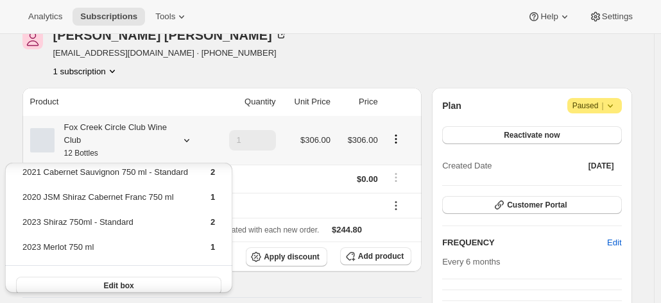
scroll to position [77, 0]
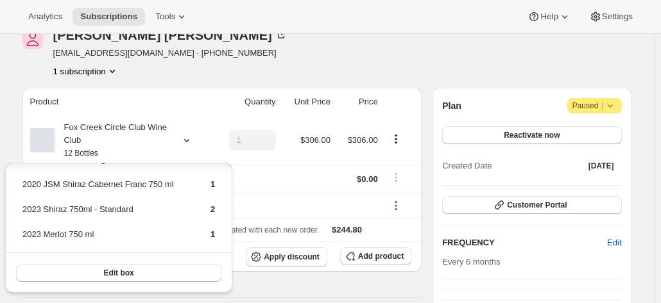
click at [456, 75] on div at bounding box center [456, 53] width 15 height 49
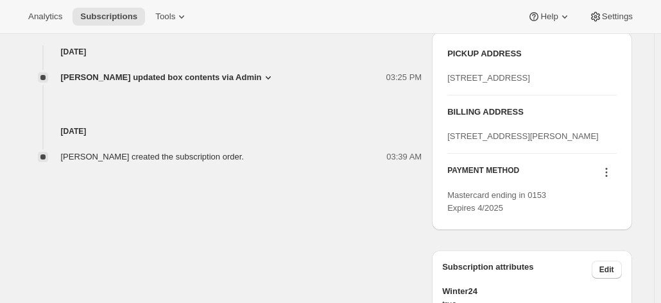
scroll to position [513, 0]
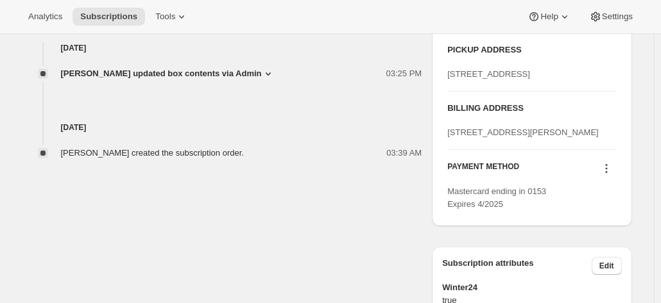
drag, startPoint x: 536, startPoint y: 182, endPoint x: 435, endPoint y: 159, distance: 104.0
click at [435, 159] on div "PICKUP ADDRESS 19 Olivers Road McLaren Vale SA, 5171 Australia BILLING ADDRESS …" at bounding box center [532, 127] width 200 height 198
copy span "52 Johnston Boulevard URRAWEEN null 4655"
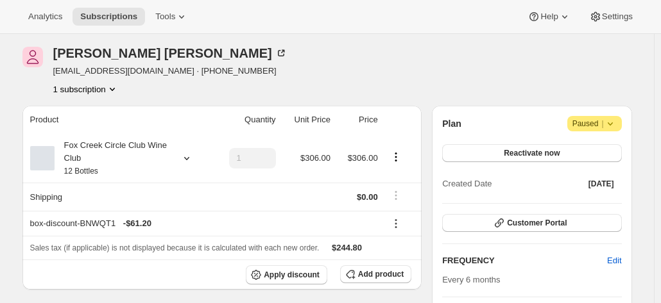
scroll to position [0, 0]
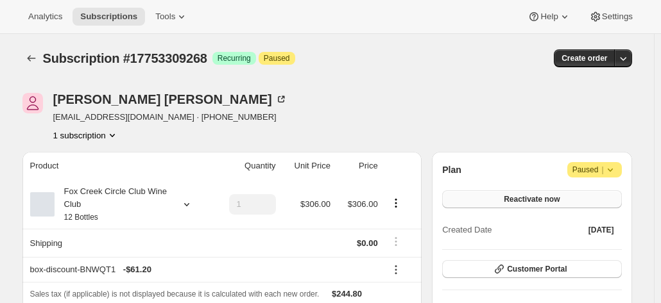
click at [499, 203] on button "Reactivate now" at bounding box center [531, 200] width 179 height 18
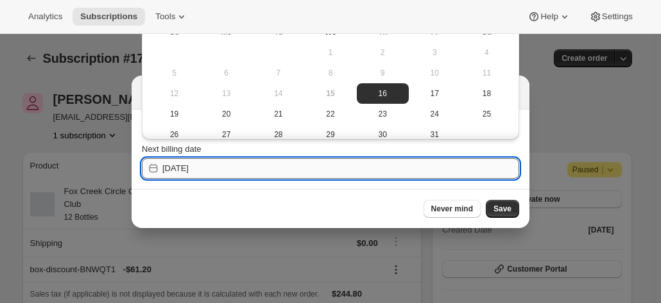
click at [273, 169] on input "2025-10-16" at bounding box center [340, 168] width 357 height 21
click at [426, 96] on span "17" at bounding box center [435, 94] width 42 height 10
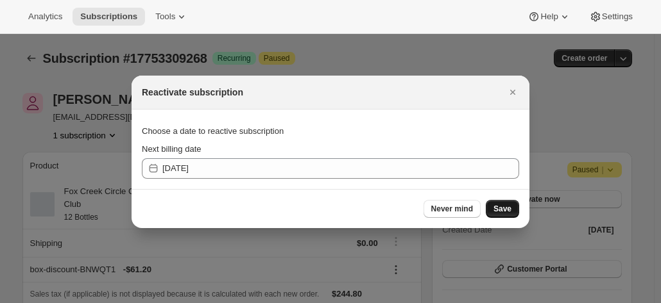
click at [500, 212] on span "Save" at bounding box center [502, 209] width 18 height 10
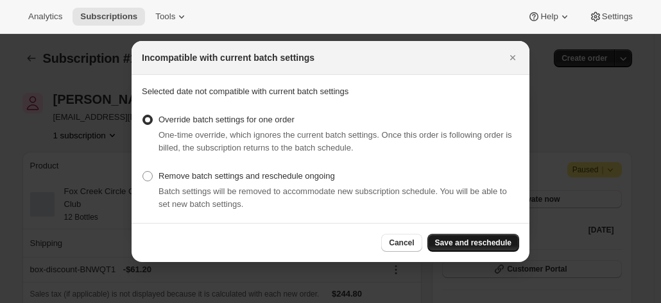
click at [473, 242] on span "Save and reschedule" at bounding box center [473, 243] width 76 height 10
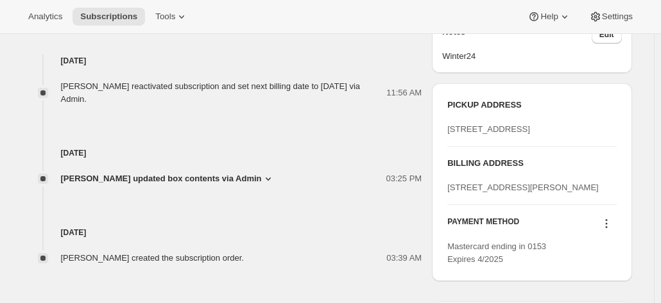
scroll to position [577, 0]
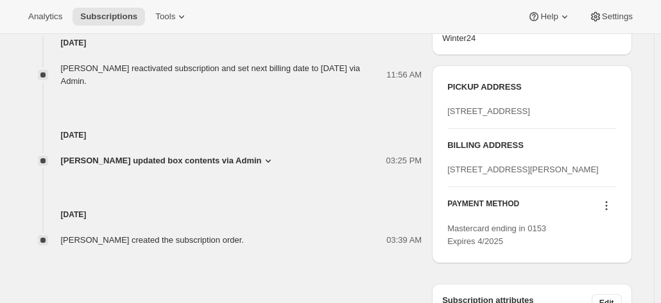
drag, startPoint x: 535, startPoint y: 219, endPoint x: 441, endPoint y: 205, distance: 94.6
click at [441, 205] on div "PICKUP ADDRESS 19 Olivers Road McLaren Vale SA, 5171 Australia BILLING ADDRESS …" at bounding box center [532, 164] width 200 height 198
copy span "52 Johnston Boulevard URRAWEEN null 4655"
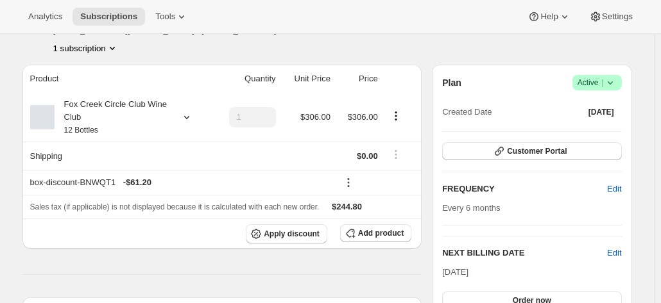
scroll to position [64, 0]
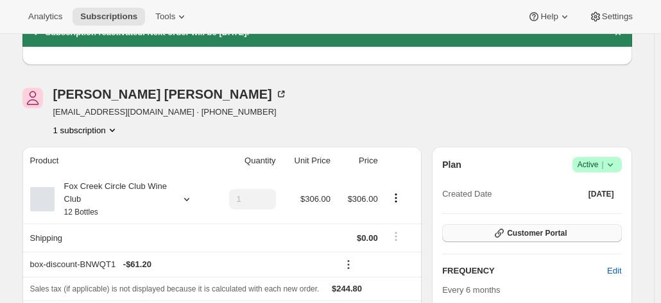
click at [521, 239] on button "Customer Portal" at bounding box center [531, 234] width 179 height 18
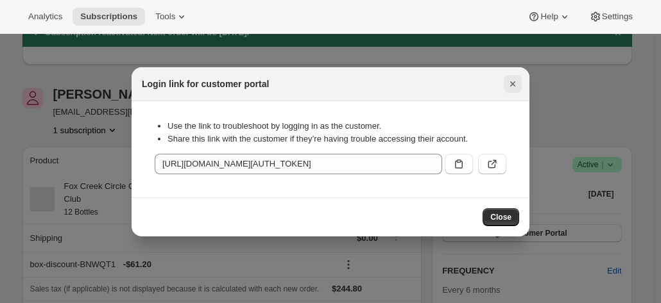
click at [512, 80] on icon "Close" at bounding box center [512, 84] width 13 height 13
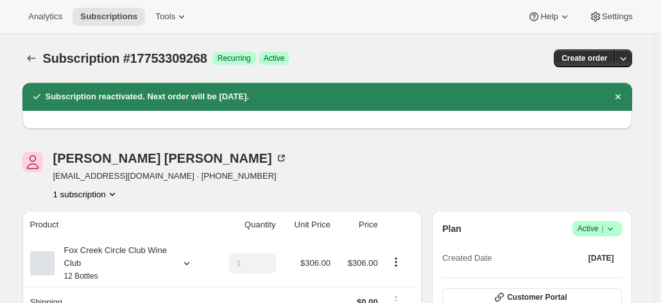
click at [623, 171] on div "John Dietz johnmdietz@bigpond.com · +61400243530 1 subscription" at bounding box center [326, 176] width 609 height 49
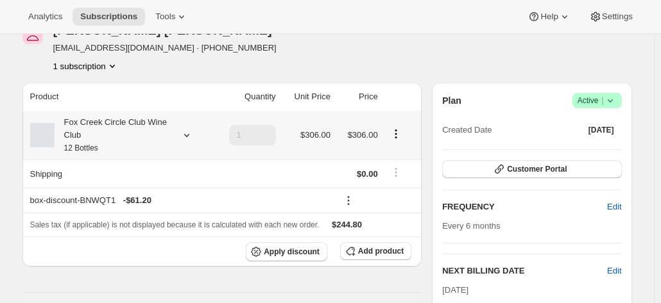
click at [167, 132] on div "Fox Creek Circle Club Wine Club 12 Bottles" at bounding box center [112, 135] width 115 height 38
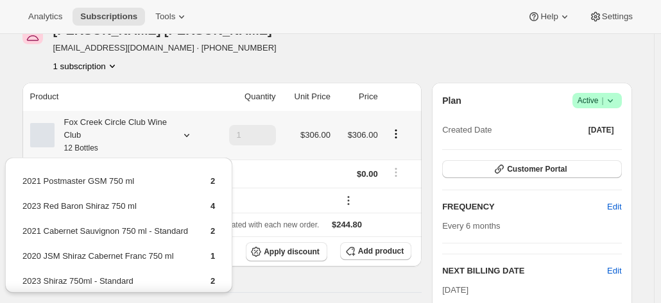
click at [167, 132] on div "Fox Creek Circle Club Wine Club 12 Bottles" at bounding box center [112, 135] width 115 height 38
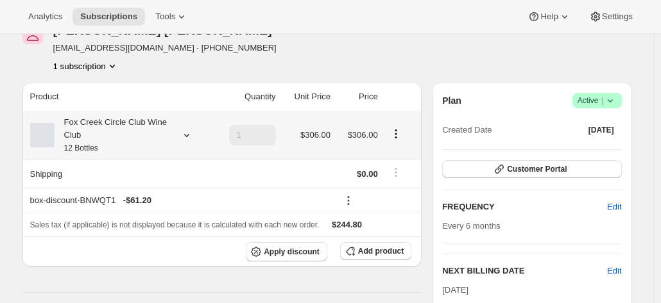
click at [167, 132] on div "Fox Creek Circle Club Wine Club 12 Bottles" at bounding box center [112, 135] width 115 height 38
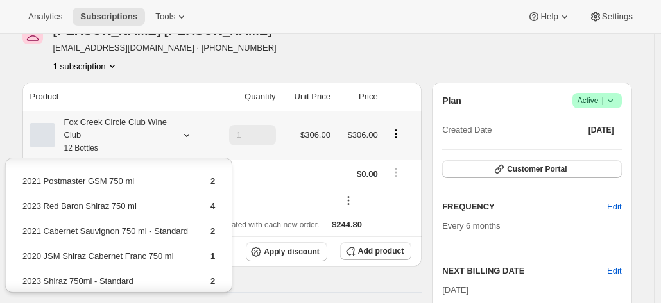
scroll to position [72, 0]
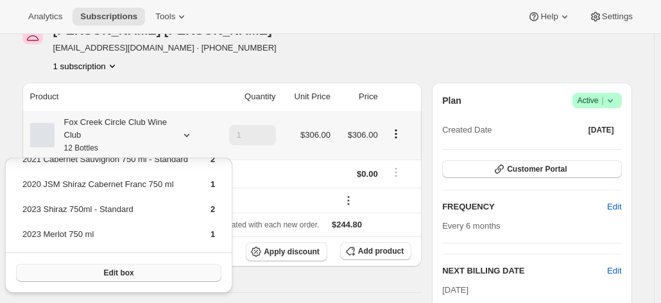
click at [134, 275] on button "Edit box" at bounding box center [118, 273] width 205 height 18
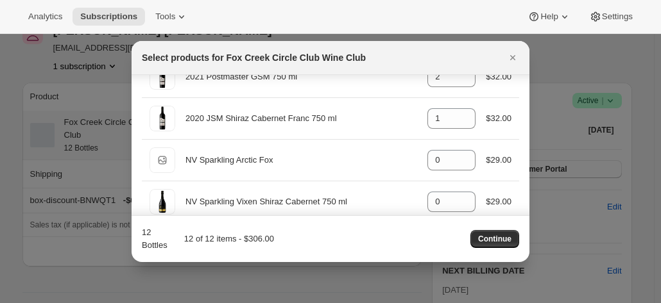
scroll to position [385, 0]
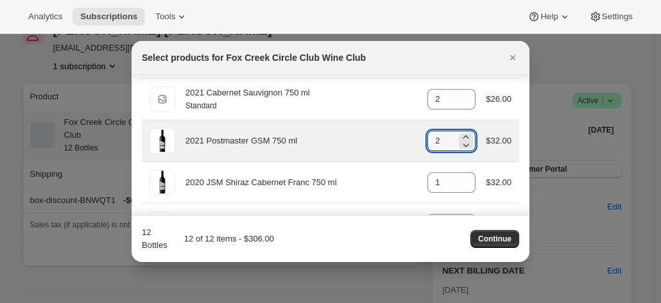
drag, startPoint x: 426, startPoint y: 134, endPoint x: 394, endPoint y: 134, distance: 32.1
click at [395, 133] on div "2021 Postmaster GSM 750 ml gid://shopify/ProductVariant/41582796800084 2 $32.00" at bounding box center [330, 141] width 362 height 26
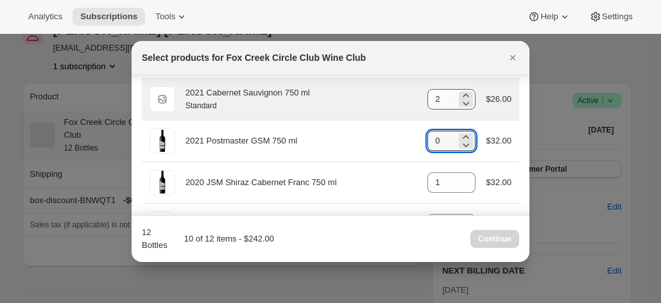
type input "0"
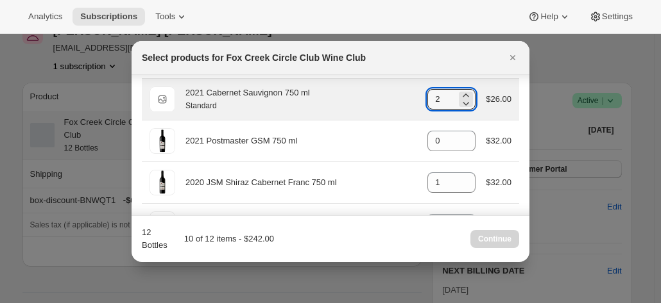
drag, startPoint x: 445, startPoint y: 94, endPoint x: 412, endPoint y: 93, distance: 33.4
click at [412, 93] on div "Standard 2021 Cabernet Sauvignon 750 ml Standard gid://shopify/ProductVariant/4…" at bounding box center [330, 100] width 362 height 26
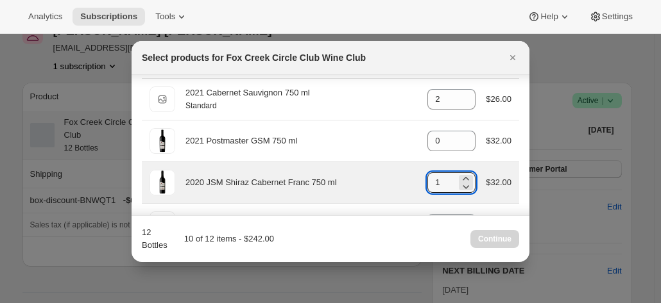
drag, startPoint x: 444, startPoint y: 178, endPoint x: 418, endPoint y: 171, distance: 27.4
click at [411, 177] on div "2020 JSM Shiraz Cabernet Franc 750 ml gid://shopify/ProductVariant/415949165364…" at bounding box center [330, 183] width 362 height 26
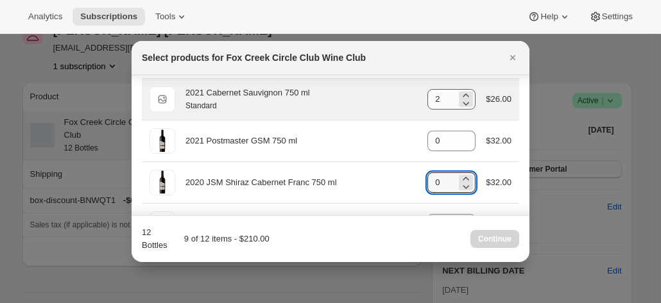
type input "0"
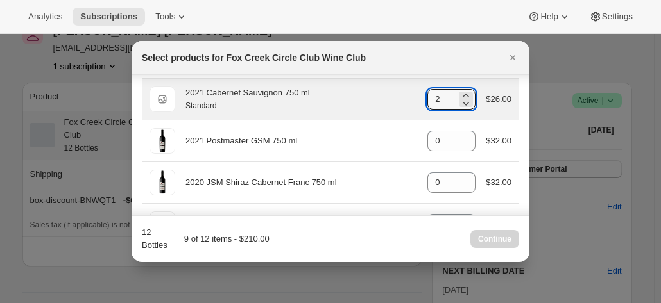
drag, startPoint x: 436, startPoint y: 98, endPoint x: 408, endPoint y: 101, distance: 28.4
click at [409, 100] on div "Standard 2021 Cabernet Sauvignon 750 ml Standard gid://shopify/ProductVariant/4…" at bounding box center [330, 100] width 362 height 26
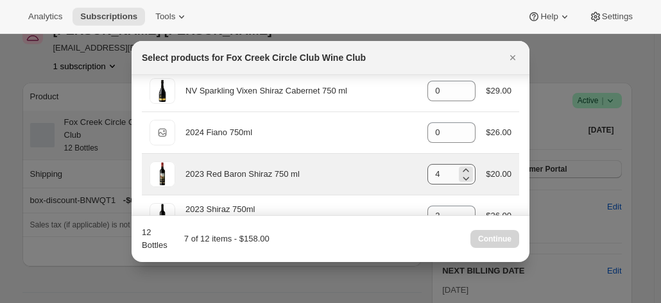
scroll to position [577, 0]
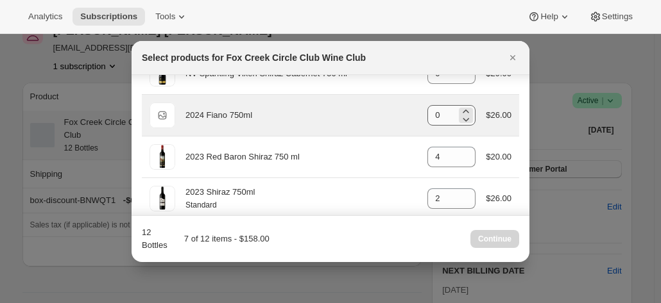
type input "0"
drag, startPoint x: 444, startPoint y: 107, endPoint x: 424, endPoint y: 109, distance: 20.0
click at [427, 109] on input "0" at bounding box center [441, 115] width 29 height 21
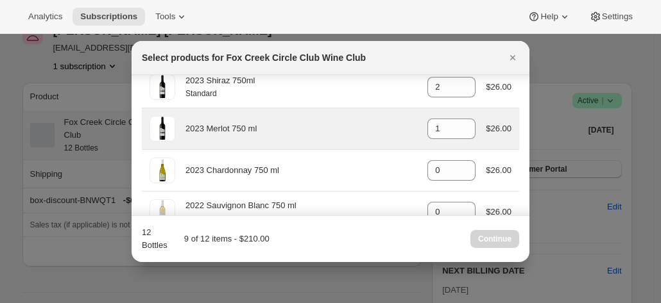
scroll to position [706, 0]
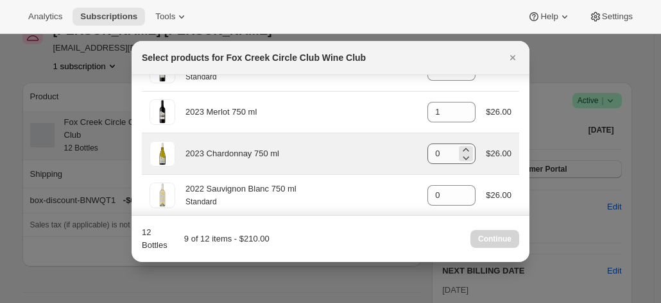
type input "2"
drag, startPoint x: 442, startPoint y: 151, endPoint x: 400, endPoint y: 154, distance: 42.5
click at [400, 154] on div "2023 Chardonnay 750 ml gid://shopify/ProductVariant/41594928857172 0 $26.00" at bounding box center [330, 154] width 362 height 26
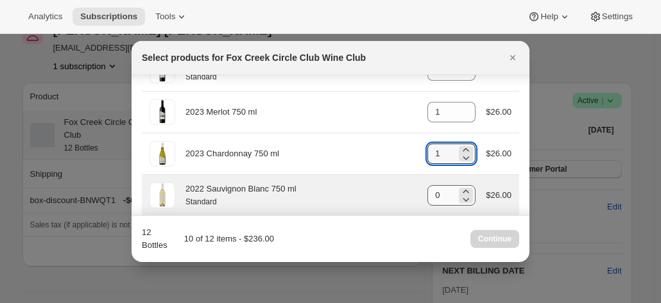
type input "1"
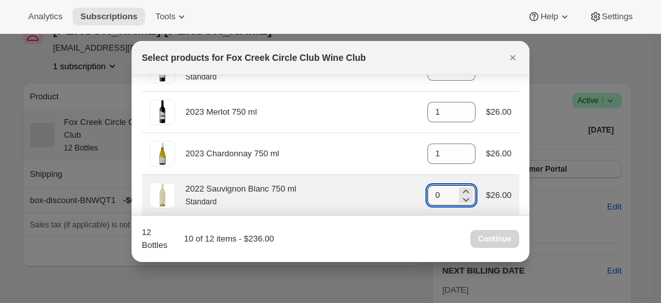
drag, startPoint x: 444, startPoint y: 194, endPoint x: 417, endPoint y: 194, distance: 27.0
click at [420, 194] on div "2022 Sauvignon Blanc 750 ml Standard gid://shopify/ProductVariant/4159251303637…" at bounding box center [330, 196] width 362 height 26
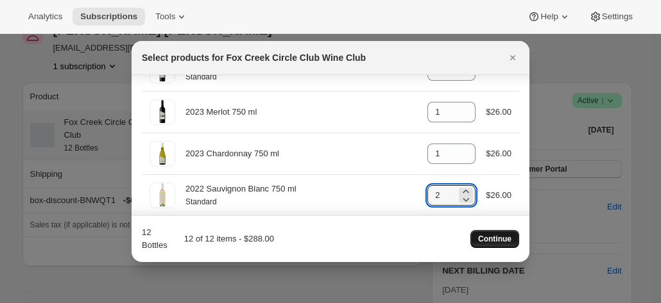
type input "2"
click at [497, 242] on span "Continue" at bounding box center [494, 239] width 33 height 10
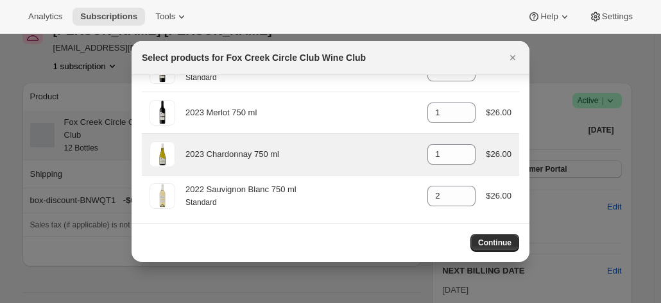
scroll to position [128, 0]
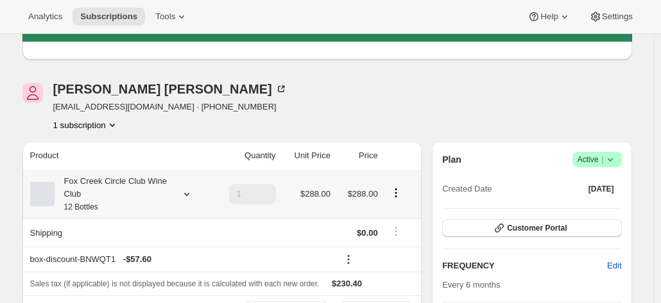
click at [142, 194] on div "Fox Creek Circle Club Wine Club 12 Bottles" at bounding box center [112, 194] width 115 height 38
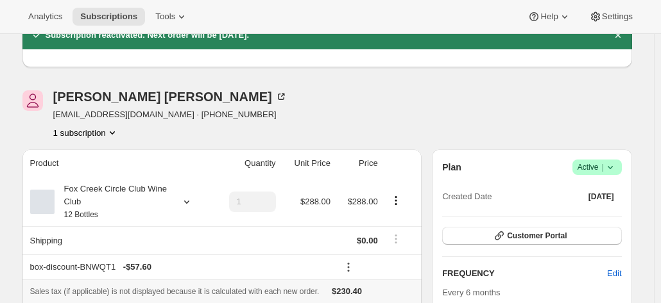
scroll to position [192, 0]
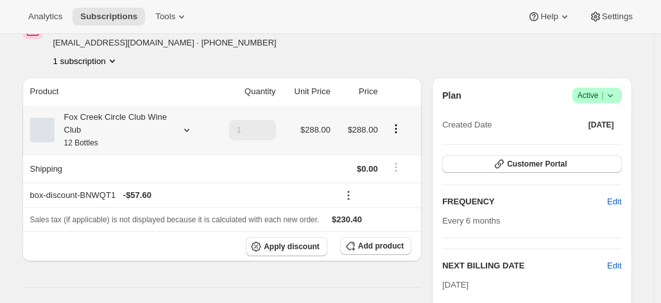
click at [149, 118] on div "Fox Creek Circle Club Wine Club 12 Bottles" at bounding box center [112, 130] width 115 height 38
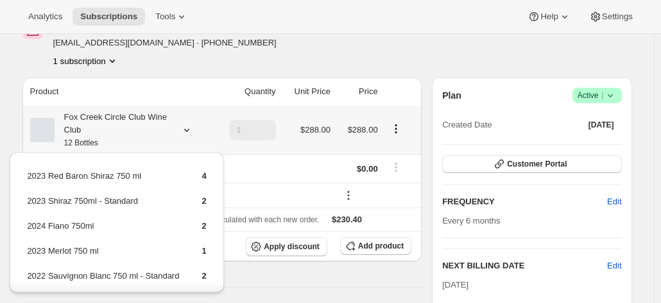
click at [149, 128] on div "Fox Creek Circle Club Wine Club 12 Bottles" at bounding box center [112, 130] width 115 height 38
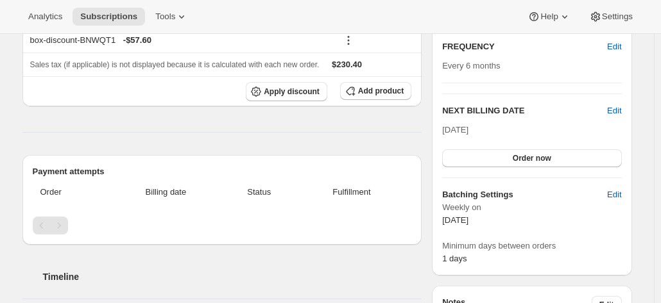
scroll to position [257, 0]
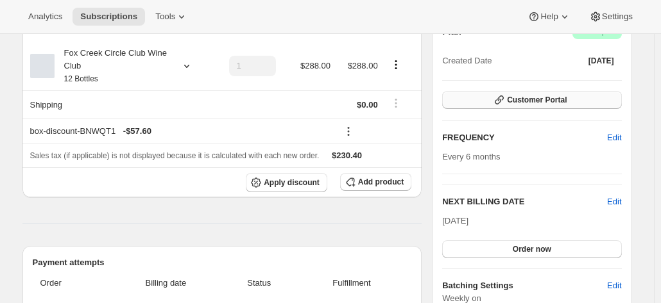
click at [530, 104] on span "Customer Portal" at bounding box center [537, 100] width 60 height 10
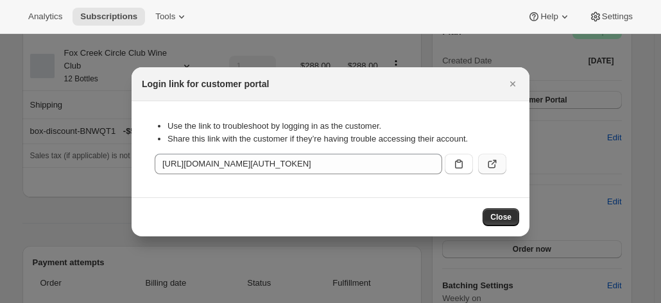
click at [500, 171] on button ":rmu:" at bounding box center [492, 164] width 28 height 21
click at [506, 72] on div "Login link for customer portal" at bounding box center [331, 84] width 398 height 34
click at [508, 79] on icon "Close" at bounding box center [512, 84] width 13 height 13
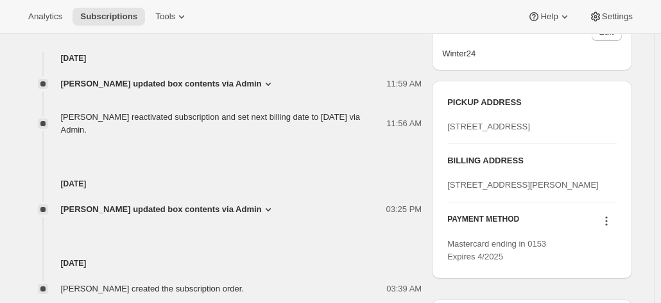
scroll to position [642, 0]
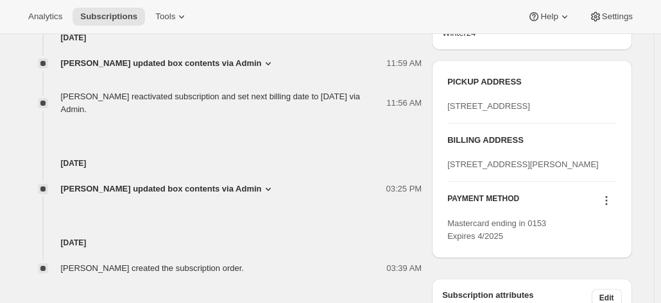
drag, startPoint x: 540, startPoint y: 216, endPoint x: 432, endPoint y: 195, distance: 110.5
copy span "52 Johnston Boulevard URRAWEEN null 4655"
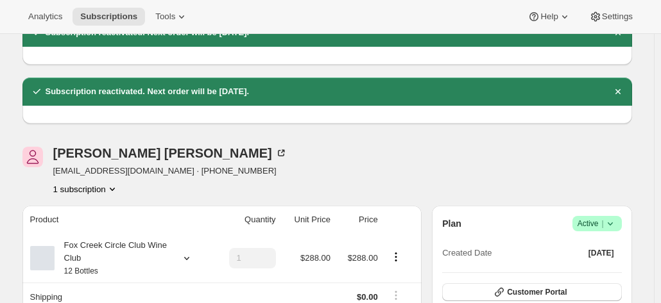
scroll to position [0, 0]
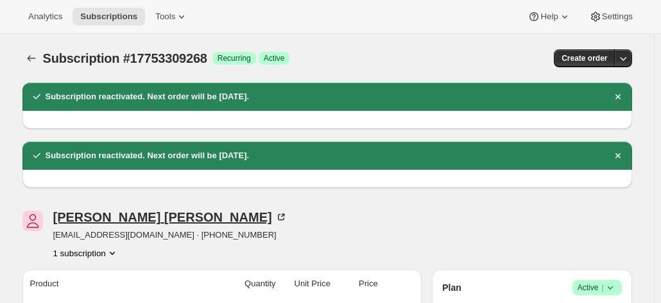
click at [87, 220] on div "John Dietz" at bounding box center [170, 217] width 234 height 13
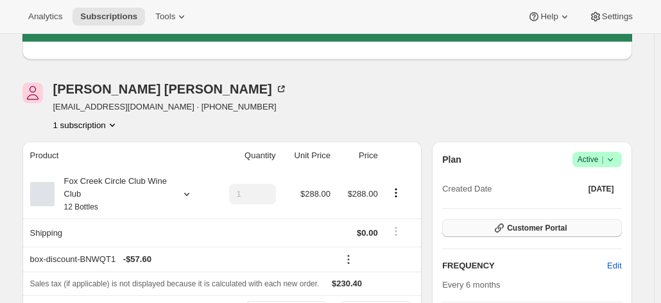
click at [515, 233] on span "Customer Portal" at bounding box center [537, 228] width 60 height 10
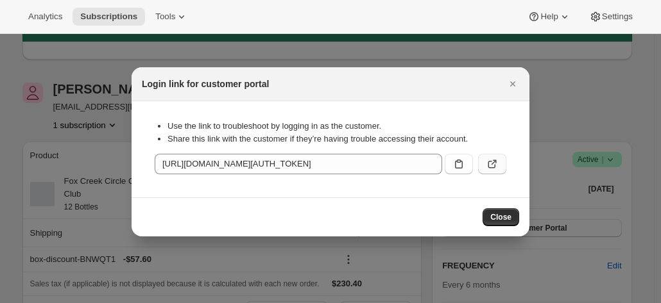
click at [491, 158] on icon ":rmu:" at bounding box center [492, 164] width 13 height 13
click at [510, 83] on icon "Close" at bounding box center [512, 84] width 13 height 13
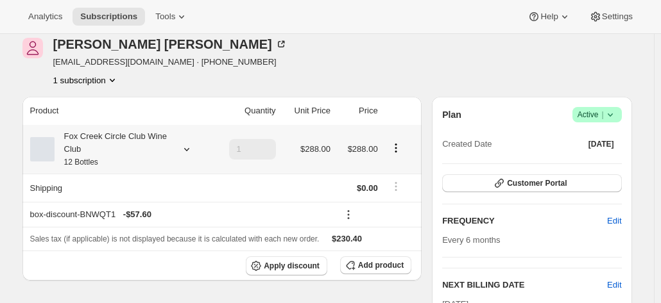
scroll to position [192, 0]
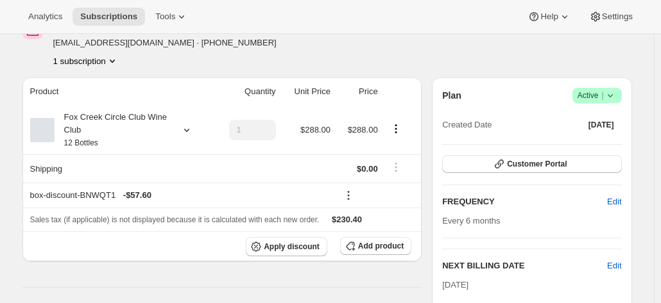
click at [114, 61] on icon "Product actions" at bounding box center [112, 61] width 5 height 3
click at [412, 51] on div "John Dietz johnmdietz@bigpond.com · +61400243530 1 subscription" at bounding box center [235, 43] width 427 height 49
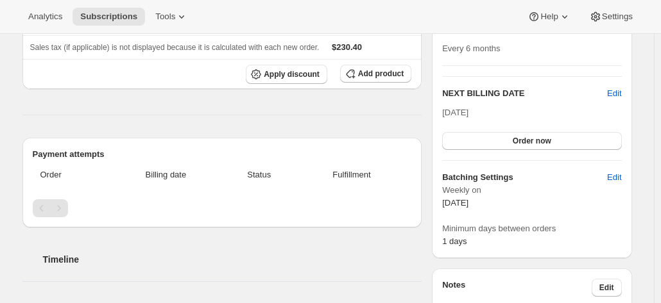
scroll to position [385, 0]
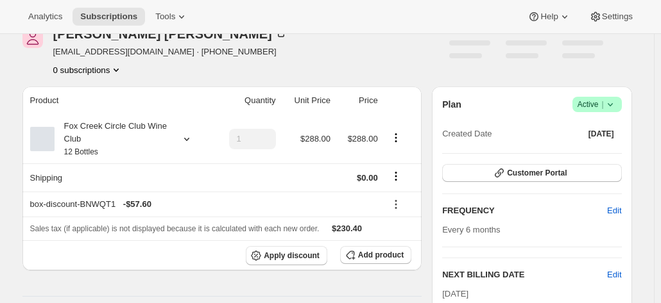
scroll to position [128, 0]
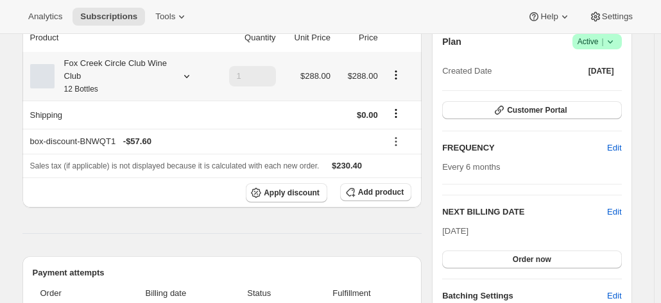
click at [109, 70] on div "Fox Creek Circle Club Wine Club 12 Bottles" at bounding box center [112, 76] width 115 height 38
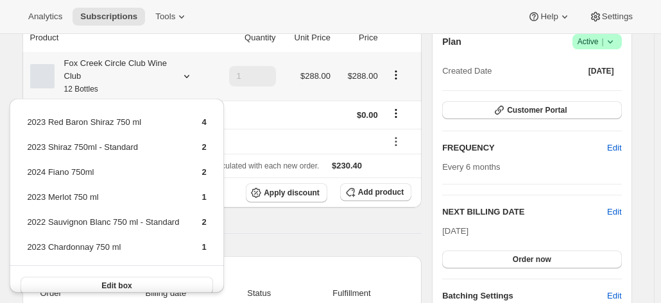
click at [109, 70] on div "Fox Creek Circle Club Wine Club 12 Bottles" at bounding box center [112, 76] width 115 height 38
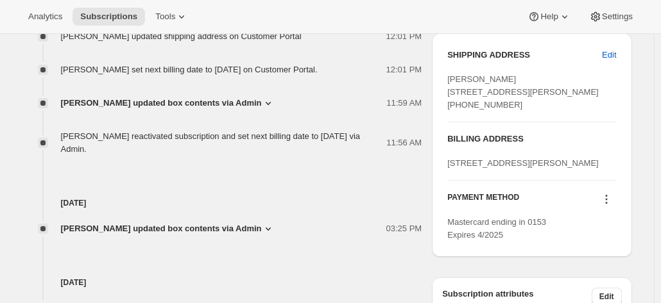
scroll to position [577, 0]
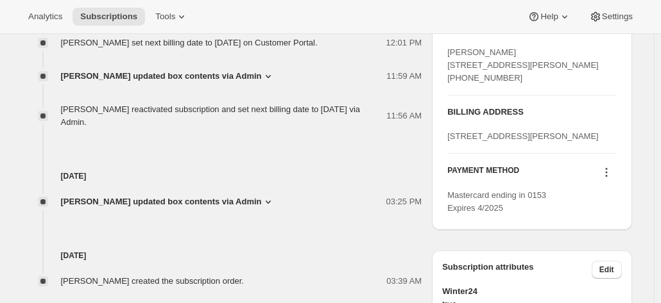
click at [510, 85] on div "[PERSON_NAME] [STREET_ADDRESS][PERSON_NAME] [PHONE_NUMBER]" at bounding box center [531, 65] width 169 height 38
drag, startPoint x: 461, startPoint y: 83, endPoint x: 445, endPoint y: 56, distance: 31.0
click at [445, 56] on div "SHIPPING ADDRESS Edit [PERSON_NAME] [STREET_ADDRESS][PERSON_NAME] [PHONE_NUMBER…" at bounding box center [532, 118] width 200 height 224
copy span "[PERSON_NAME] [STREET_ADDRESS][PERSON_NAME] [PHONE_NUMBER]"
click at [607, 179] on icon at bounding box center [606, 172] width 13 height 13
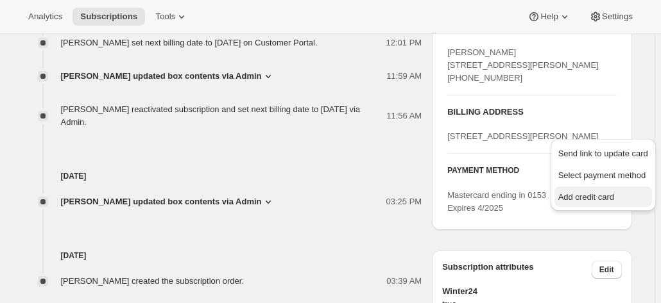
click at [582, 193] on span "Add credit card" at bounding box center [586, 197] width 56 height 10
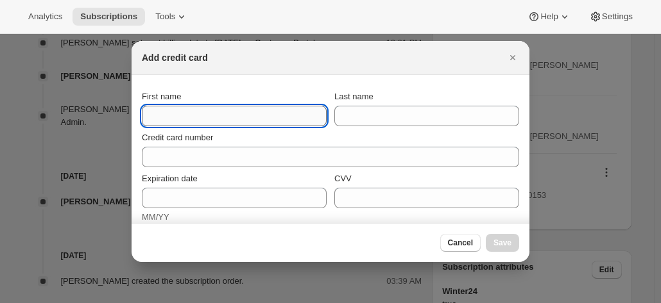
click at [202, 112] on input "First name" at bounding box center [234, 116] width 185 height 21
paste input "[PERSON_NAME] [STREET_ADDRESS][PERSON_NAME] [PHONE_NUMBER]"
drag, startPoint x: 216, startPoint y: 112, endPoint x: 51, endPoint y: 79, distance: 167.5
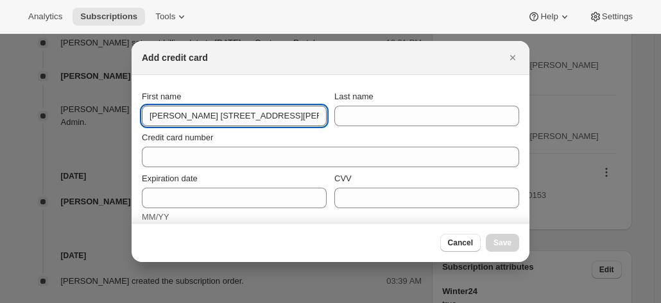
click at [208, 108] on input "[PERSON_NAME] [STREET_ADDRESS][PERSON_NAME] [PHONE_NUMBER]" at bounding box center [234, 116] width 185 height 21
drag, startPoint x: 168, startPoint y: 115, endPoint x: 405, endPoint y: 116, distance: 237.4
click at [404, 119] on div "First name [PERSON_NAME] [STREET_ADDRESS][PERSON_NAME] [PHONE_NUMBER] Last name" at bounding box center [330, 108] width 377 height 36
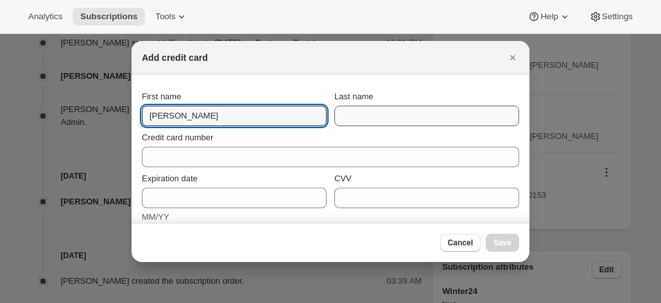
type input "[PERSON_NAME]"
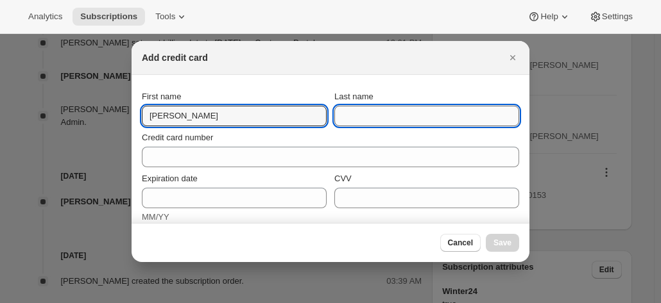
click at [382, 120] on input "Last name" at bounding box center [426, 116] width 185 height 21
paste input "[PERSON_NAME] [STREET_ADDRESS][PERSON_NAME] [PHONE_NUMBER]"
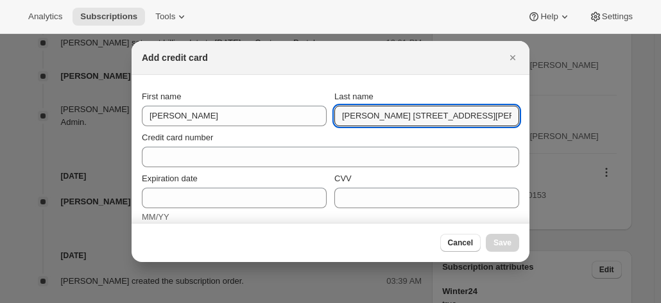
drag, startPoint x: 391, startPoint y: 114, endPoint x: 208, endPoint y: 101, distance: 183.9
click at [208, 101] on div "First name [PERSON_NAME] name [PERSON_NAME] [STREET_ADDRESS][PERSON_NAME] [PHON…" at bounding box center [330, 108] width 377 height 36
click at [363, 113] on input "[PERSON_NAME] [STREET_ADDRESS][PERSON_NAME] [PHONE_NUMBER]" at bounding box center [426, 116] width 185 height 21
drag, startPoint x: 359, startPoint y: 116, endPoint x: 652, endPoint y: 138, distance: 293.3
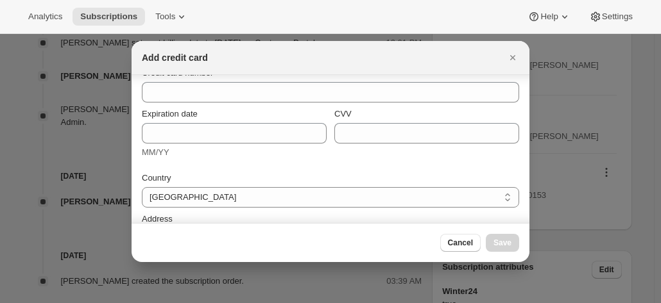
scroll to position [128, 0]
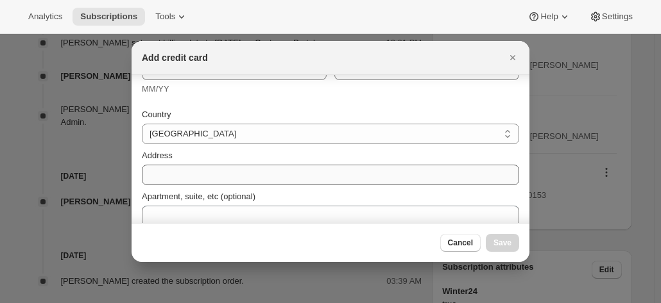
type input "[PERSON_NAME]"
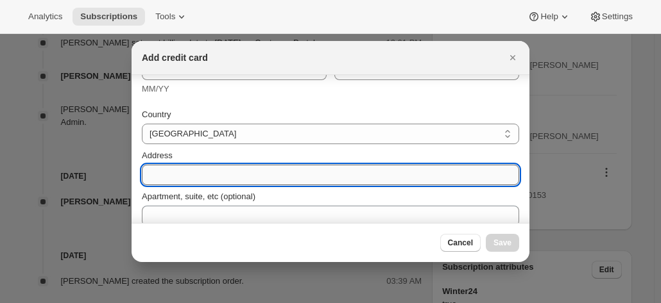
click at [178, 171] on input "Address" at bounding box center [330, 175] width 377 height 21
paste input "[STREET_ADDRESS][PERSON_NAME] [PHONE_NUMBER]"
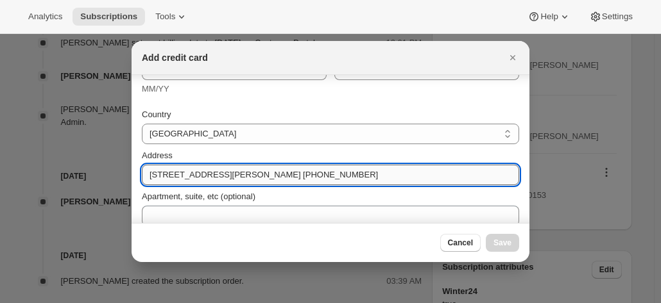
drag, startPoint x: 183, startPoint y: 174, endPoint x: 158, endPoint y: 171, distance: 25.2
click at [158, 171] on input "[STREET_ADDRESS][PERSON_NAME] [PHONE_NUMBER]" at bounding box center [330, 175] width 377 height 21
drag, startPoint x: 235, startPoint y: 175, endPoint x: 511, endPoint y: 188, distance: 276.1
click at [511, 188] on div "Country [GEOGRAPHIC_DATA] [GEOGRAPHIC_DATA] [GEOGRAPHIC_DATA] [GEOGRAPHIC_DATA]…" at bounding box center [330, 205] width 377 height 208
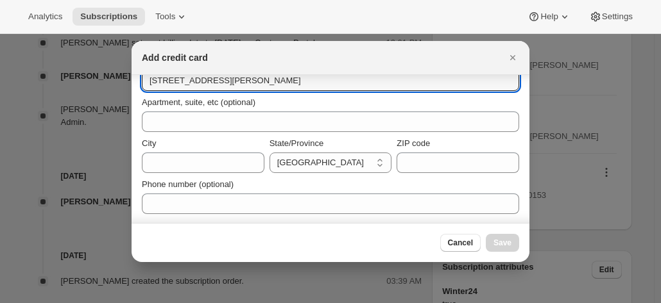
scroll to position [223, 0]
type input "[STREET_ADDRESS][PERSON_NAME]"
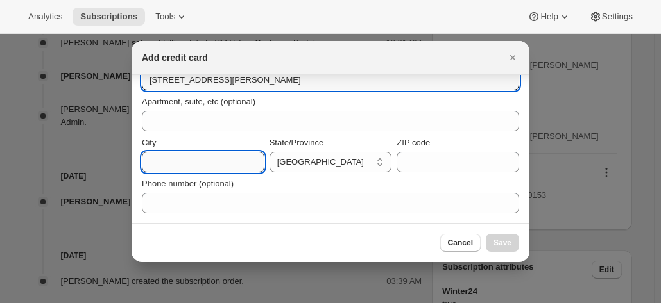
click at [217, 164] on input "City" at bounding box center [203, 162] width 123 height 21
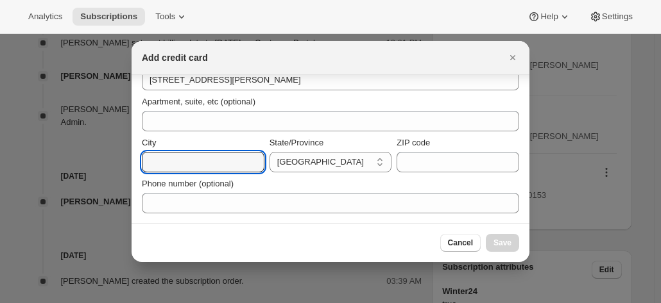
paste input "*Ok to leave [GEOGRAPHIC_DATA] [GEOGRAPHIC_DATA] [PHONE_NUMBER]"
drag, startPoint x: 190, startPoint y: 162, endPoint x: 121, endPoint y: 151, distance: 70.0
click at [179, 161] on input "*Ok to leave [GEOGRAPHIC_DATA] [GEOGRAPHIC_DATA] [PHONE_NUMBER]" at bounding box center [203, 162] width 123 height 21
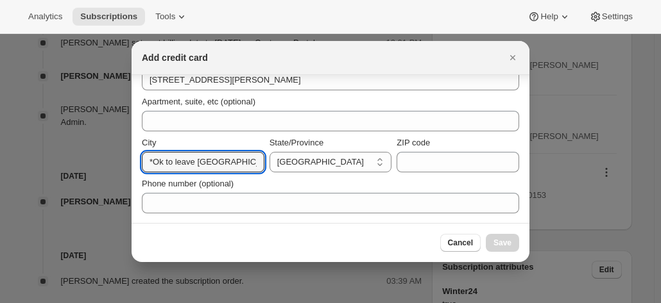
drag, startPoint x: 198, startPoint y: 164, endPoint x: 46, endPoint y: 124, distance: 156.4
drag, startPoint x: 189, startPoint y: 161, endPoint x: 377, endPoint y: 182, distance: 189.1
click at [377, 182] on div "Country [GEOGRAPHIC_DATA] [GEOGRAPHIC_DATA] [GEOGRAPHIC_DATA] [GEOGRAPHIC_DATA]…" at bounding box center [330, 110] width 377 height 208
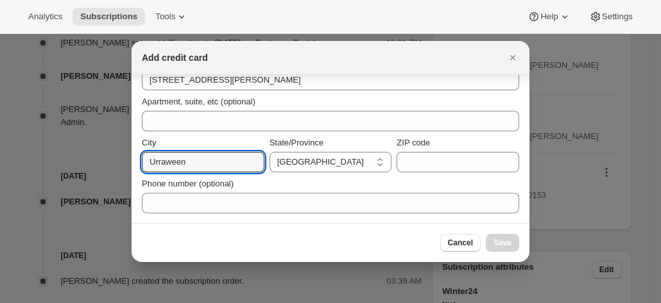
scroll to position [0, 0]
type input "Urraween"
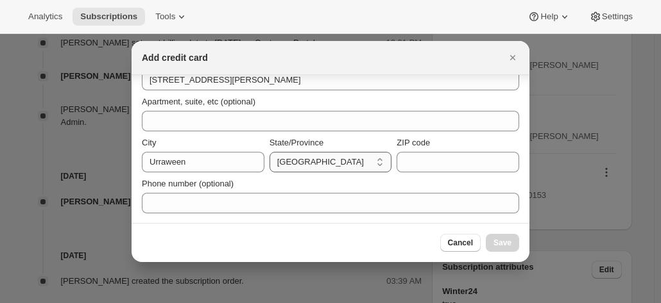
click at [319, 159] on select "[GEOGRAPHIC_DATA] [GEOGRAPHIC_DATA] [GEOGRAPHIC_DATA] [GEOGRAPHIC_DATA] [GEOGRA…" at bounding box center [330, 162] width 123 height 21
select select "QLD"
click at [269, 152] on select "[GEOGRAPHIC_DATA] [GEOGRAPHIC_DATA] [GEOGRAPHIC_DATA] [GEOGRAPHIC_DATA] [GEOGRA…" at bounding box center [330, 162] width 123 height 21
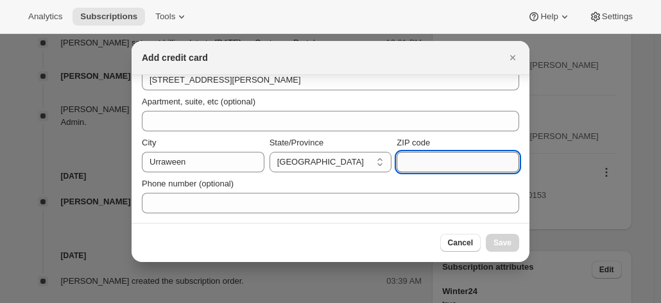
click at [438, 163] on input "ZIP code" at bounding box center [457, 162] width 123 height 21
paste input "QLD, 4655 [GEOGRAPHIC_DATA] [PHONE_NUMBER]"
drag, startPoint x: 305, startPoint y: 161, endPoint x: 255, endPoint y: 159, distance: 49.4
click at [255, 159] on div "City [GEOGRAPHIC_DATA]/Province [GEOGRAPHIC_DATA] [GEOGRAPHIC_DATA] [GEOGRAPHIC…" at bounding box center [330, 155] width 377 height 36
click at [415, 167] on input "QLD, 4655 [GEOGRAPHIC_DATA] [PHONE_NUMBER]" at bounding box center [457, 162] width 123 height 21
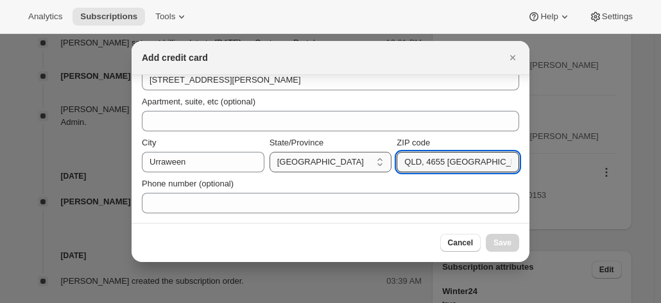
drag, startPoint x: 422, startPoint y: 163, endPoint x: 382, endPoint y: 161, distance: 39.8
click at [386, 161] on div "City [GEOGRAPHIC_DATA]/Province [GEOGRAPHIC_DATA] [GEOGRAPHIC_DATA] [GEOGRAPHIC…" at bounding box center [330, 155] width 377 height 36
drag, startPoint x: 420, startPoint y: 164, endPoint x: 620, endPoint y: 179, distance: 200.1
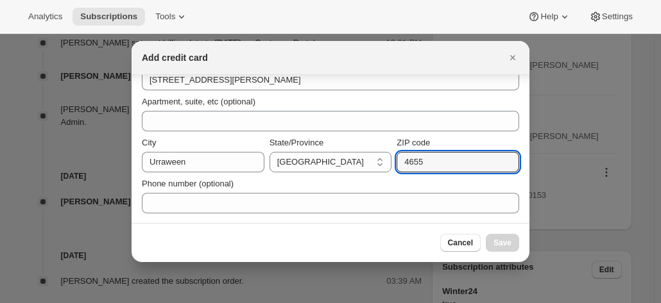
scroll to position [0, 0]
type input "4655"
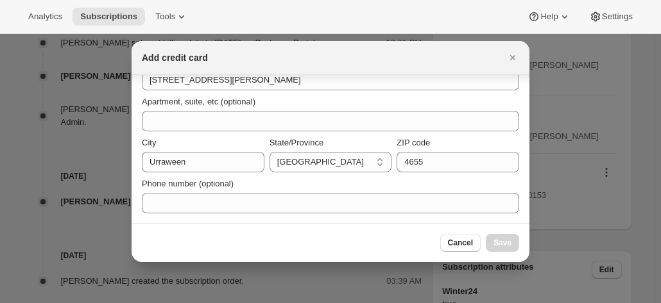
click at [285, 191] on div "Phone number (optional)" at bounding box center [330, 196] width 377 height 36
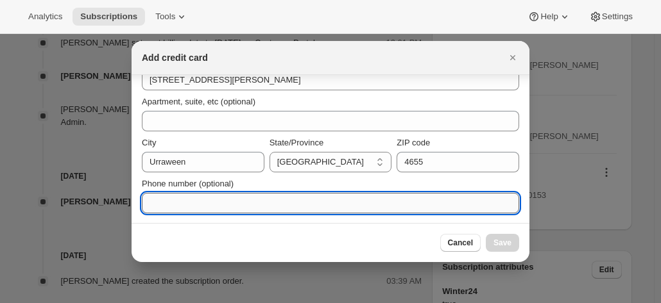
click at [230, 203] on input "Phone number (optional)" at bounding box center [330, 203] width 377 height 21
paste input "Australia [PHONE_NUMBER]"
drag, startPoint x: 185, startPoint y: 205, endPoint x: 99, endPoint y: 183, distance: 88.8
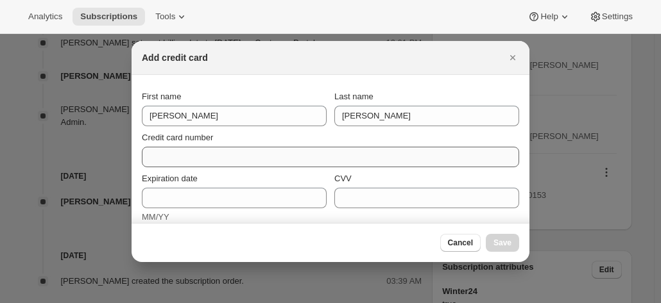
type input "[PHONE_NUMBER]"
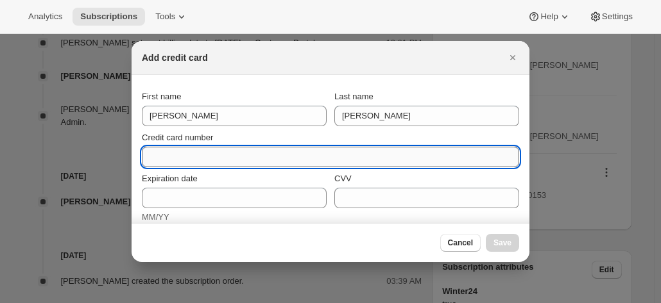
click at [162, 158] on input "Credit card number" at bounding box center [325, 157] width 367 height 21
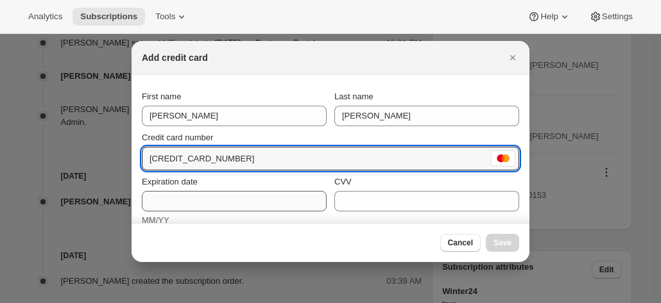
type input "[CREDIT_CARD_NUMBER]"
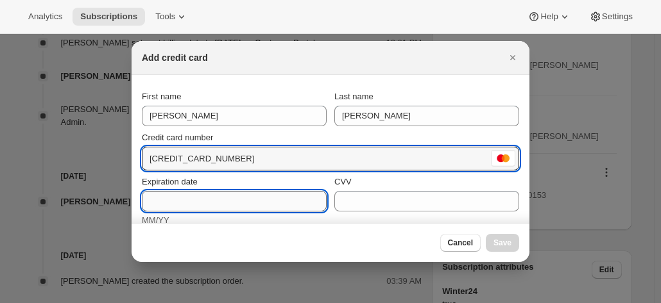
click at [190, 203] on input "Expiration date" at bounding box center [234, 201] width 185 height 21
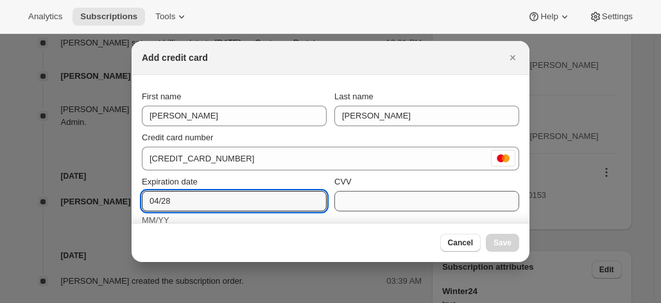
type input "04/28"
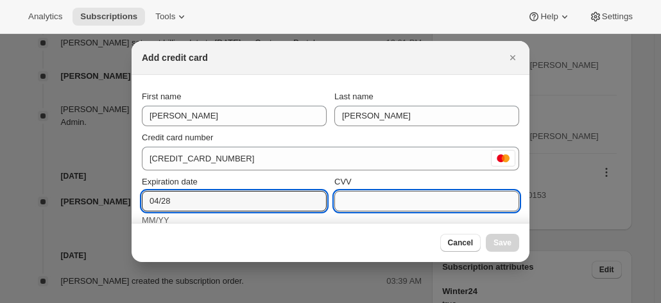
click at [395, 208] on input "CVV" at bounding box center [426, 201] width 185 height 21
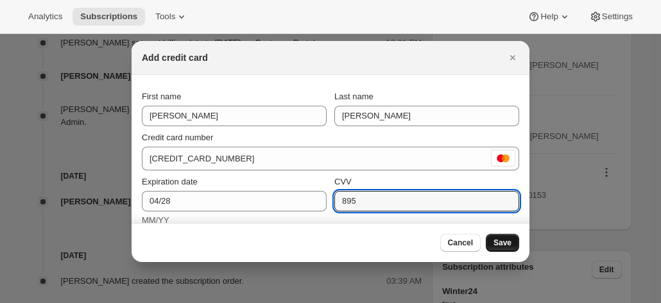
type input "895"
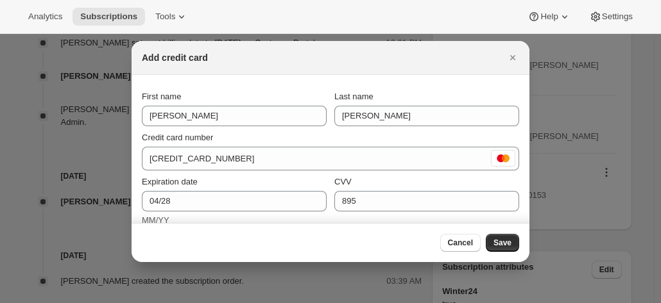
click at [506, 243] on span "Save" at bounding box center [502, 243] width 18 height 10
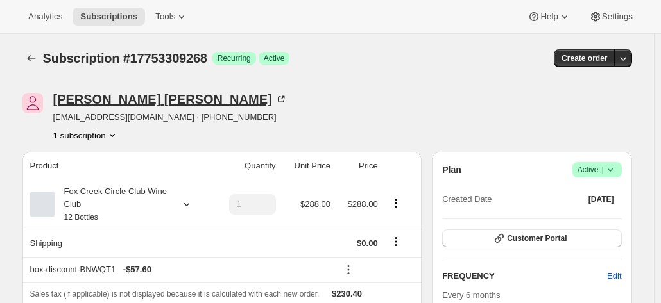
click at [85, 103] on div "[PERSON_NAME]" at bounding box center [170, 99] width 234 height 13
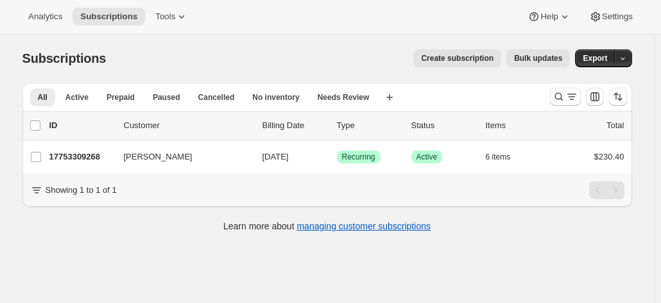
click at [549, 94] on div at bounding box center [588, 97] width 87 height 26
click at [558, 101] on icon "Search and filter results" at bounding box center [558, 96] width 13 height 13
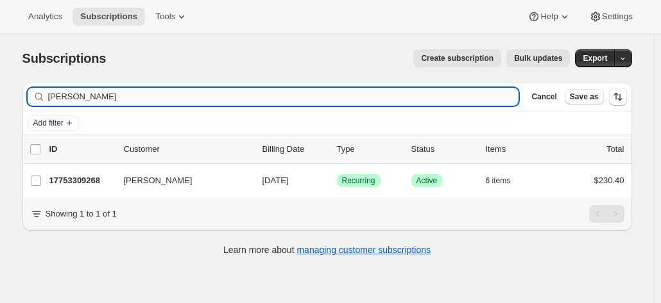
click at [135, 104] on input "[PERSON_NAME]" at bounding box center [283, 97] width 471 height 18
drag, startPoint x: 131, startPoint y: 99, endPoint x: -14, endPoint y: 99, distance: 145.0
click at [0, 99] on html "Analytics Subscriptions Tools Help Settings Skip to content Subscriptions. This…" at bounding box center [330, 151] width 661 height 303
type input "o"
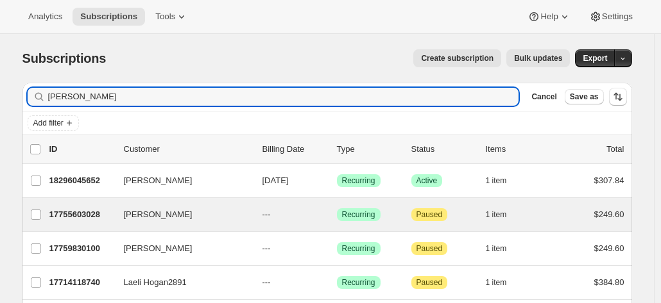
scroll to position [64, 0]
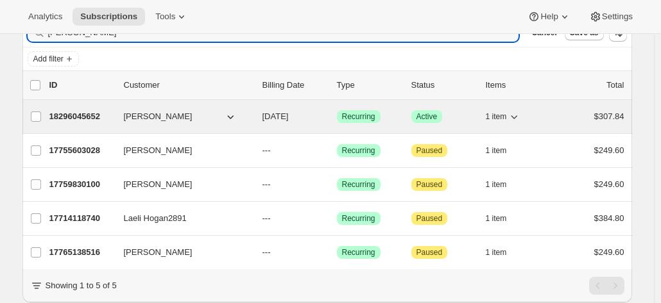
type input "[PERSON_NAME]"
click at [90, 117] on p "18296045652" at bounding box center [81, 116] width 64 height 13
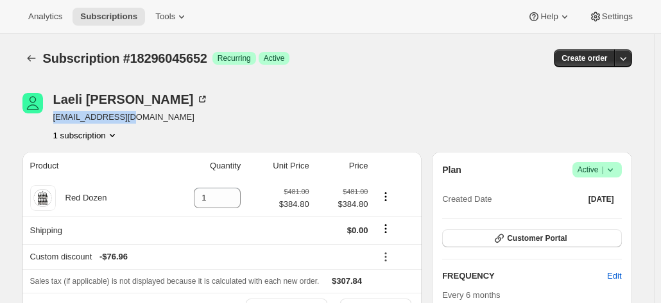
drag, startPoint x: 140, startPoint y: 121, endPoint x: 50, endPoint y: 122, distance: 89.8
click at [50, 122] on div "[PERSON_NAME] [EMAIL_ADDRESS][DOMAIN_NAME] 1 subscription" at bounding box center [235, 117] width 427 height 49
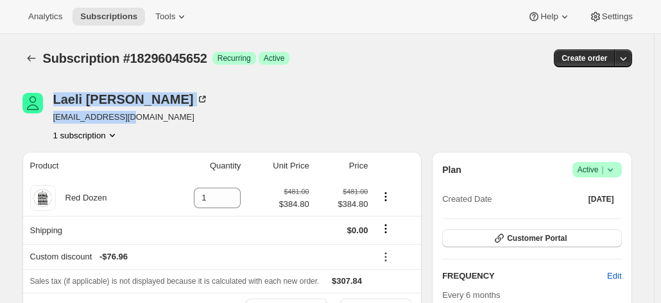
copy div "[PERSON_NAME] [EMAIL_ADDRESS][DOMAIN_NAME]"
drag, startPoint x: 547, startPoint y: 120, endPoint x: 480, endPoint y: 132, distance: 67.1
click at [547, 120] on div "[PERSON_NAME] [EMAIL_ADDRESS][DOMAIN_NAME] 1 subscription" at bounding box center [326, 117] width 609 height 49
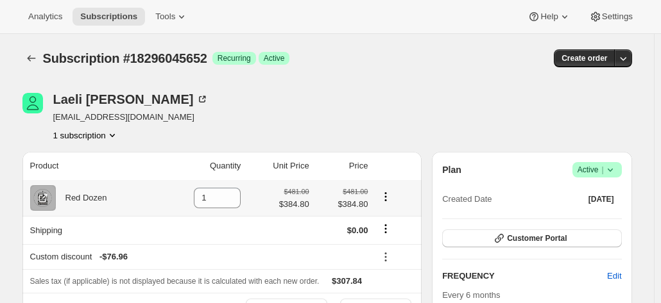
click at [89, 201] on div "Red Dozen" at bounding box center [81, 198] width 51 height 13
click at [47, 203] on icon at bounding box center [43, 198] width 13 height 13
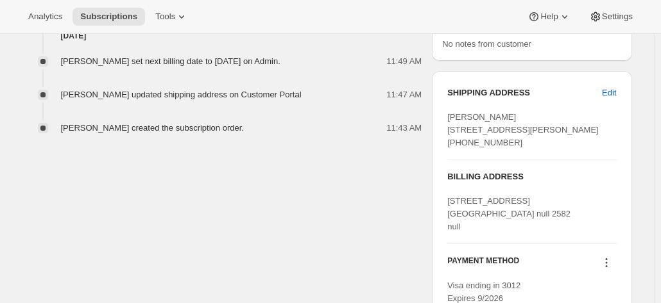
scroll to position [513, 0]
drag, startPoint x: 487, startPoint y: 153, endPoint x: 448, endPoint y: 117, distance: 53.1
click at [448, 117] on div "SHIPPING ADDRESS Edit [PERSON_NAME] [STREET_ADDRESS][PERSON_NAME] [PHONE_NUMBER…" at bounding box center [532, 196] width 200 height 250
copy span "[PERSON_NAME] [STREET_ADDRESS][PERSON_NAME] [PHONE_NUMBER]"
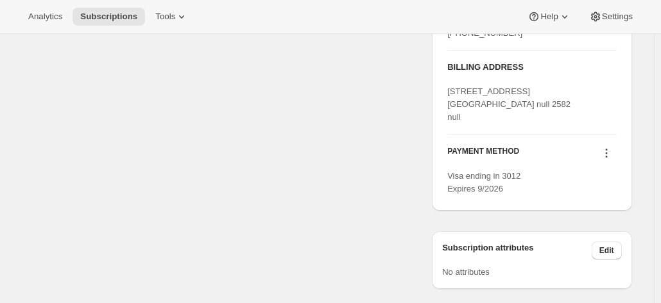
scroll to position [642, 0]
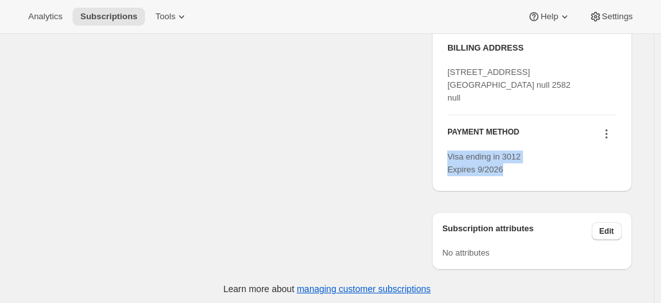
drag, startPoint x: 496, startPoint y: 188, endPoint x: 443, endPoint y: 176, distance: 53.9
click at [443, 176] on div "SHIPPING ADDRESS Edit [PERSON_NAME] [STREET_ADDRESS][PERSON_NAME] [PHONE_NUMBER…" at bounding box center [532, 67] width 200 height 250
copy span "Visa ending in 3012 Expires 9/2026"
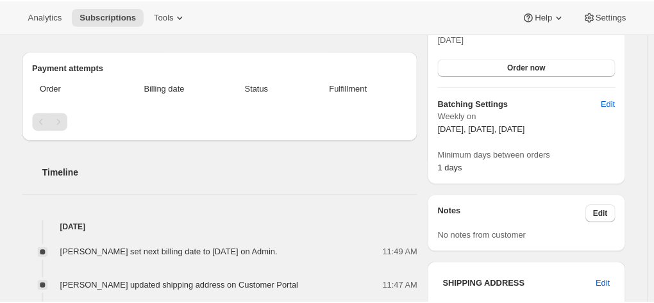
scroll to position [0, 0]
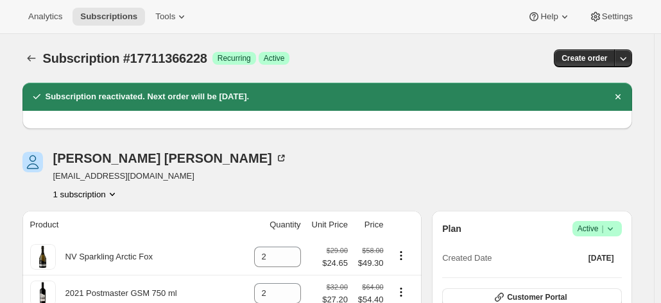
scroll to position [128, 0]
